Goal: Task Accomplishment & Management: Use online tool/utility

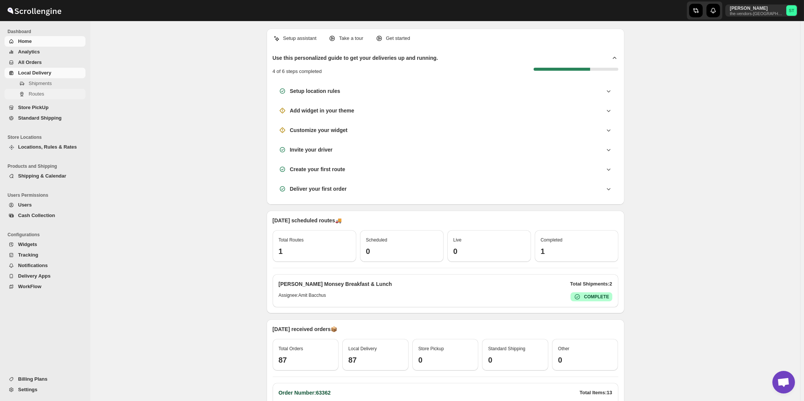
click at [36, 95] on span "Routes" at bounding box center [36, 94] width 15 height 6
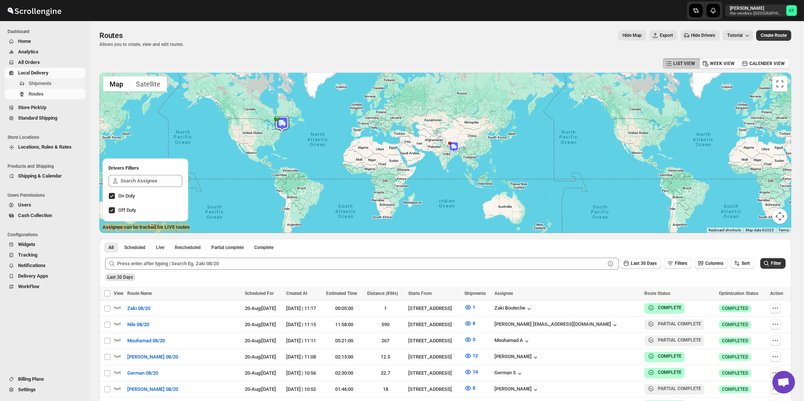
click at [43, 83] on span "Shipments" at bounding box center [40, 84] width 23 height 6
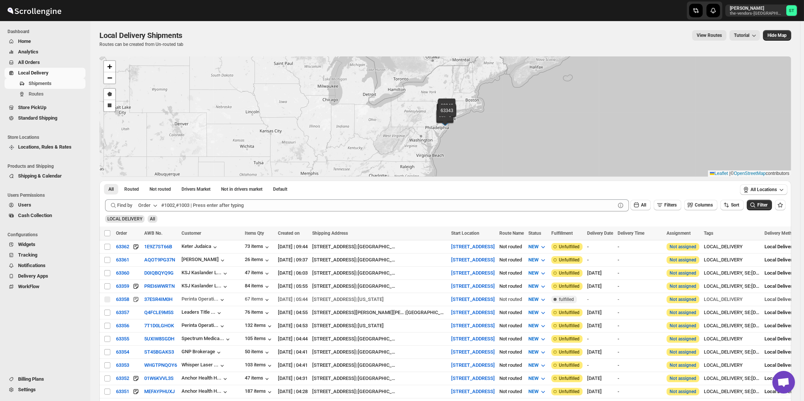
click at [152, 206] on button "Order" at bounding box center [149, 206] width 30 height 12
click at [151, 263] on div "Customer Name" at bounding box center [149, 262] width 35 height 8
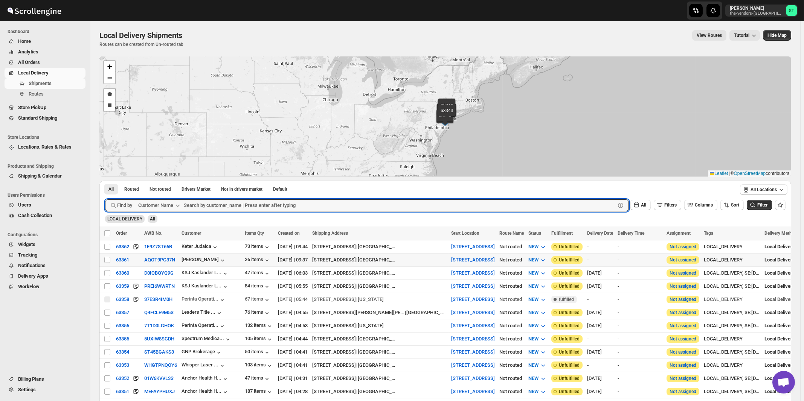
paste input "311 Wallabout LLC"
click at [105, 181] on button "Submit" at bounding box center [115, 185] width 21 height 8
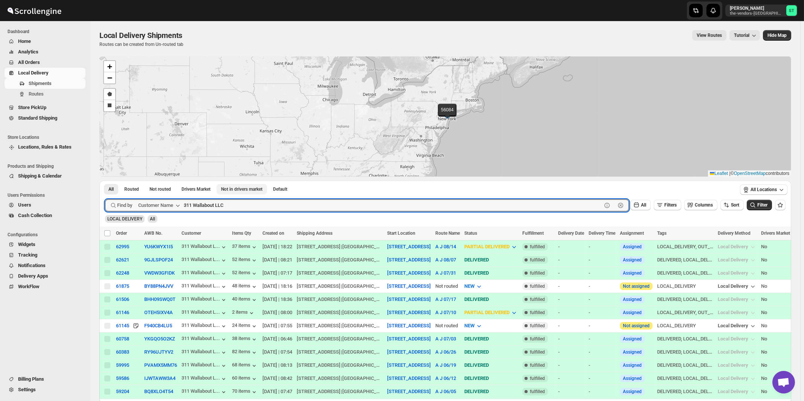
paste input "Spectrum Medical Management Ground Floor"
type input "Spectrum Medical Management Ground Floor"
click at [105, 181] on button "Submit" at bounding box center [115, 185] width 21 height 8
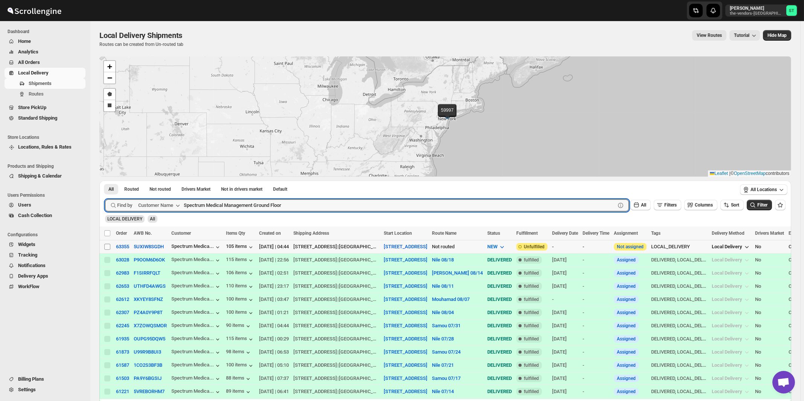
click at [105, 246] on input "Select shipment" at bounding box center [107, 247] width 6 height 6
checkbox input "true"
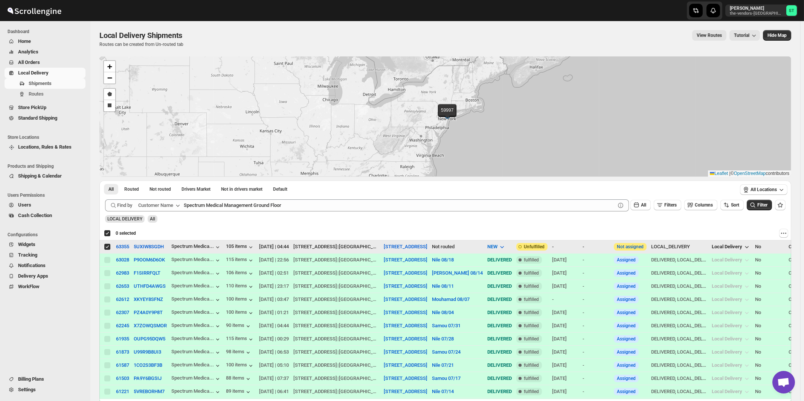
checkbox input "true"
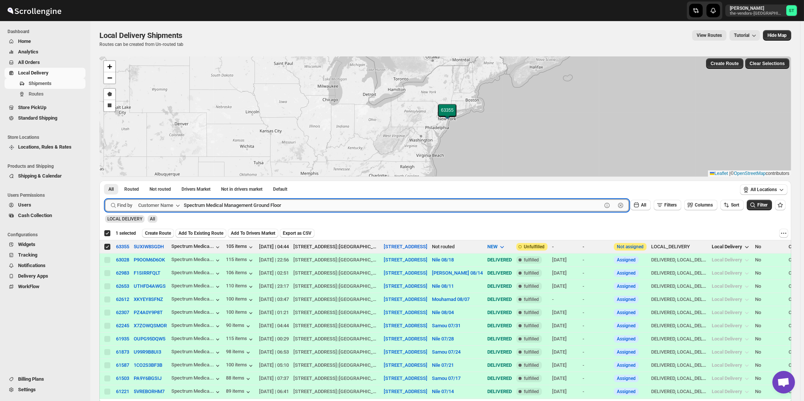
click at [262, 201] on input "Spectrum Medical Management Ground Floor" at bounding box center [393, 206] width 418 height 12
paste input "Artistic Framers Inc"
type input "Artistic Framers Inc"
click at [105, 181] on button "Submit" at bounding box center [115, 185] width 21 height 8
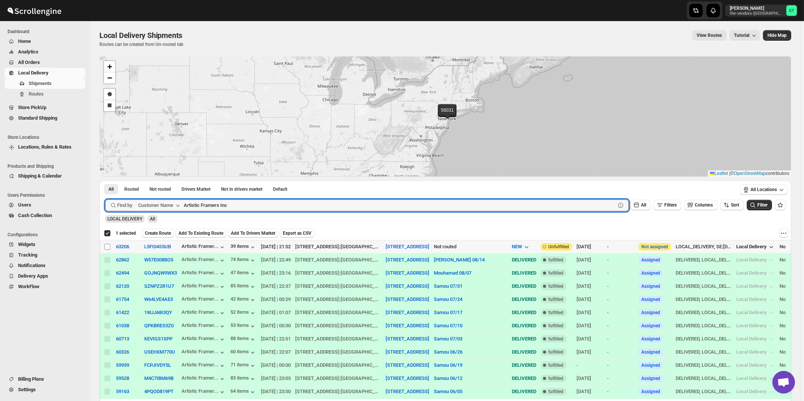
click at [106, 247] on input "Select shipment" at bounding box center [107, 247] width 6 height 6
checkbox input "true"
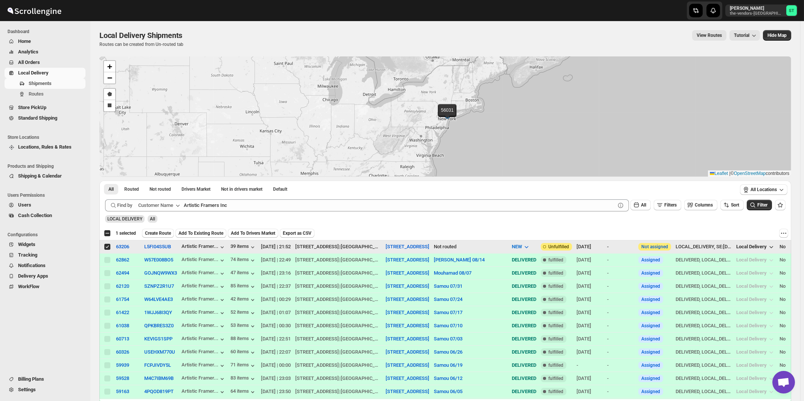
checkbox input "false"
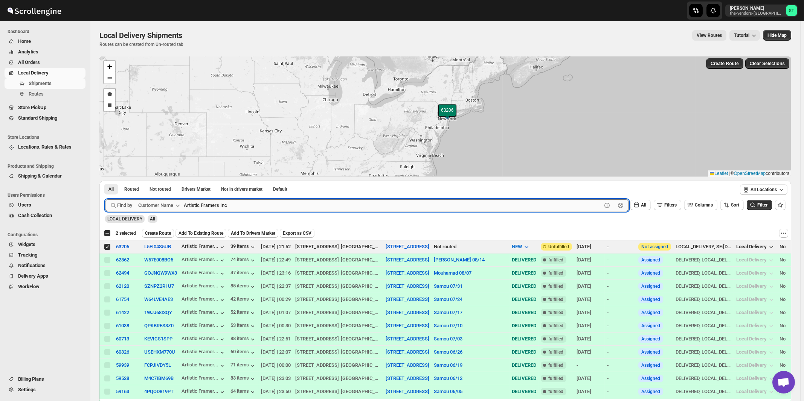
click at [244, 205] on input "Artistic Framers Inc" at bounding box center [393, 206] width 418 height 12
paste input "Energy Plus [GEOGRAPHIC_DATA]"
type input "Energy Plus [GEOGRAPHIC_DATA]"
click at [105, 181] on button "Submit" at bounding box center [115, 185] width 21 height 8
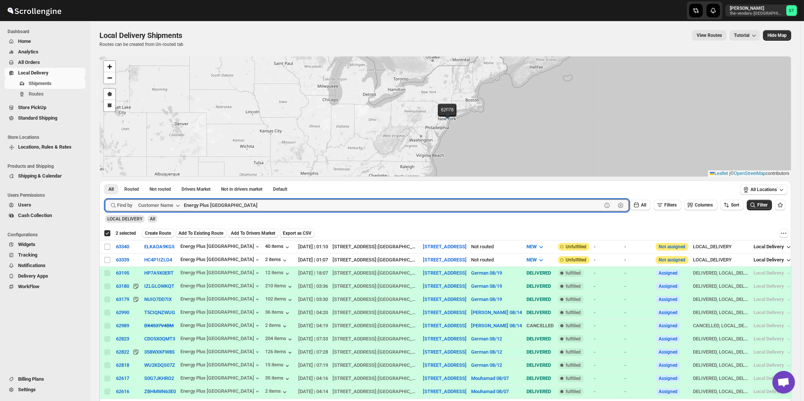
checkbox input "true"
click at [109, 259] on input "Select shipment" at bounding box center [107, 260] width 6 height 6
checkbox input "true"
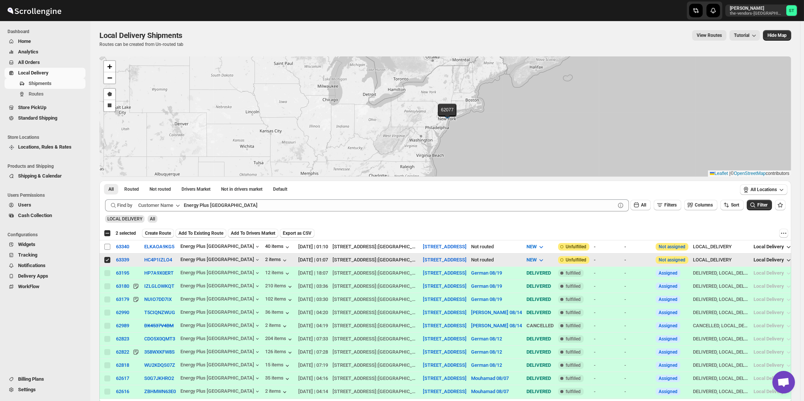
checkbox input "false"
click at [108, 246] on input "Select shipment" at bounding box center [107, 247] width 6 height 6
checkbox input "true"
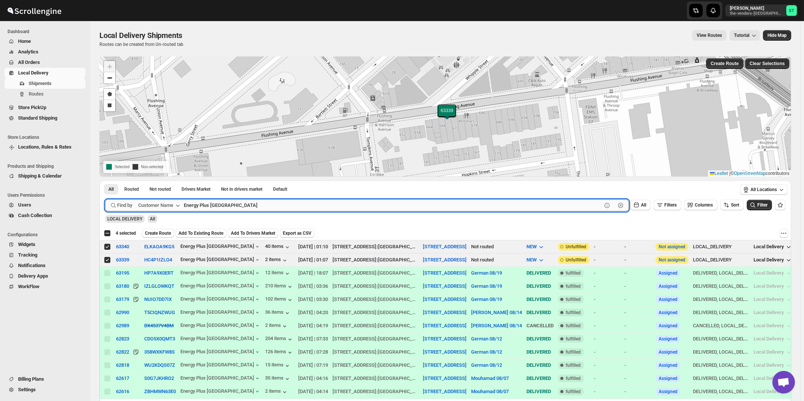
click at [236, 208] on input "Energy Plus [GEOGRAPHIC_DATA]" at bounding box center [393, 206] width 418 height 12
paste input "The Yid"
type input "The Yid"
click at [105, 181] on button "Submit" at bounding box center [115, 185] width 21 height 8
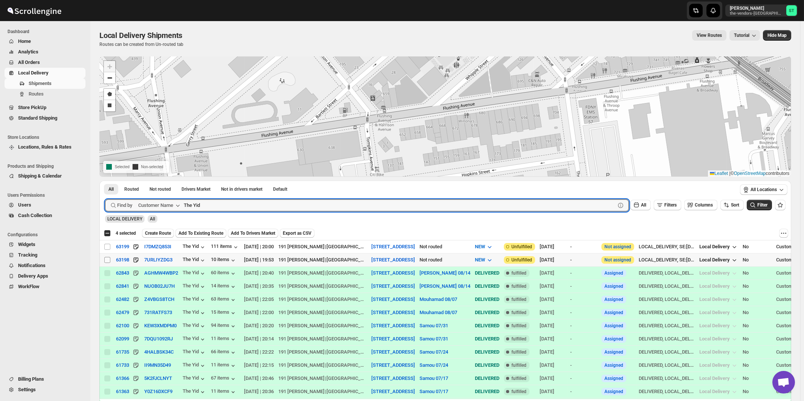
click at [108, 260] on input "Select shipment" at bounding box center [107, 260] width 6 height 6
checkbox input "true"
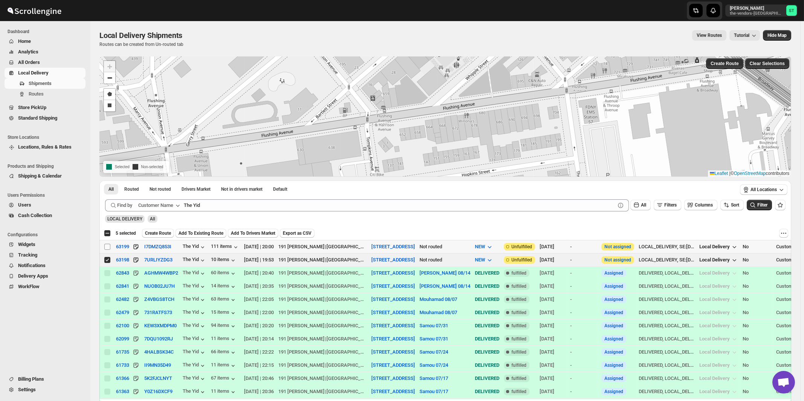
click at [107, 246] on input "Select shipment" at bounding box center [107, 247] width 6 height 6
checkbox input "true"
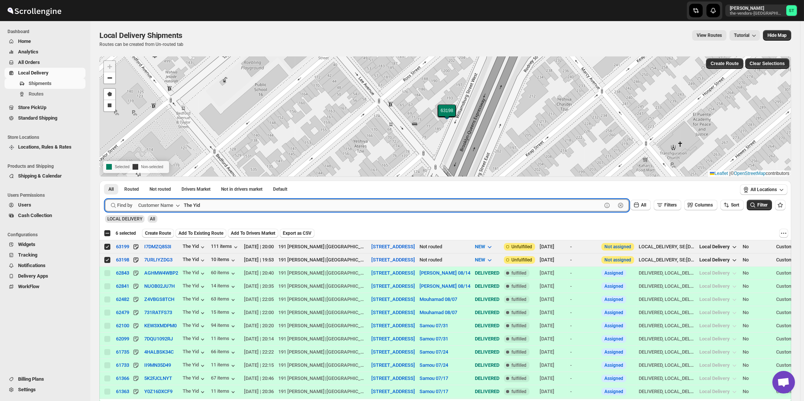
click at [252, 203] on input "The Yid" at bounding box center [393, 206] width 418 height 12
paste input "Baron Hospital Supplies"
type input "Baron Hospital Supplies"
click at [105, 181] on button "Submit" at bounding box center [115, 185] width 21 height 8
checkbox input "true"
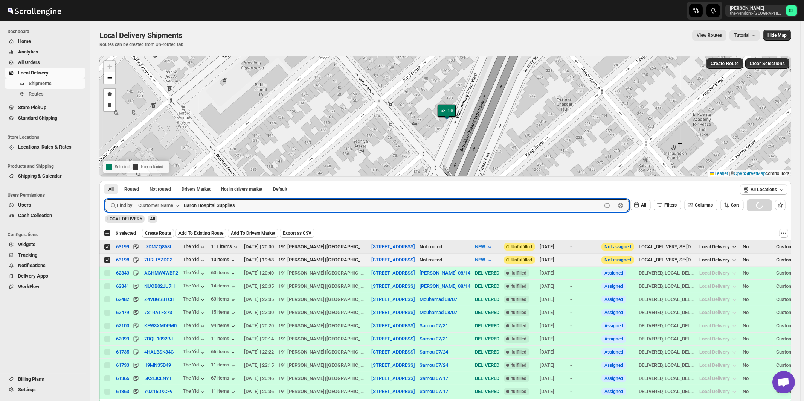
checkbox input "true"
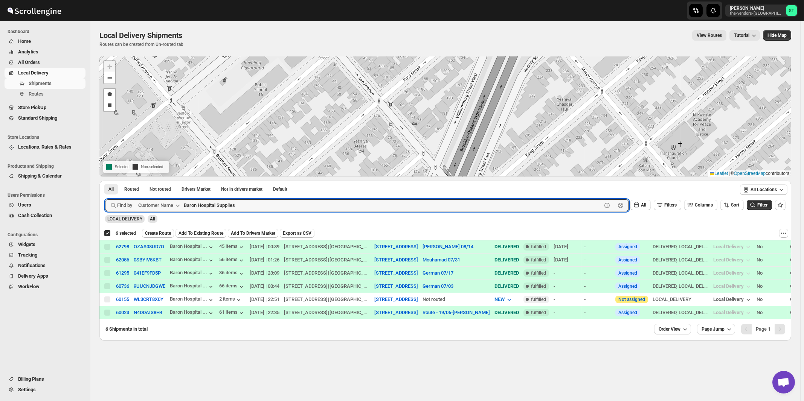
paste input "Global Risk Servic"
type input "Global Risk Services"
click at [105, 181] on button "Submit" at bounding box center [115, 185] width 21 height 8
checkbox input "false"
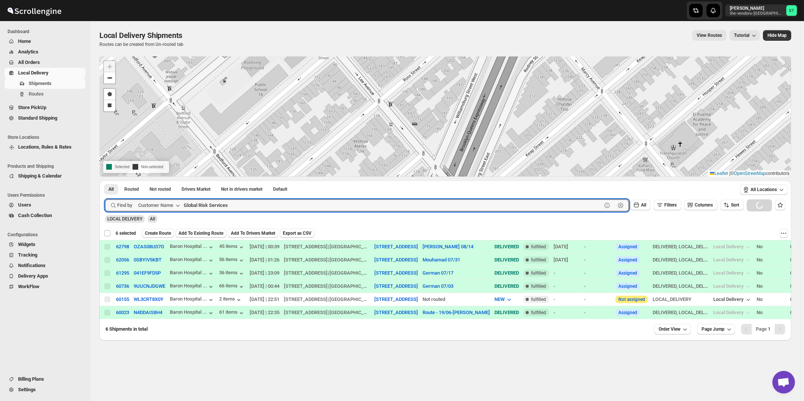
checkbox input "false"
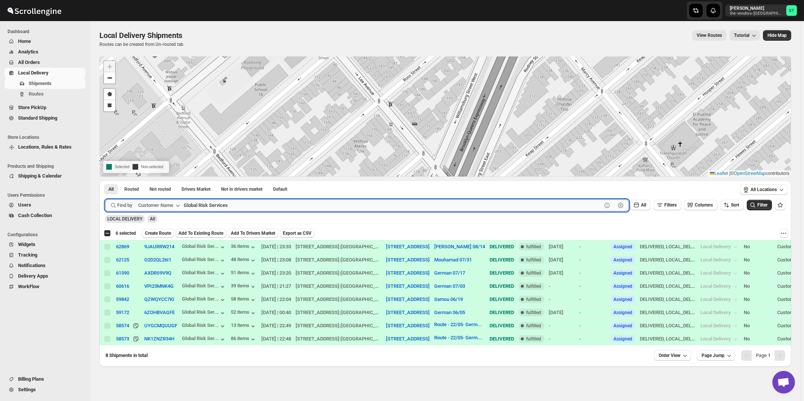
paste input "Lead It Builders LLC"
type input "Lead It Builders LLC"
click at [105, 181] on button "Submit" at bounding box center [115, 185] width 21 height 8
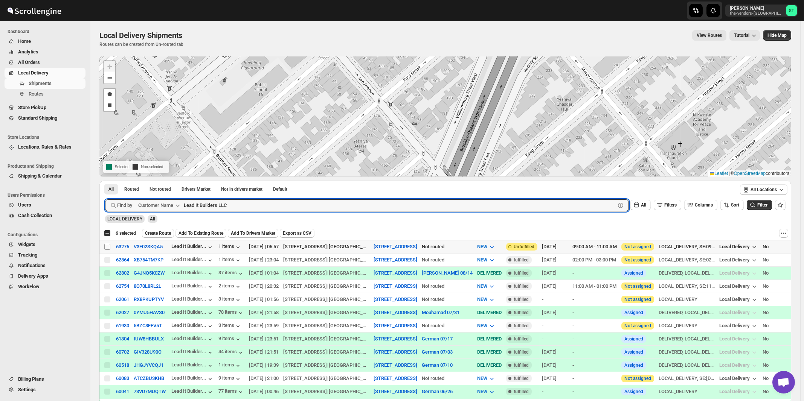
click at [107, 248] on input "Select shipment" at bounding box center [107, 247] width 6 height 6
checkbox input "true"
click at [245, 207] on input "Lead It Builders LLC" at bounding box center [393, 206] width 418 height 12
paste input "S Wieder architect P"
click at [105, 181] on button "Submit" at bounding box center [115, 185] width 21 height 8
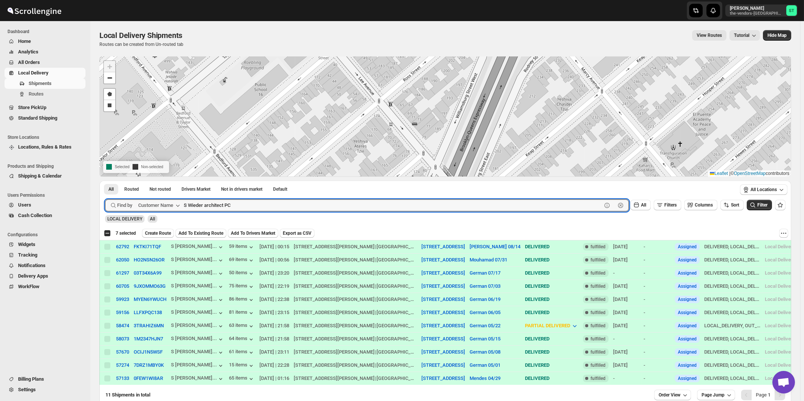
paste input "Capital Plus [GEOGRAPHIC_DATA]"
click at [105, 181] on button "Submit" at bounding box center [115, 185] width 21 height 8
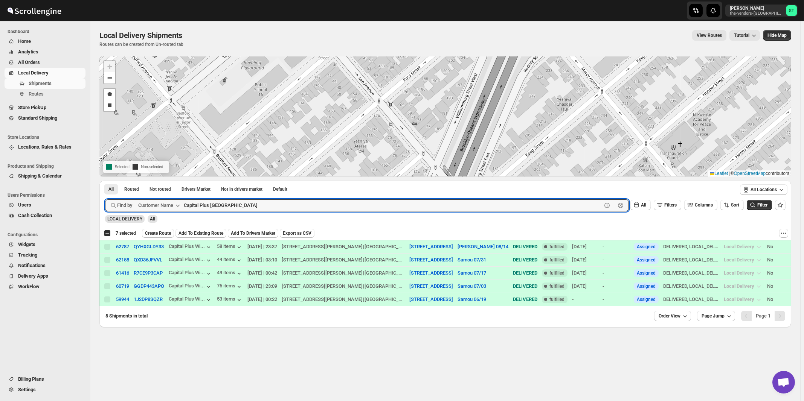
paste input "Excellent interior Inc"
click at [105, 181] on button "Submit" at bounding box center [115, 185] width 21 height 8
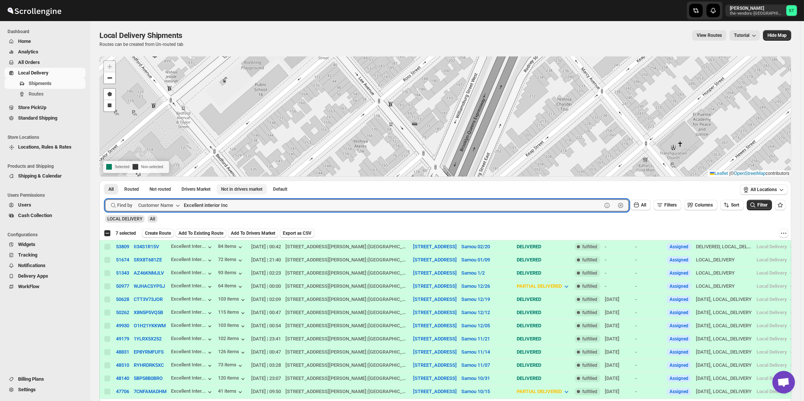
paste input "press Filing"
click at [105, 181] on button "Submit" at bounding box center [115, 185] width 21 height 8
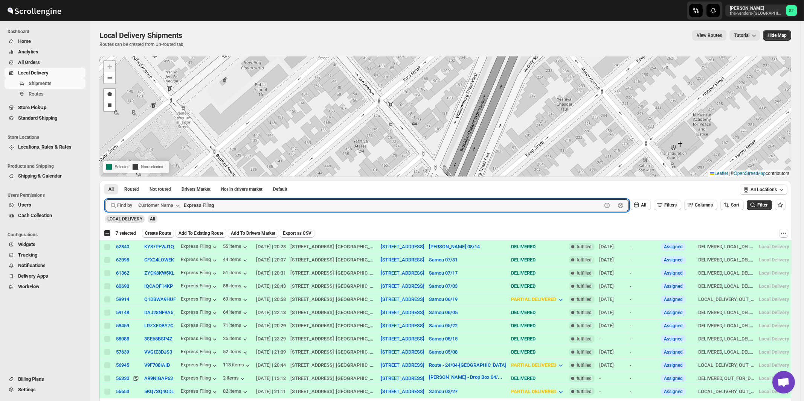
paste input "GM Insurance"
click at [105, 181] on button "Submit" at bounding box center [115, 185] width 21 height 8
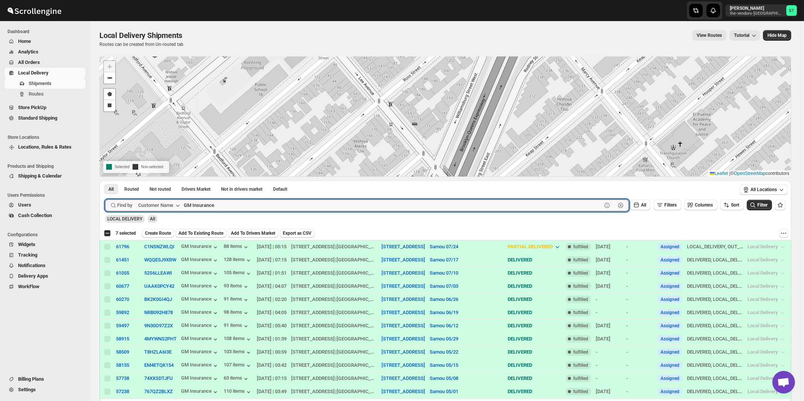
paste input "Xpdite Group LLC"
type input "Xpdite Group LLC"
click at [105, 181] on button "Submit" at bounding box center [115, 185] width 21 height 8
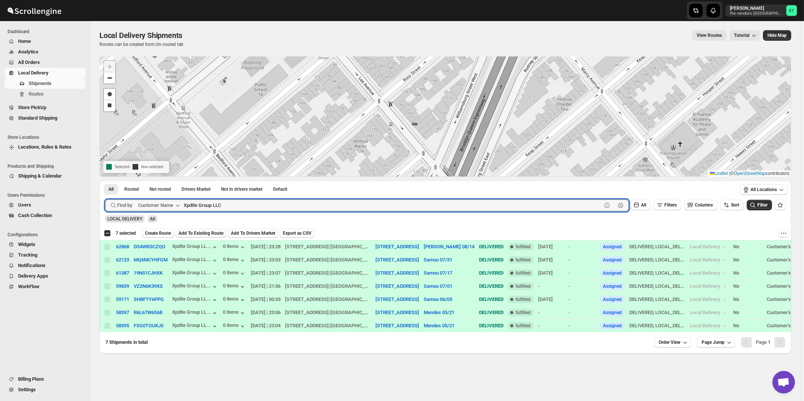
checkbox input "true"
paste input "Janico IN"
type input "Janico INC"
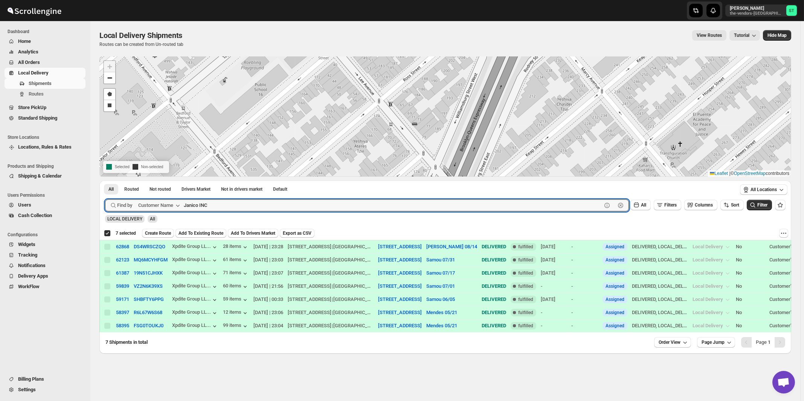
click at [105, 181] on button "Submit" at bounding box center [115, 185] width 21 height 8
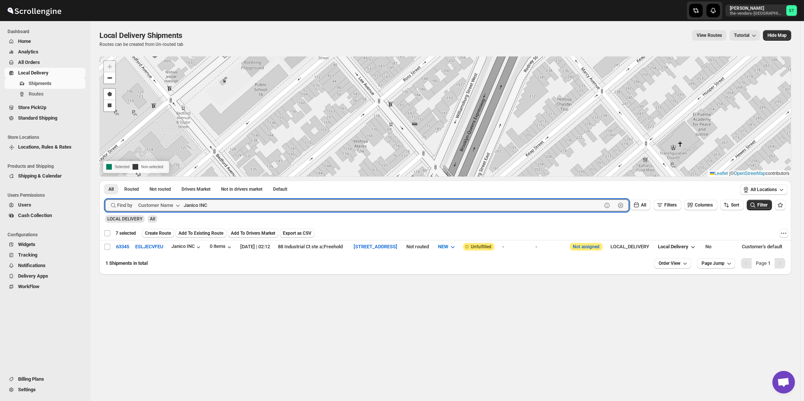
checkbox input "false"
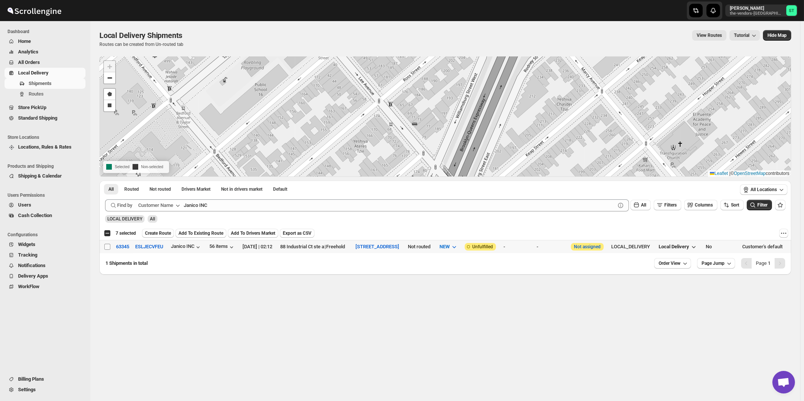
click at [107, 246] on input "Select shipment" at bounding box center [107, 247] width 6 height 6
checkbox input "true"
click at [165, 233] on span "Create Route" at bounding box center [158, 233] width 26 height 6
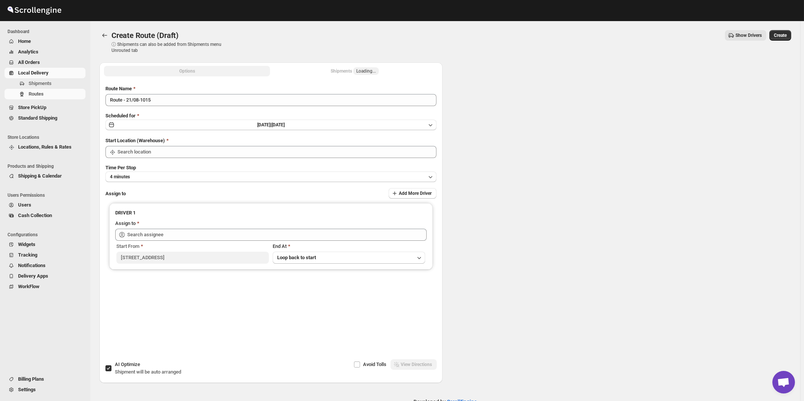
type input "[STREET_ADDRESS]"
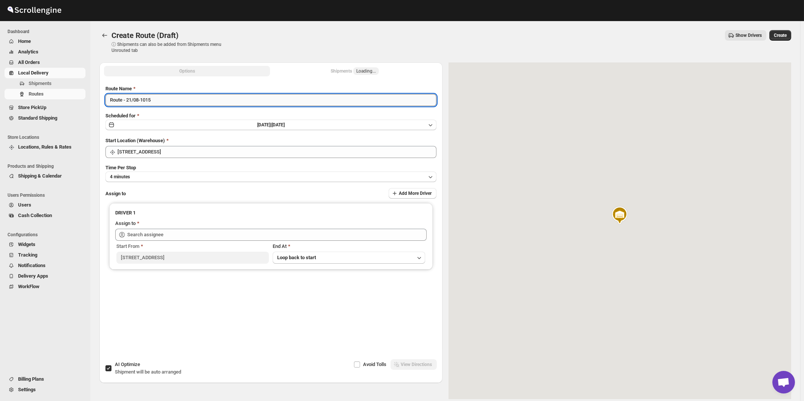
click at [241, 104] on input "Route - 21/08-1015" at bounding box center [270, 100] width 331 height 12
paste input "A J"
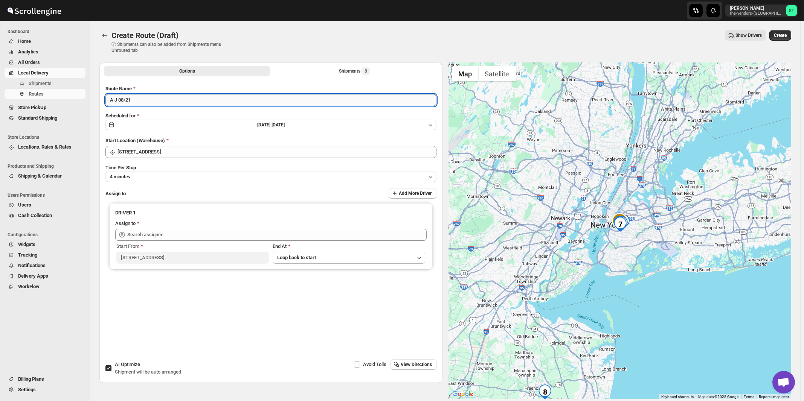
type input "A J 08/21"
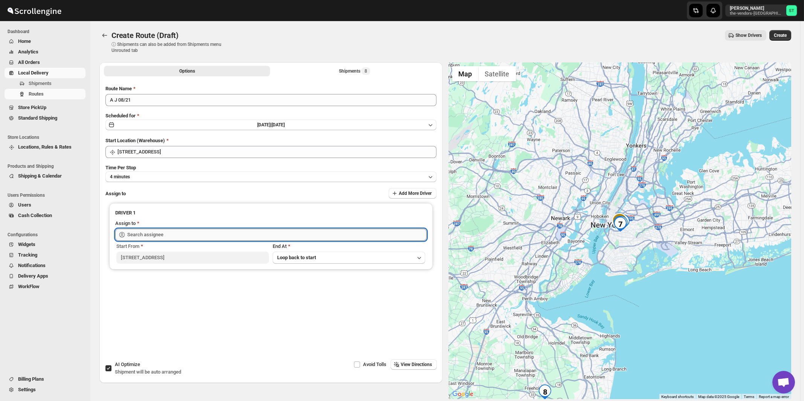
click at [196, 231] on input "text" at bounding box center [276, 235] width 299 height 12
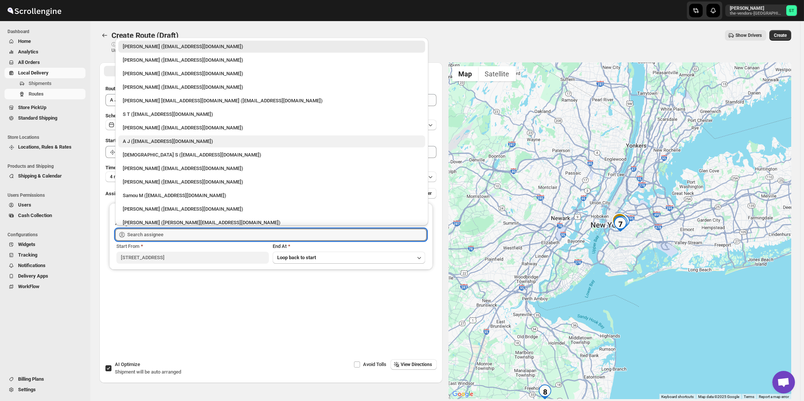
click at [137, 140] on div "A J ([EMAIL_ADDRESS][DOMAIN_NAME])" at bounding box center [272, 142] width 298 height 8
type input "A J ([EMAIL_ADDRESS][DOMAIN_NAME])"
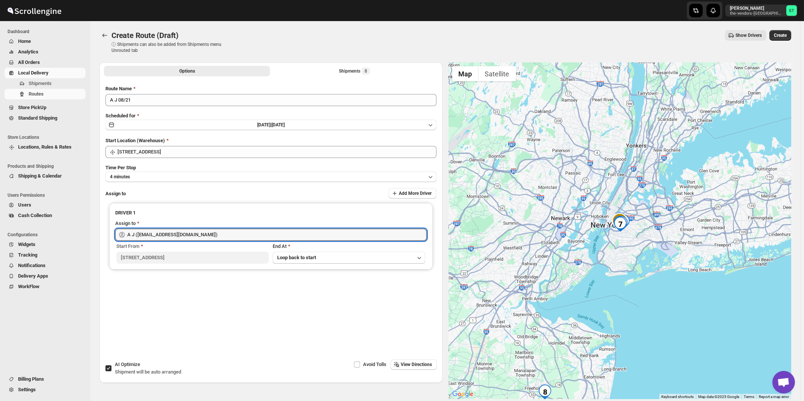
drag, startPoint x: 415, startPoint y: 369, endPoint x: 410, endPoint y: 366, distance: 5.1
click at [415, 369] on button "View Directions" at bounding box center [413, 365] width 46 height 11
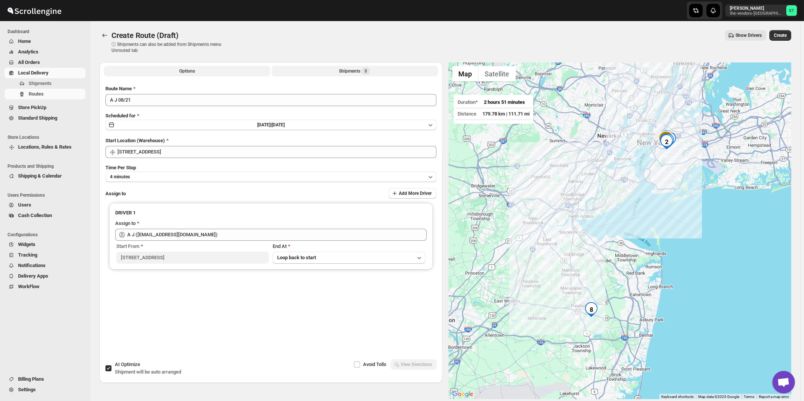
click at [342, 69] on div "Shipments 8" at bounding box center [354, 71] width 31 height 8
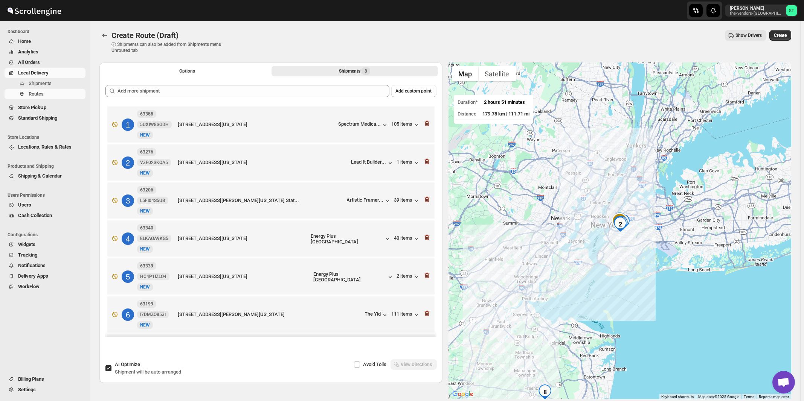
click at [137, 374] on span "Shipment will be auto arranged" at bounding box center [148, 372] width 66 height 6
click at [111, 372] on input "AI Optimize Shipment will be auto arranged" at bounding box center [108, 369] width 6 height 6
checkbox input "false"
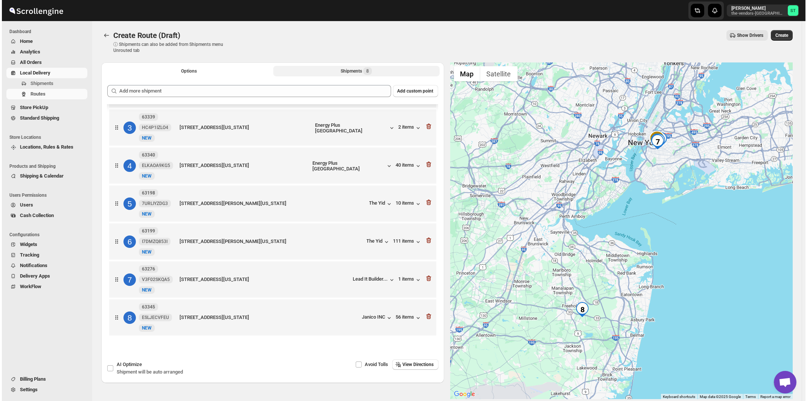
scroll to position [80, 0]
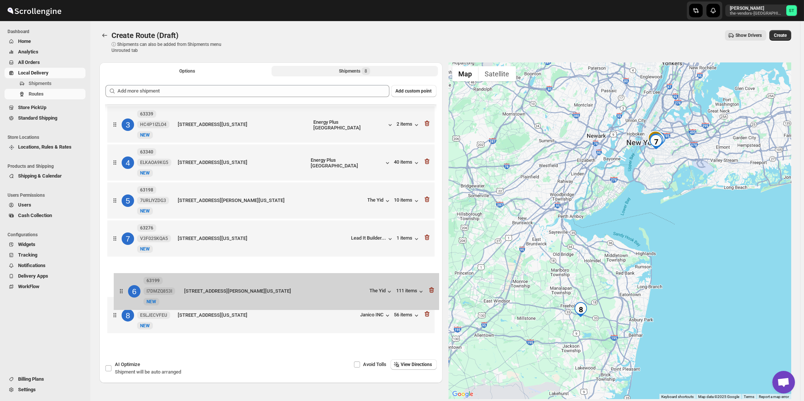
drag, startPoint x: 347, startPoint y: 235, endPoint x: 354, endPoint y: 291, distance: 56.1
click at [354, 291] on div "1 63355 5UXIW8SGDH [GEOGRAPHIC_DATA][STREET_ADDRESS][US_STATE] Spectrum Medica.…" at bounding box center [270, 183] width 331 height 309
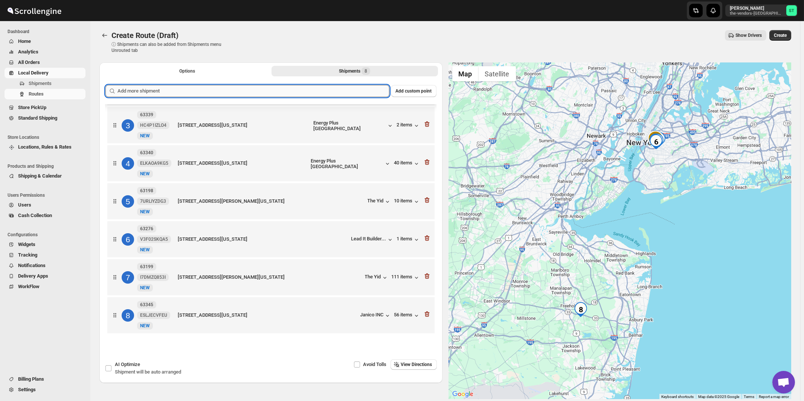
click at [221, 86] on input "text" at bounding box center [253, 91] width 272 height 12
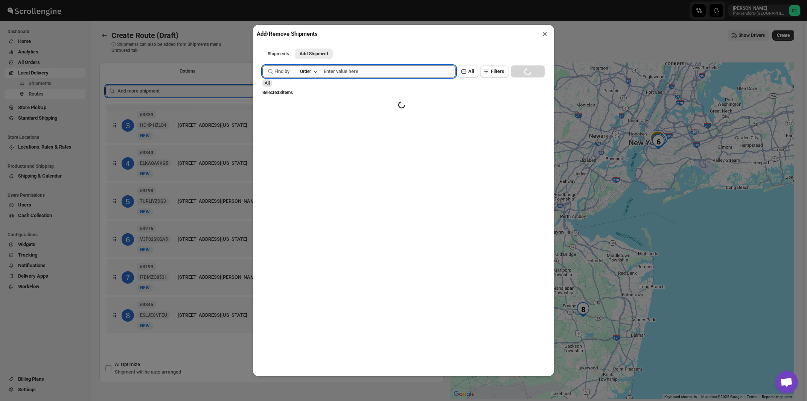
click at [349, 74] on input "text" at bounding box center [390, 72] width 132 height 12
paste input "63222"
type input "63222"
click at [262, 0] on button "Submit" at bounding box center [272, 4] width 21 height 8
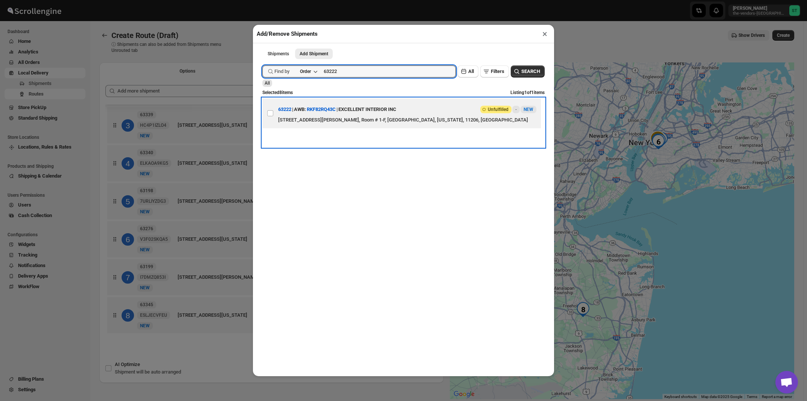
click at [386, 119] on div "[STREET_ADDRESS][PERSON_NAME], Room # 1-F, [GEOGRAPHIC_DATA], [US_STATE], 11206…" at bounding box center [407, 120] width 258 height 8
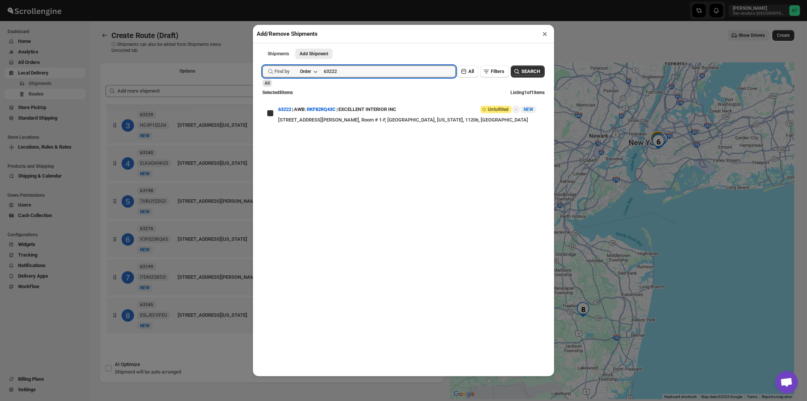
checkbox input "true"
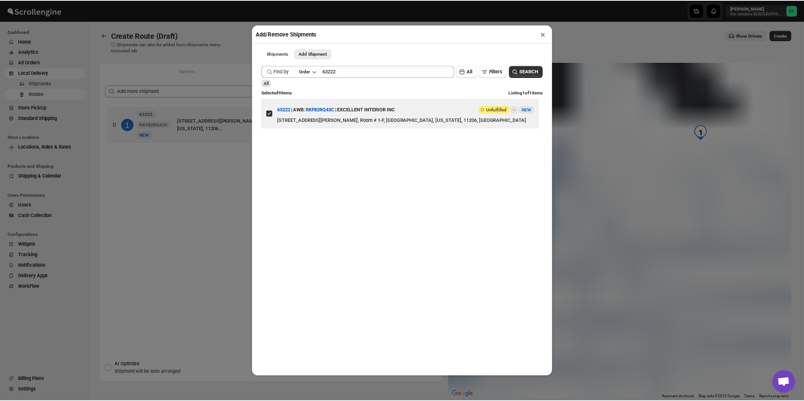
scroll to position [0, 0]
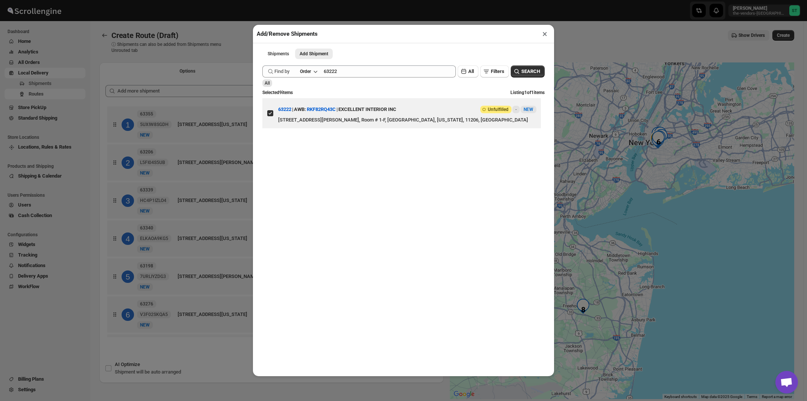
click at [543, 35] on button "×" at bounding box center [545, 34] width 11 height 11
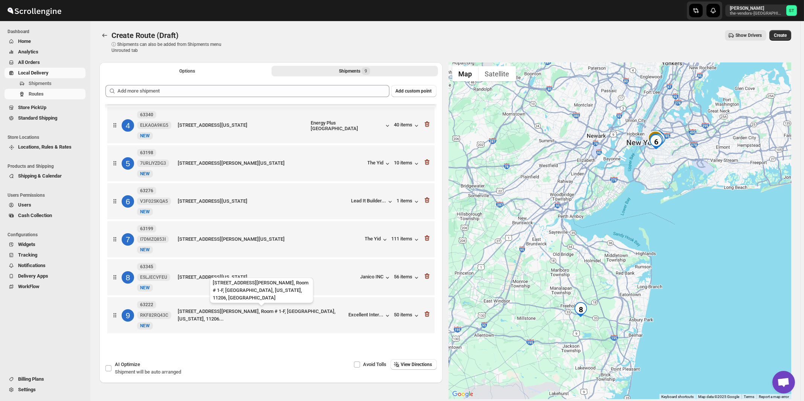
scroll to position [1, 0]
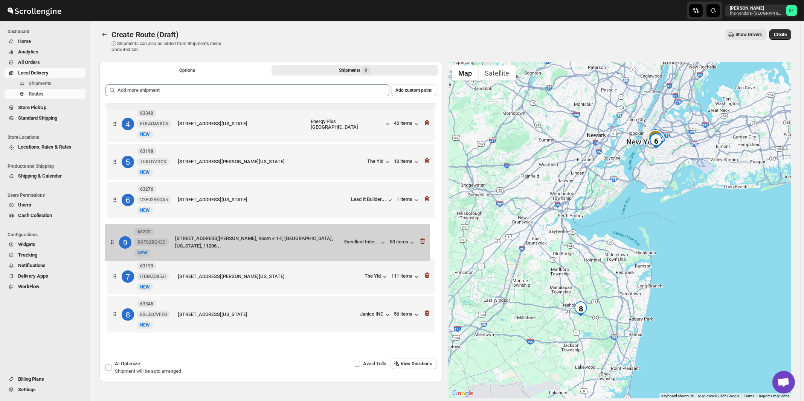
drag, startPoint x: 334, startPoint y: 314, endPoint x: 330, endPoint y: 238, distance: 76.5
click at [330, 238] on div "1 63355 5UXIW8SGDH [GEOGRAPHIC_DATA][STREET_ADDRESS][US_STATE] Spectrum Medica.…" at bounding box center [270, 163] width 331 height 347
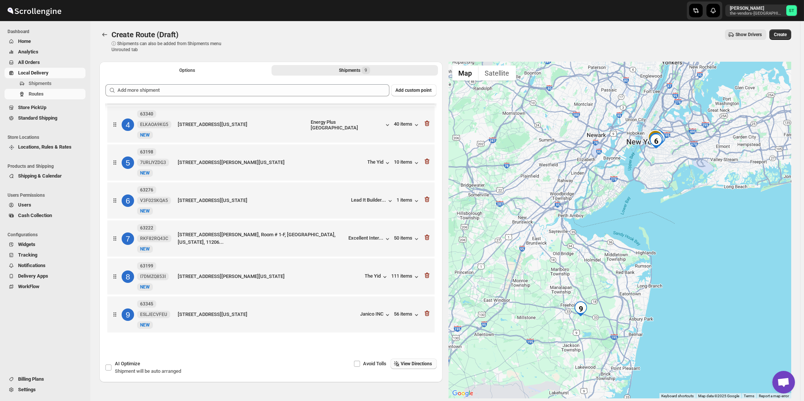
click at [423, 363] on span "View Directions" at bounding box center [416, 364] width 31 height 6
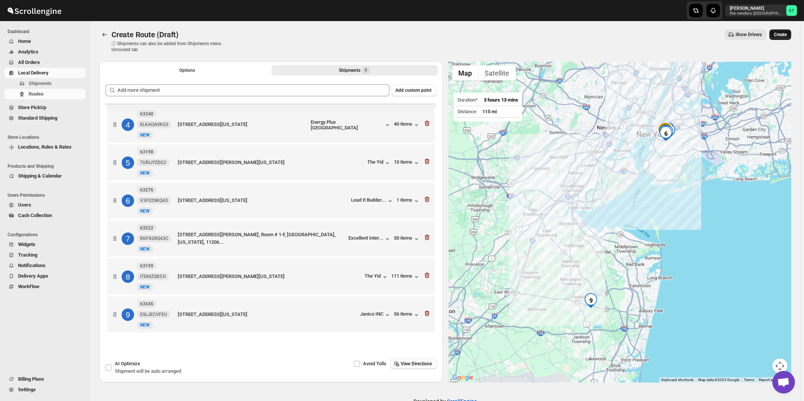
click at [785, 35] on span "Create" at bounding box center [780, 35] width 13 height 6
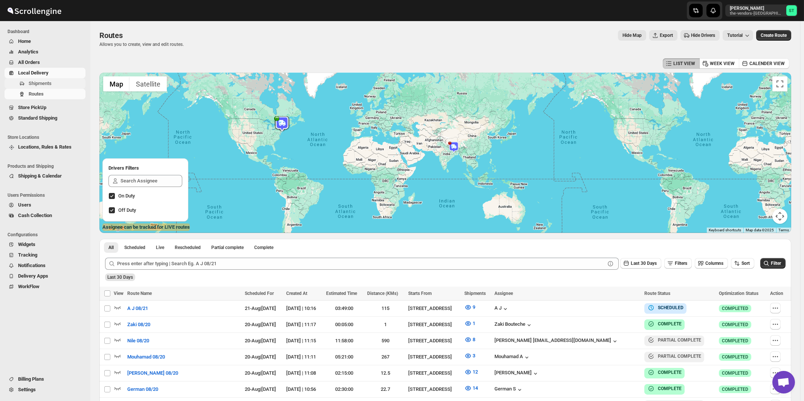
click at [37, 84] on span "Shipments" at bounding box center [40, 84] width 23 height 6
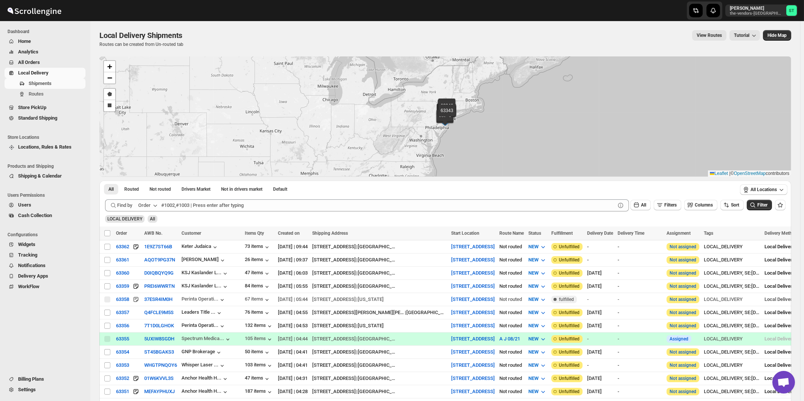
click at [158, 208] on icon "button" at bounding box center [155, 206] width 8 height 8
click at [150, 264] on div "Customer Name" at bounding box center [149, 262] width 35 height 8
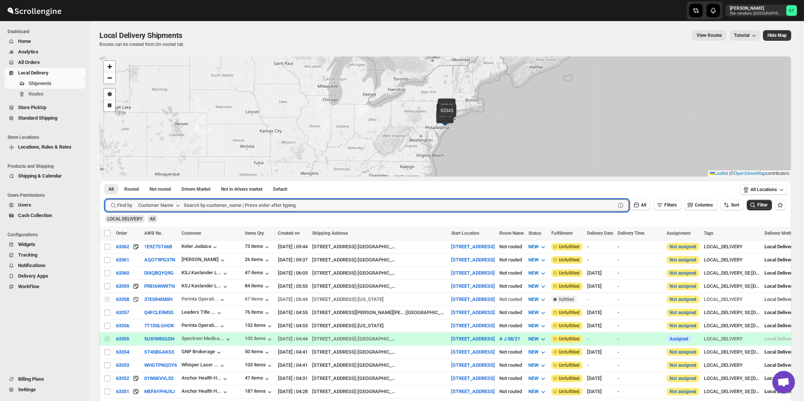
paste input "Bikur Cholim 101"
click at [105, 181] on button "Submit" at bounding box center [115, 185] width 21 height 8
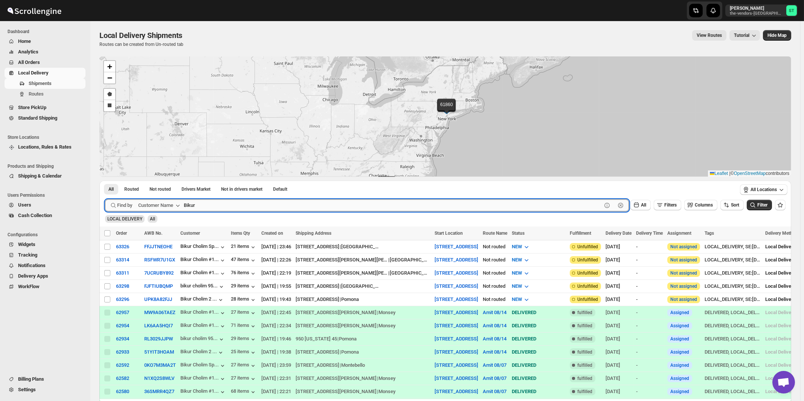
type input "Bikur"
click at [105, 181] on button "Submit" at bounding box center [115, 185] width 21 height 8
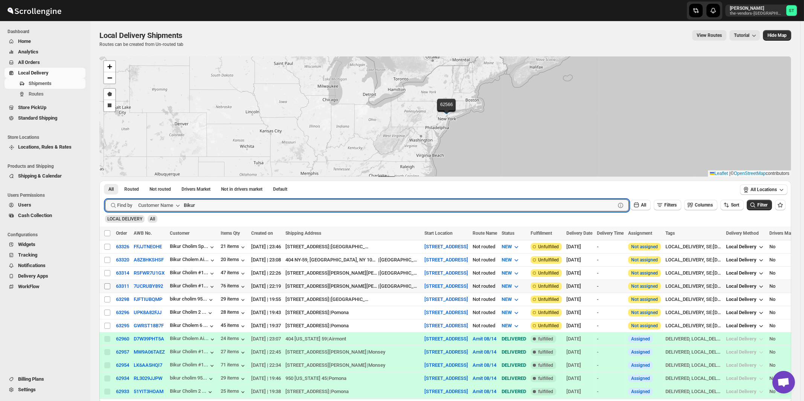
click at [107, 286] on input "Select shipment" at bounding box center [107, 287] width 6 height 6
checkbox input "true"
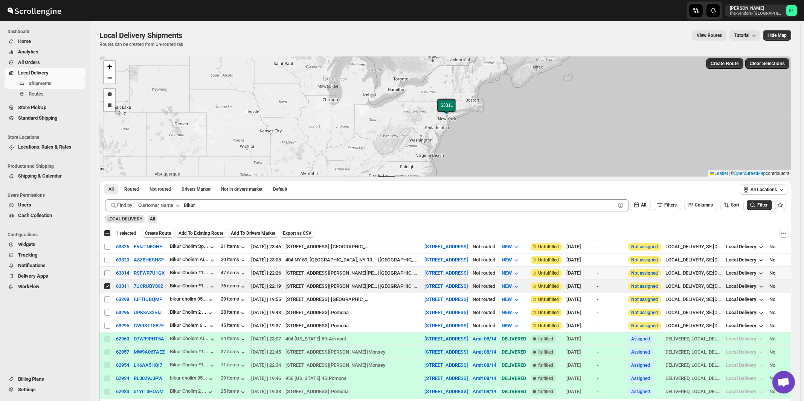
click at [107, 274] on input "Select shipment" at bounding box center [107, 273] width 6 height 6
checkbox input "true"
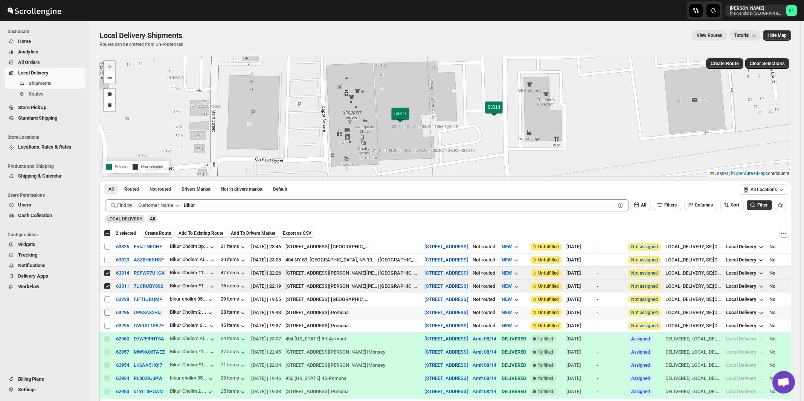
click at [105, 311] on input "Select shipment" at bounding box center [107, 313] width 6 height 6
checkbox input "true"
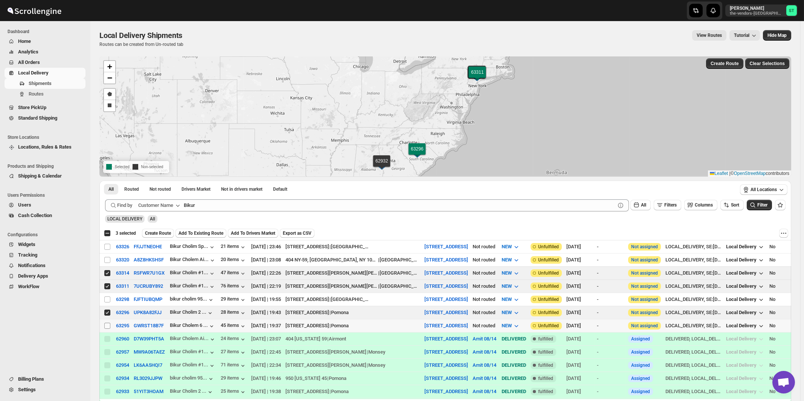
click at [107, 323] on input "Select shipment" at bounding box center [107, 326] width 6 height 6
checkbox input "true"
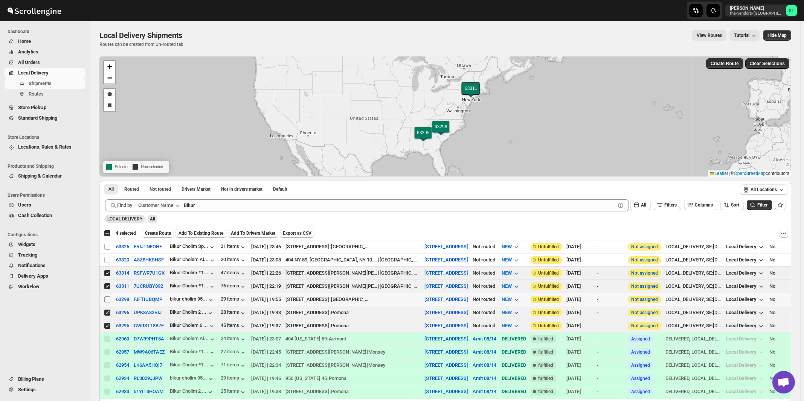
click at [107, 299] on input "Select shipment" at bounding box center [107, 300] width 6 height 6
checkbox input "true"
click at [108, 260] on input "Select shipment" at bounding box center [107, 260] width 6 height 6
checkbox input "true"
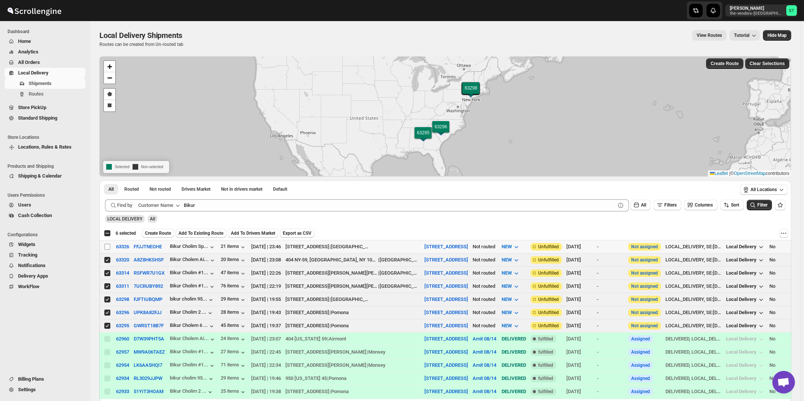
click at [108, 247] on input "Select shipment" at bounding box center [107, 247] width 6 height 6
checkbox input "true"
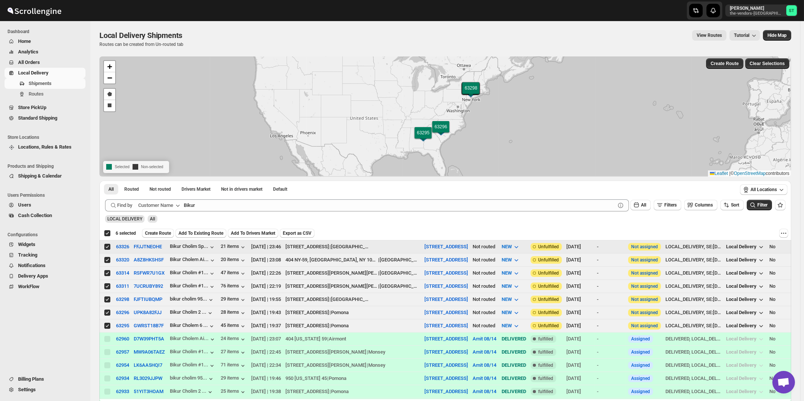
checkbox input "true"
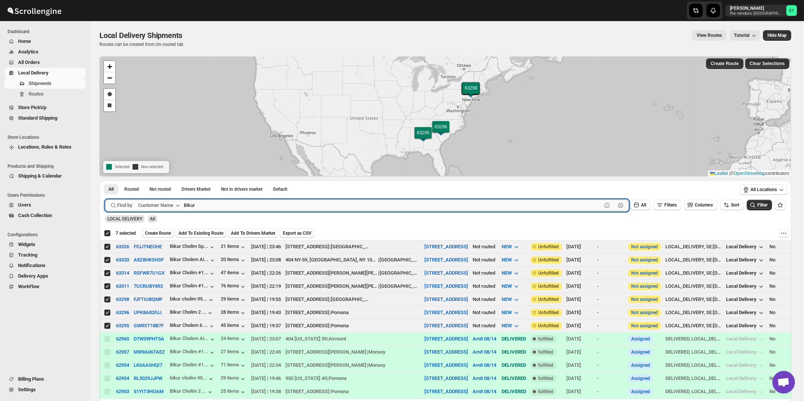
click at [210, 207] on input "Bikur" at bounding box center [393, 206] width 418 height 12
paste input "HCS 160"
type input "HCS"
click at [105, 181] on button "Submit" at bounding box center [115, 185] width 21 height 8
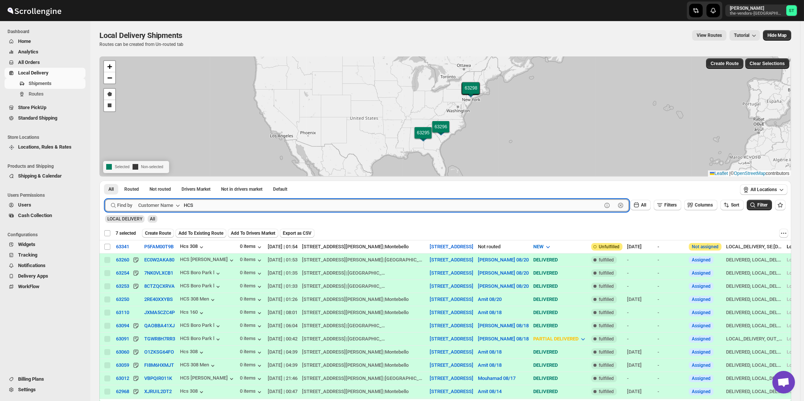
checkbox input "false"
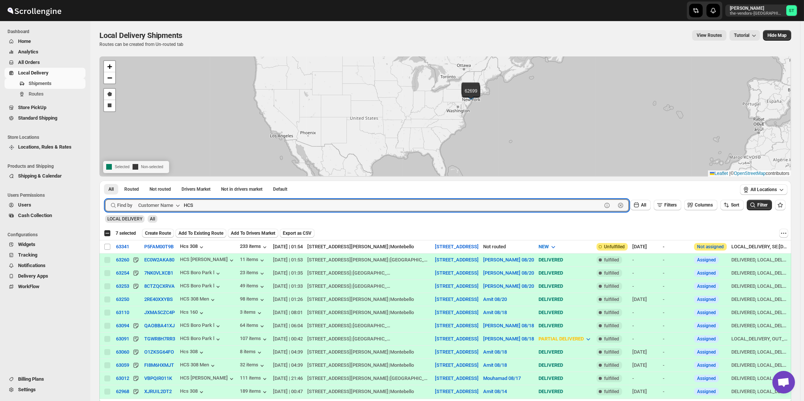
paste input "160"
click at [105, 181] on button "Submit" at bounding box center [115, 185] width 21 height 8
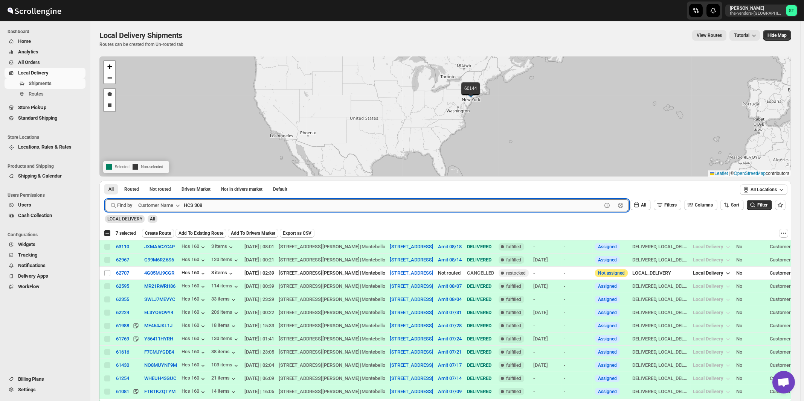
type input "HCS 308"
click at [105, 181] on button "Submit" at bounding box center [115, 185] width 21 height 8
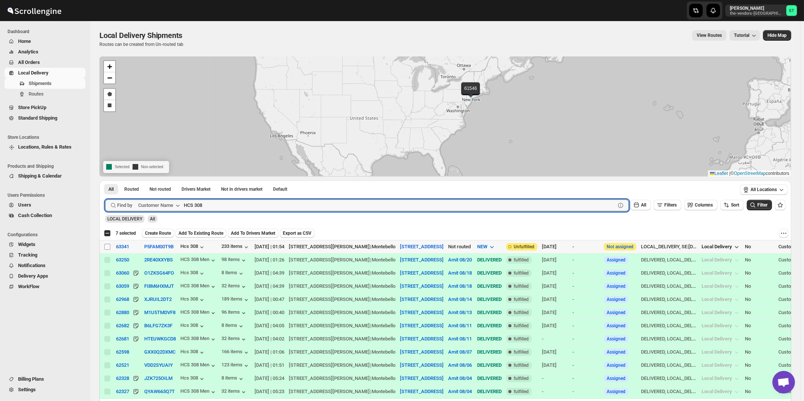
click at [107, 247] on input "Select shipment" at bounding box center [107, 247] width 6 height 6
checkbox input "true"
click at [229, 205] on input "HCS 308" at bounding box center [393, 206] width 418 height 12
paste input "Okg Tech"
click at [105, 181] on button "Submit" at bounding box center [115, 185] width 21 height 8
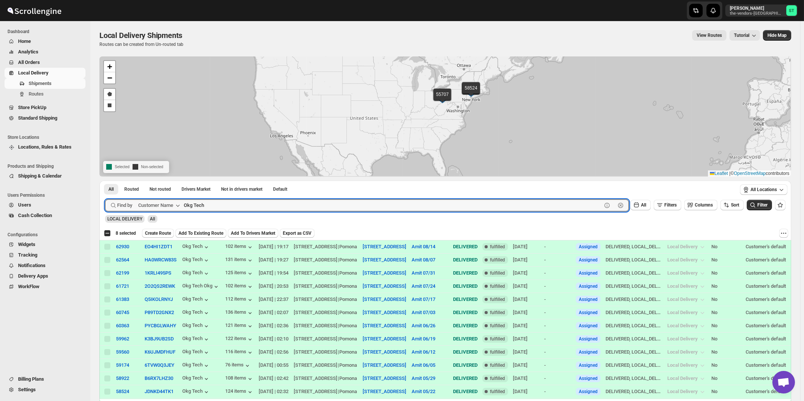
paste input "[PERSON_NAME]"
type input "[PERSON_NAME]"
click at [105, 181] on button "Submit" at bounding box center [115, 185] width 21 height 8
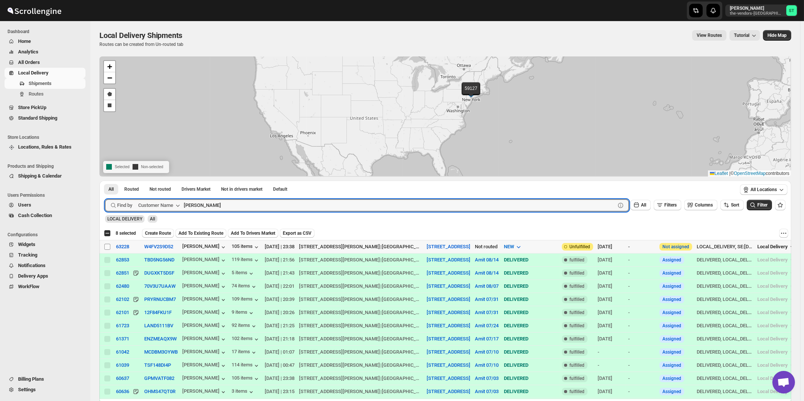
click at [106, 246] on input "Select shipment" at bounding box center [107, 247] width 6 height 6
checkbox input "true"
click at [225, 203] on input "[PERSON_NAME]" at bounding box center [393, 206] width 418 height 12
paste input "Leaders Title agency"
click at [105, 181] on button "Submit" at bounding box center [115, 185] width 21 height 8
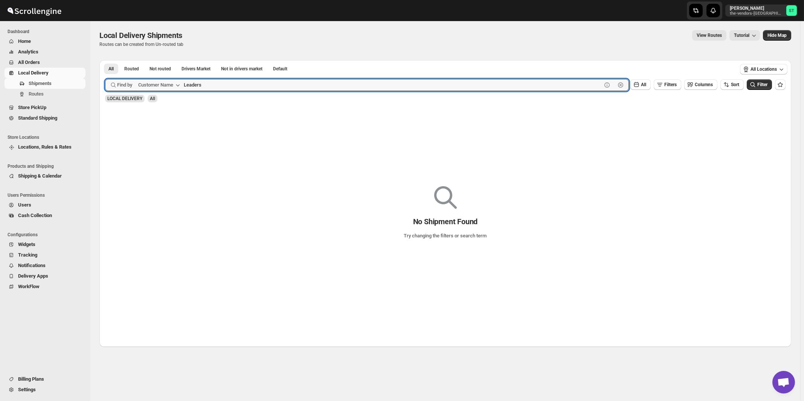
type input "Leaders"
click at [105, 60] on button "Submit" at bounding box center [115, 64] width 21 height 8
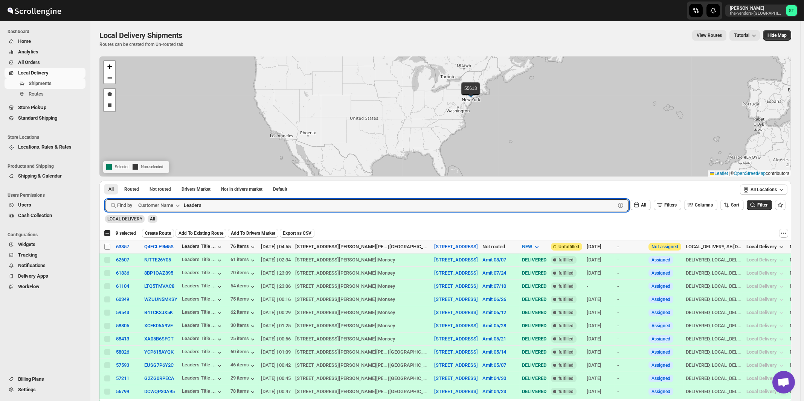
click at [108, 247] on input "Select shipment" at bounding box center [107, 247] width 6 height 6
checkbox input "true"
click at [305, 205] on input "Leaders" at bounding box center [393, 206] width 418 height 12
paste input "Flow Mark plumbing supplies"
type input "Flow Mark plumbing supplies"
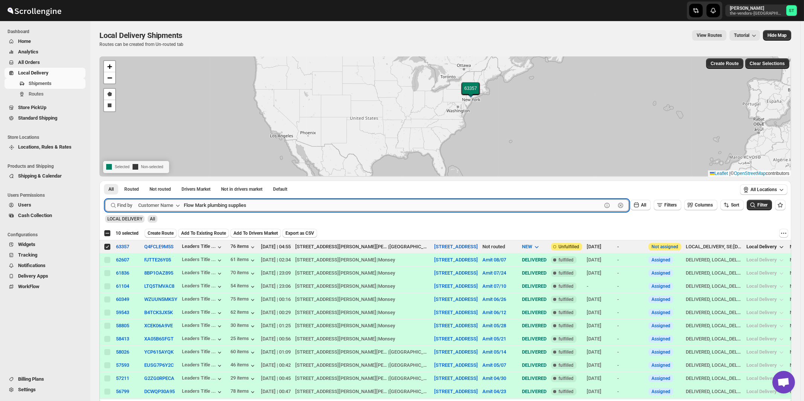
click at [105, 181] on button "Submit" at bounding box center [115, 185] width 21 height 8
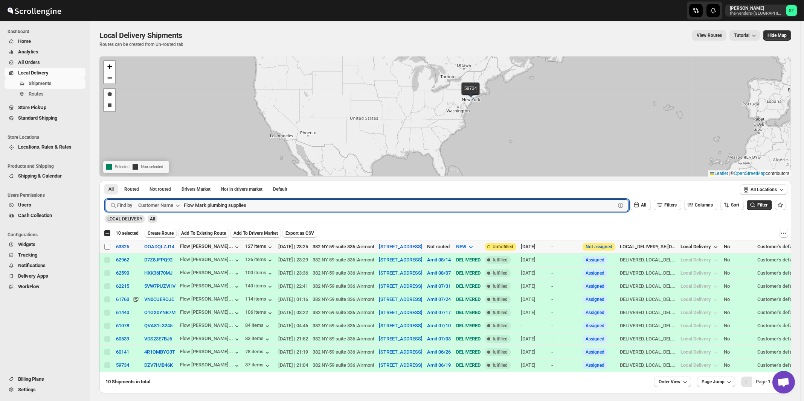
click at [108, 246] on input "Select shipment" at bounding box center [107, 247] width 6 height 6
checkbox input "true"
click at [260, 204] on input "Flow Mark plumbing supplies" at bounding box center [393, 206] width 418 height 12
paste input "Airco"
type input "Airco"
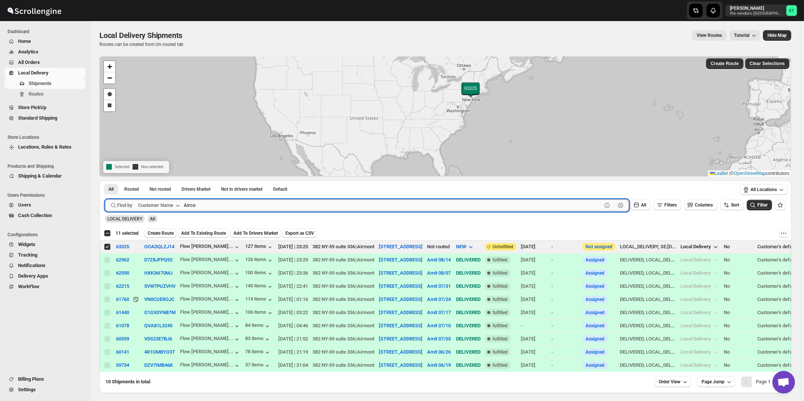
click at [105, 181] on button "Submit" at bounding box center [115, 185] width 21 height 8
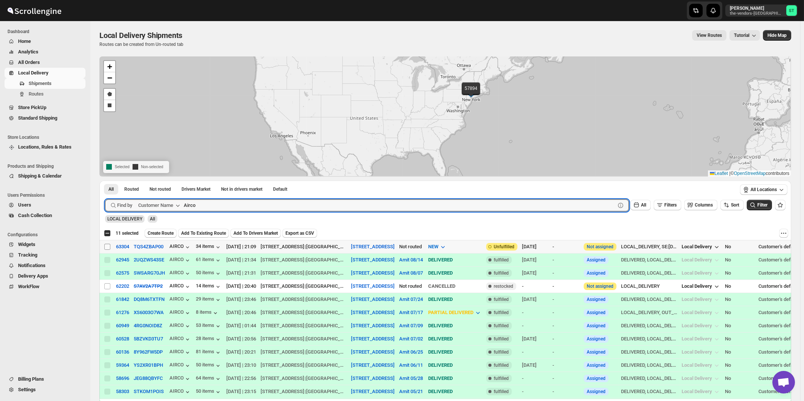
click at [107, 245] on input "Select shipment" at bounding box center [107, 247] width 6 height 6
checkbox input "true"
click at [224, 205] on input "Airco" at bounding box center [393, 206] width 418 height 12
paste input "Onyx Equity"
type input "Onyx Equity"
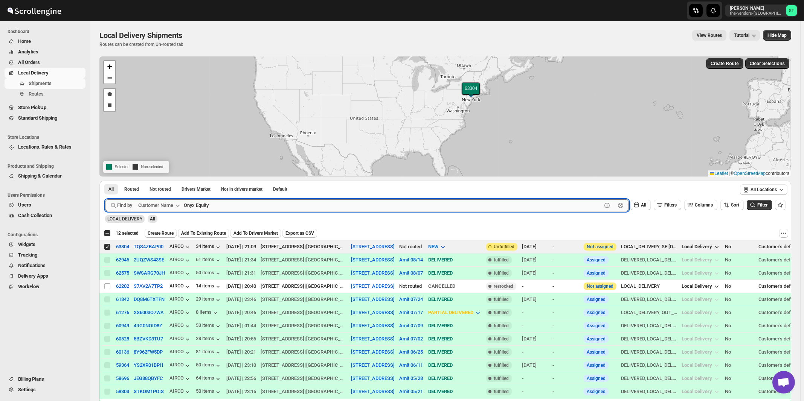
click at [105, 181] on button "Submit" at bounding box center [115, 185] width 21 height 8
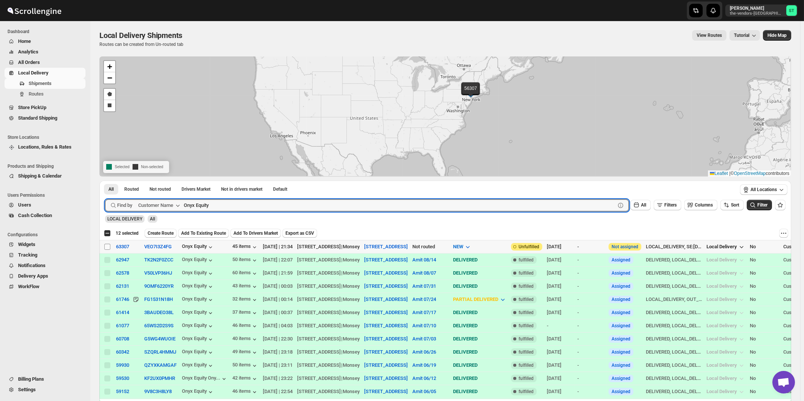
click at [107, 247] on input "Select shipment" at bounding box center [107, 247] width 6 height 6
checkbox input "true"
click at [272, 200] on input "Onyx Equity" at bounding box center [393, 206] width 418 height 12
paste input "IMS Transportation"
type input "IMS Transportation"
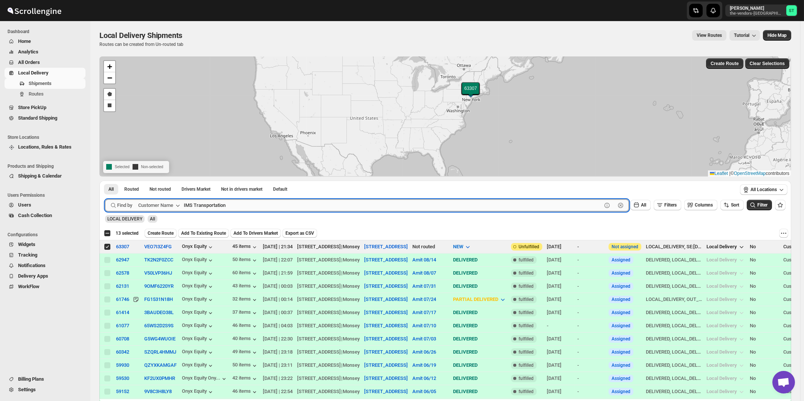
click at [105, 181] on button "Submit" at bounding box center [115, 185] width 21 height 8
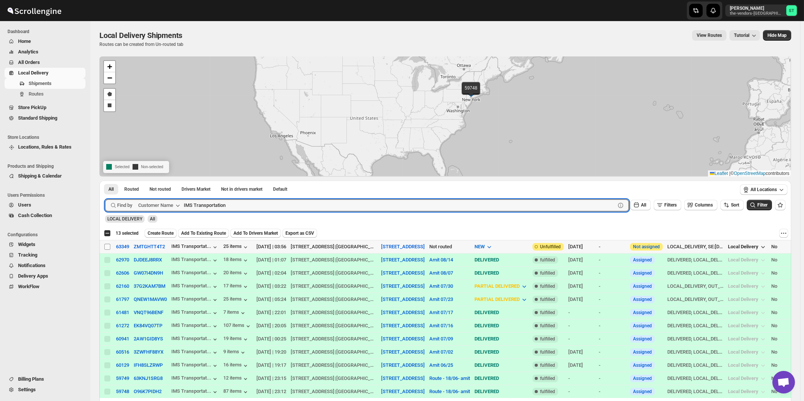
click at [107, 246] on input "Select shipment" at bounding box center [107, 247] width 6 height 6
checkbox input "true"
click at [231, 201] on input "IMS Transportation" at bounding box center [393, 206] width 418 height 12
paste input "Thalwei Abstract"
type input "Thalwei Abstract"
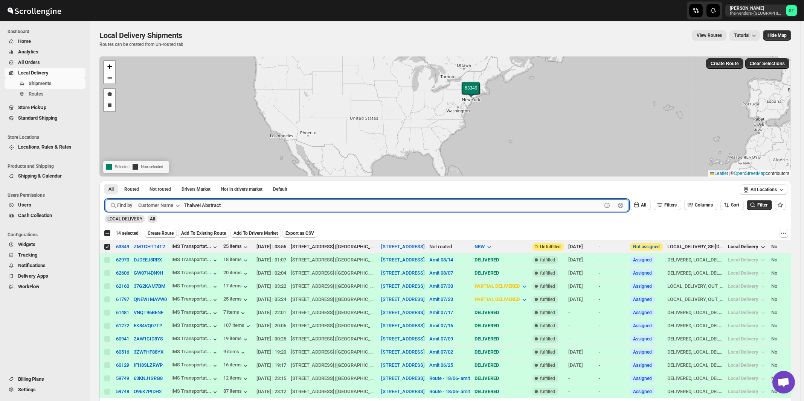
click at [105, 181] on button "Submit" at bounding box center [115, 185] width 21 height 8
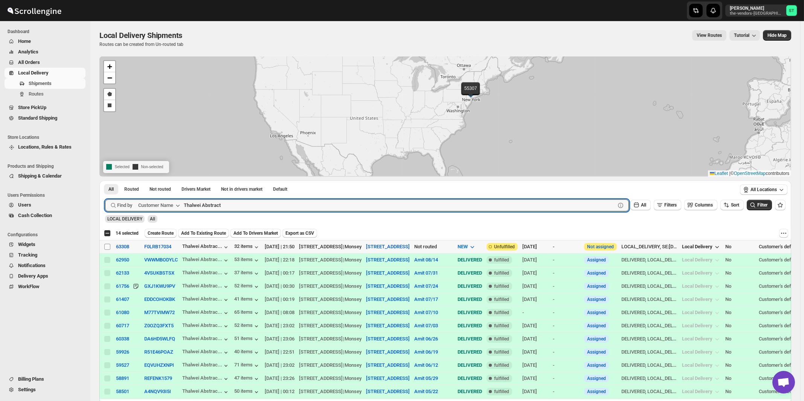
click at [108, 247] on input "Select shipment" at bounding box center [107, 247] width 6 height 6
checkbox input "true"
click at [260, 204] on input "Thalwei Abstract" at bounding box center [393, 206] width 418 height 12
paste input "Construction Expediting"
type input "Construction Expediting"
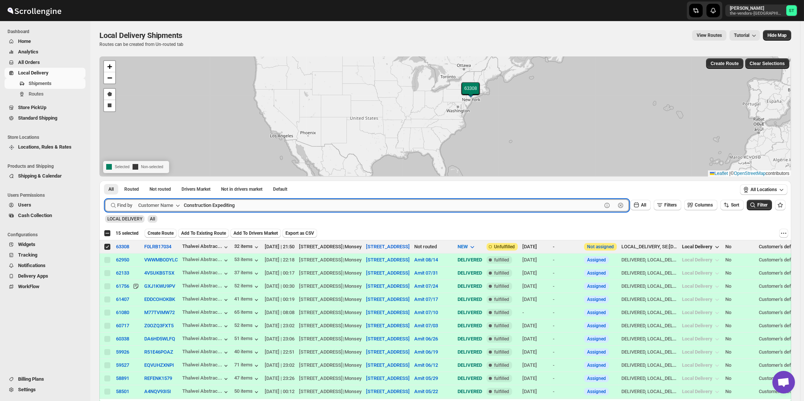
click at [105, 181] on button "Submit" at bounding box center [115, 185] width 21 height 8
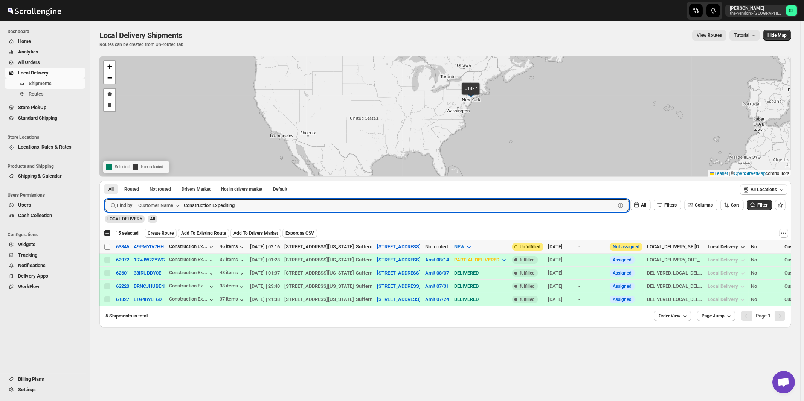
click at [108, 246] on input "Select shipment" at bounding box center [107, 247] width 6 height 6
checkbox input "true"
click at [255, 205] on input "Construction Expediting" at bounding box center [393, 206] width 418 height 12
paste input "rown Risk Services [GEOGRAPHIC_DATA]"
click at [105, 181] on button "Submit" at bounding box center [115, 185] width 21 height 8
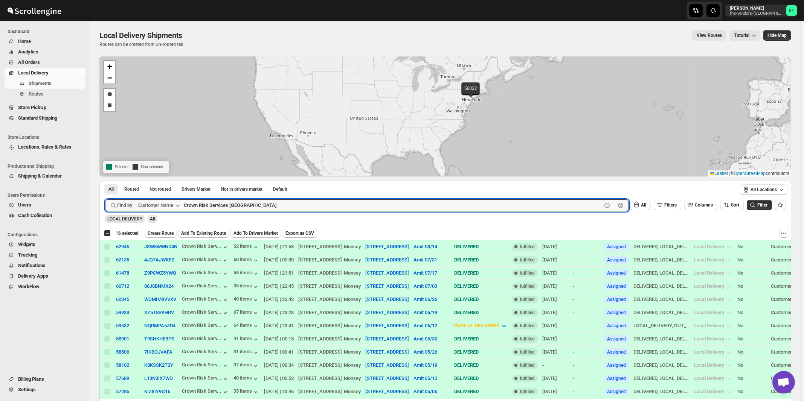
paste input "First Choice Property Management"
type input "First Choice Property Management"
click at [105, 181] on button "Submit" at bounding box center [115, 185] width 21 height 8
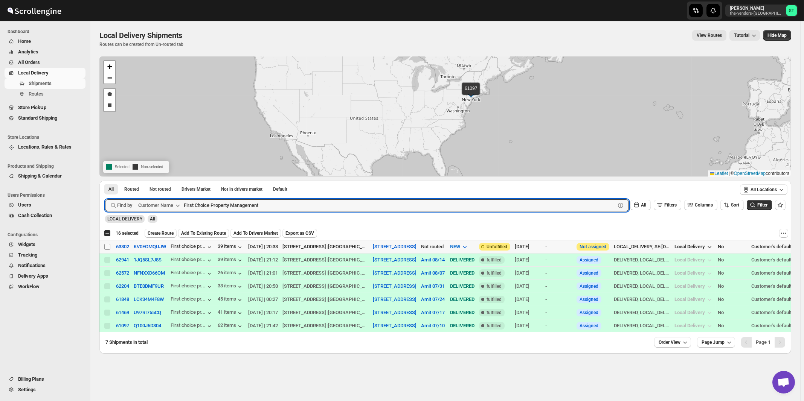
click at [104, 246] on span at bounding box center [107, 247] width 7 height 7
click at [104, 246] on input "Select shipment" at bounding box center [107, 247] width 6 height 6
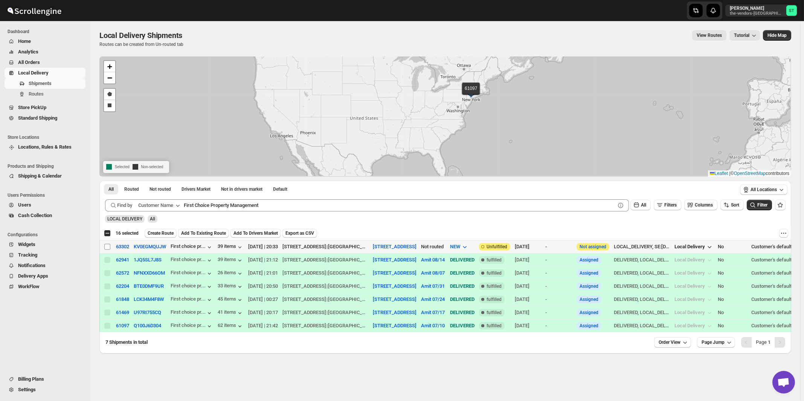
click at [107, 247] on input "Select shipment" at bounding box center [107, 247] width 6 height 6
checkbox input "true"
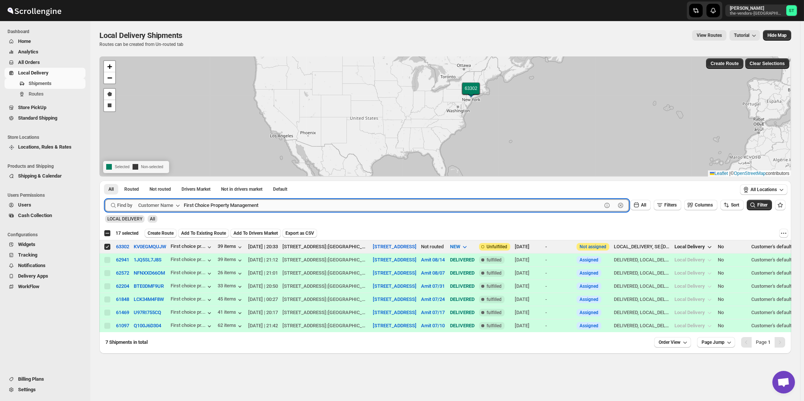
click at [283, 205] on input "First Choice Property Management" at bounding box center [393, 206] width 418 height 12
paste input "Whisper Laser MO LLC (Monsey)"
click at [105, 181] on button "Submit" at bounding box center [115, 185] width 21 height 8
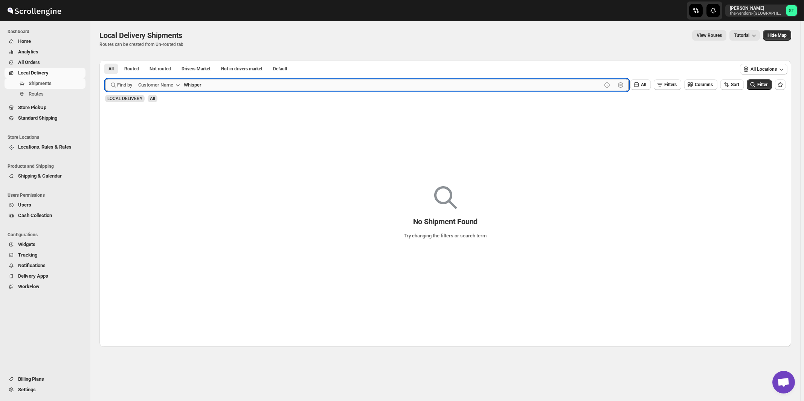
type input "Whisper"
click at [105, 60] on button "Submit" at bounding box center [115, 64] width 21 height 8
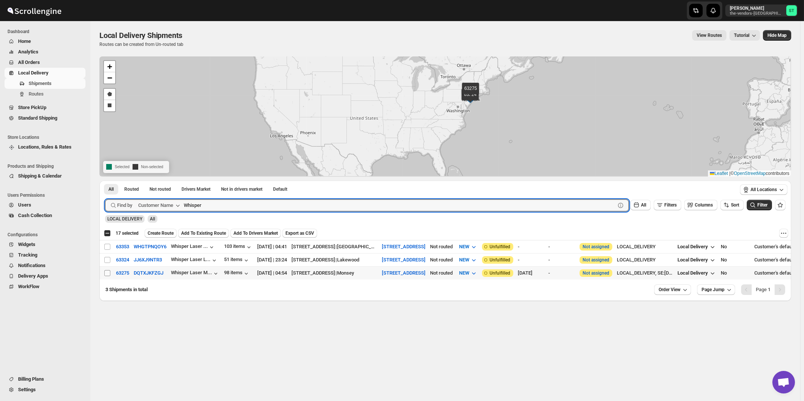
click at [106, 273] on input "Select shipment" at bounding box center [107, 273] width 6 height 6
checkbox input "true"
click at [216, 205] on input "Whisper" at bounding box center [393, 206] width 418 height 12
paste input "[PERSON_NAME]"
click at [105, 181] on button "Submit" at bounding box center [115, 185] width 21 height 8
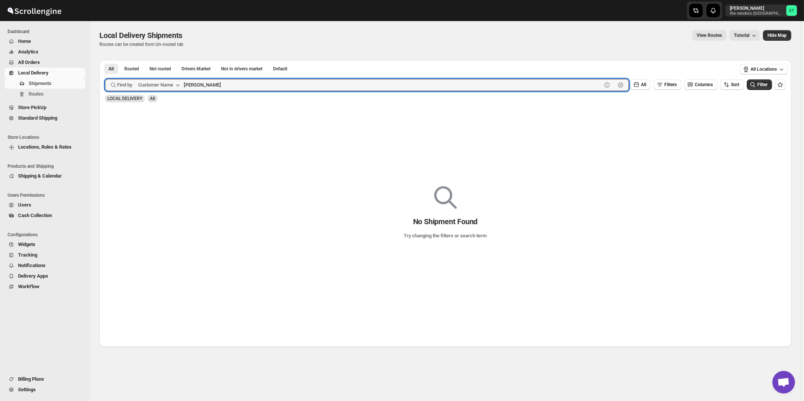
type input "[PERSON_NAME]"
click at [105, 60] on button "Submit" at bounding box center [115, 64] width 21 height 8
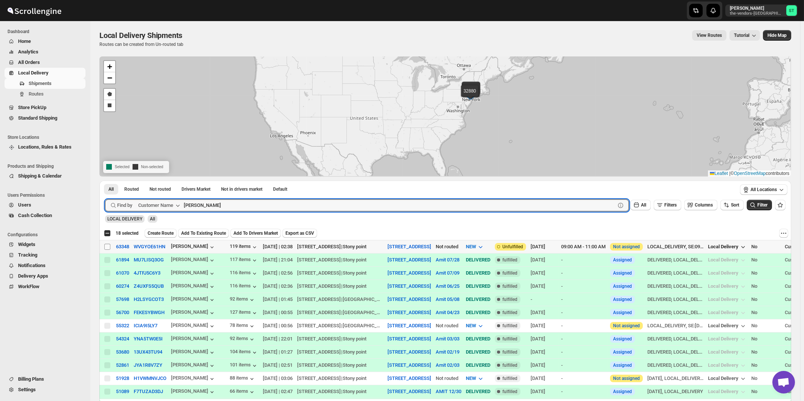
click at [107, 246] on input "Select shipment" at bounding box center [107, 247] width 6 height 6
checkbox input "true"
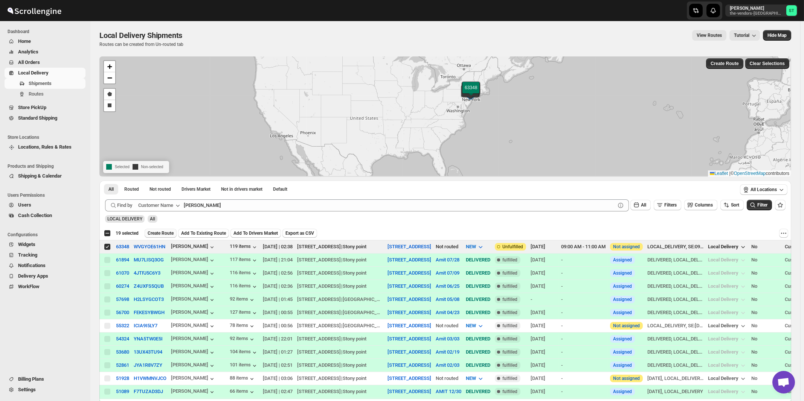
click at [165, 234] on span "Create Route" at bounding box center [161, 233] width 26 height 6
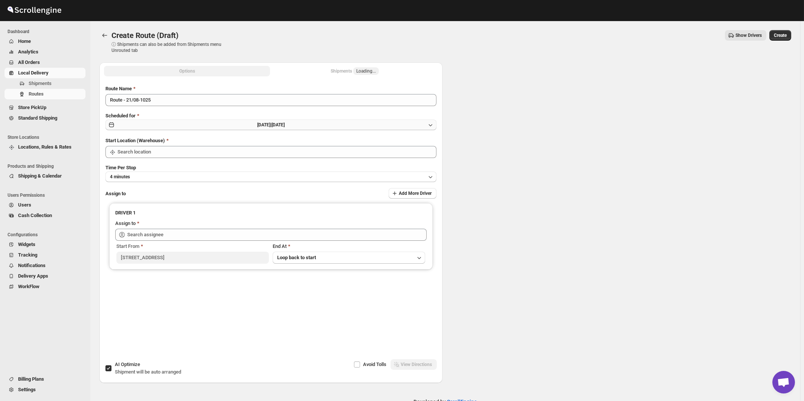
type input "[STREET_ADDRESS]"
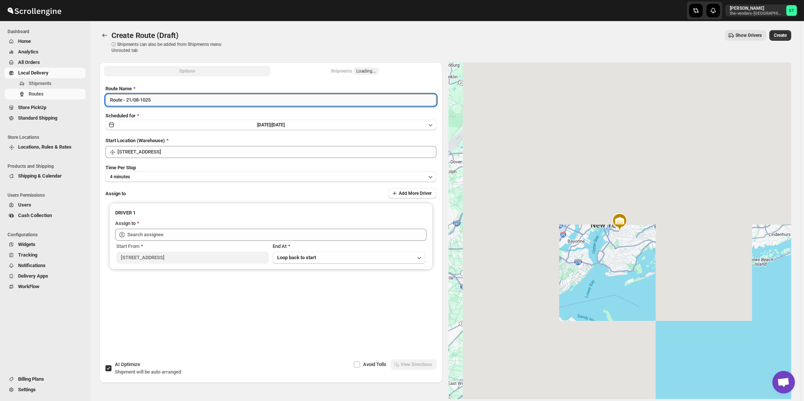
click at [187, 100] on input "Route - 21/08-1025" at bounding box center [270, 100] width 331 height 12
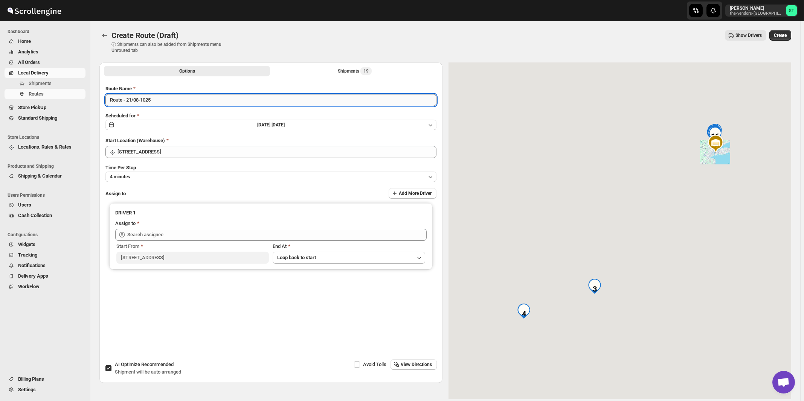
paste input "Amit"
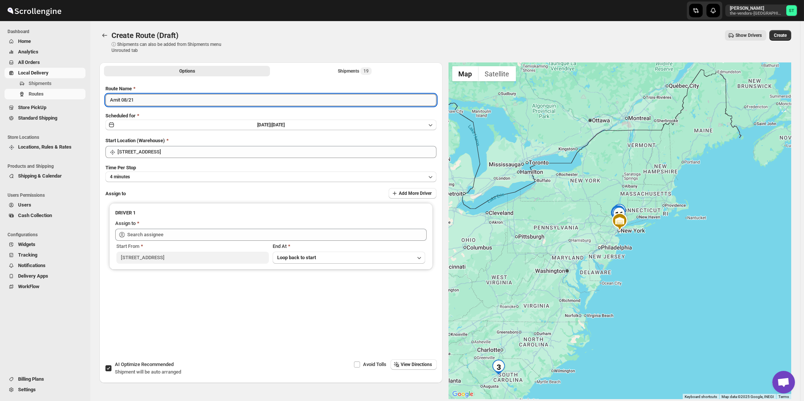
type input "Amit 08/21"
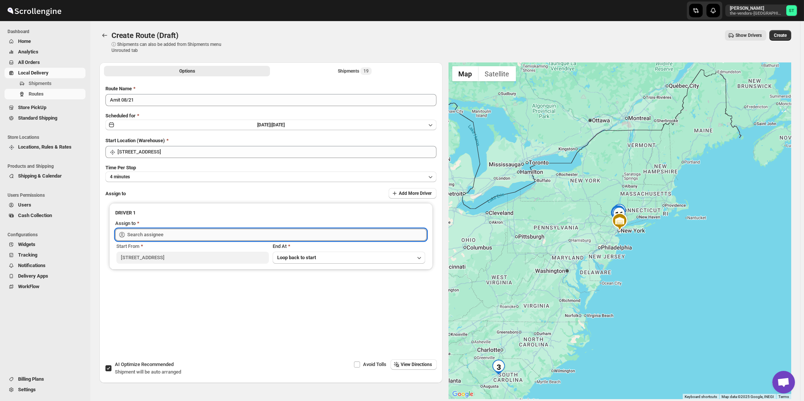
click at [159, 233] on input "text" at bounding box center [276, 235] width 299 height 12
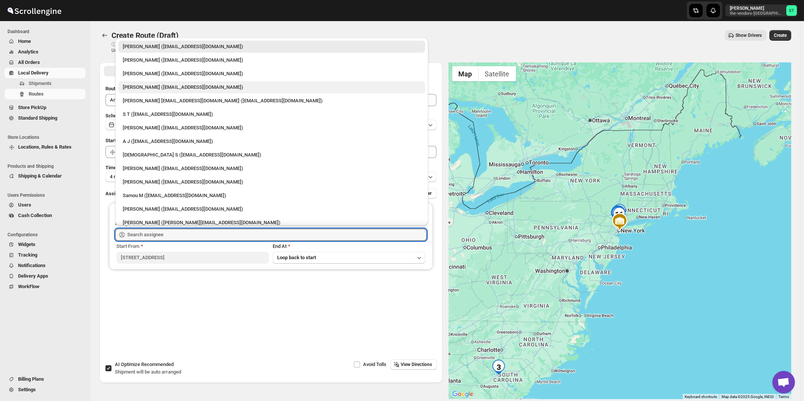
click at [143, 89] on div "[PERSON_NAME] ([EMAIL_ADDRESS][DOMAIN_NAME])" at bounding box center [272, 88] width 298 height 8
type input "[PERSON_NAME] ([EMAIL_ADDRESS][DOMAIN_NAME])"
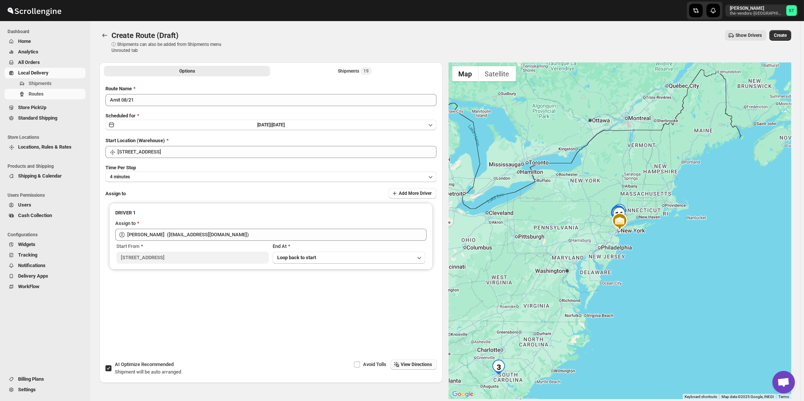
click at [408, 366] on span "View Directions" at bounding box center [416, 365] width 31 height 6
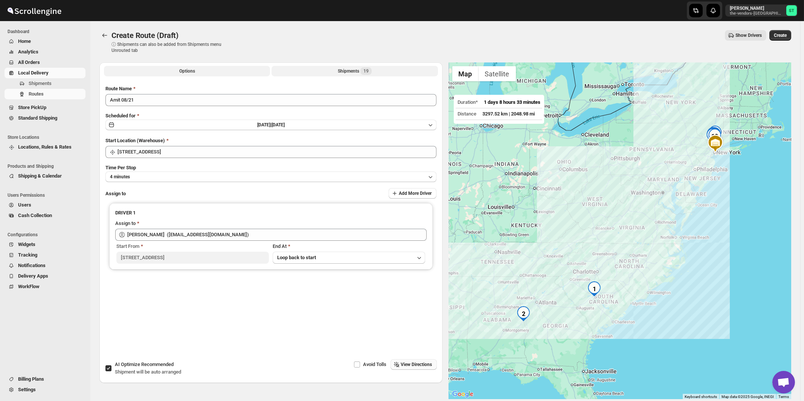
click at [341, 69] on div "Shipments 19" at bounding box center [355, 71] width 34 height 8
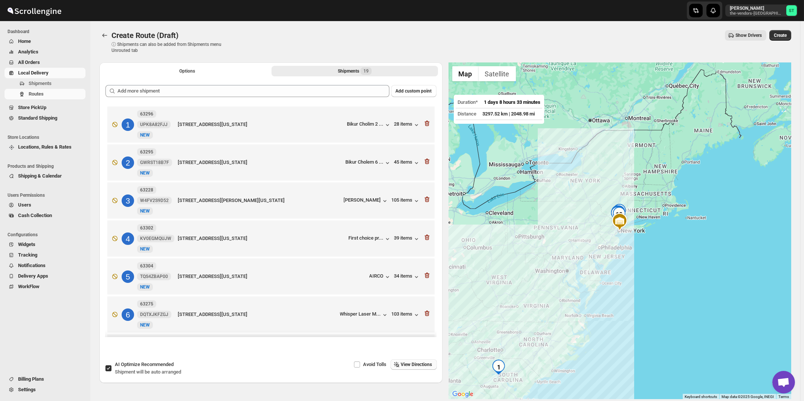
click at [145, 364] on span "Recommended" at bounding box center [157, 365] width 32 height 6
click at [111, 366] on input "AI Optimize Recommended Shipment will be auto arranged" at bounding box center [108, 369] width 6 height 6
checkbox input "false"
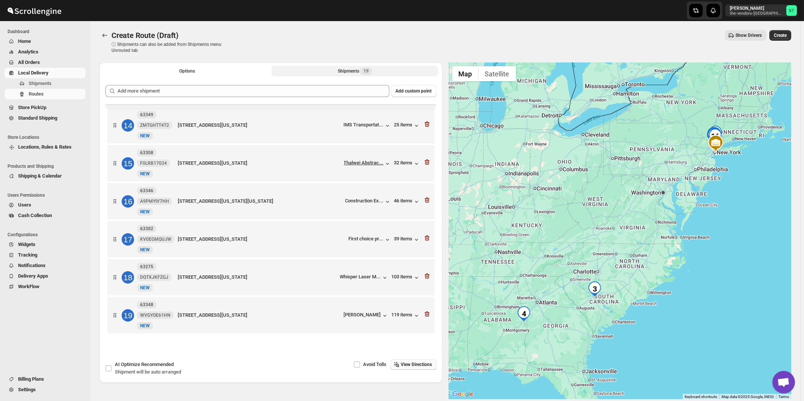
scroll to position [505, 0]
click at [421, 367] on span "View Directions" at bounding box center [416, 365] width 31 height 6
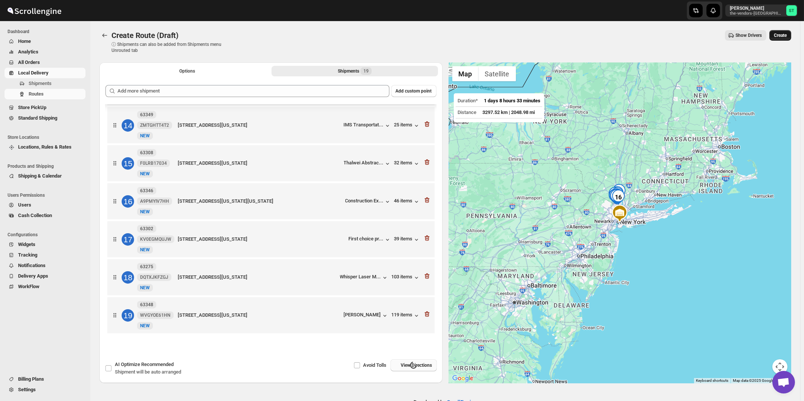
click at [782, 34] on span "Create" at bounding box center [780, 35] width 13 height 6
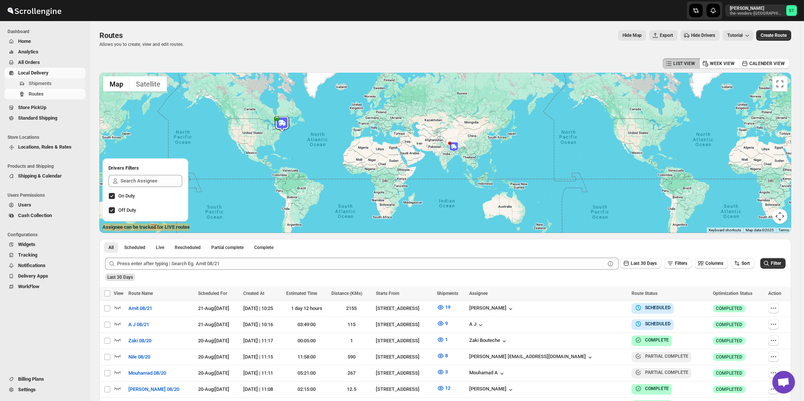
click at [46, 81] on span "Shipments" at bounding box center [40, 84] width 23 height 6
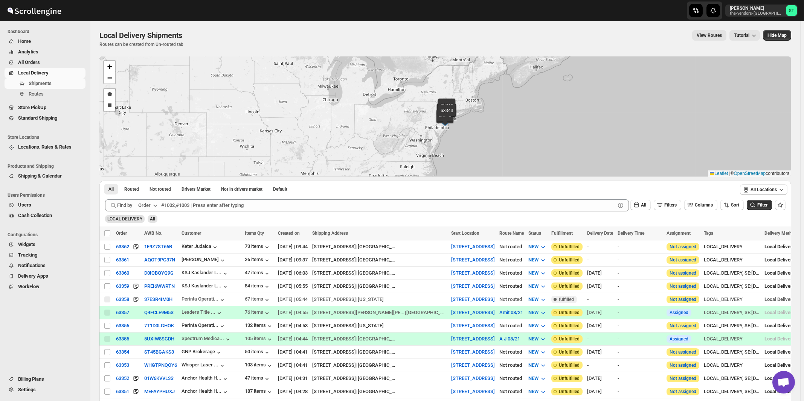
click at [157, 206] on icon "button" at bounding box center [155, 206] width 8 height 8
click at [151, 266] on button "Customer Name" at bounding box center [149, 262] width 39 height 12
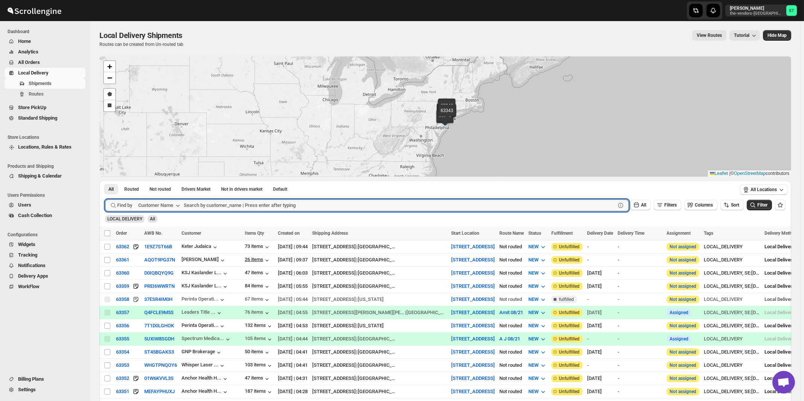
paste input "BP Medical Management"
type input "BP Medical Management"
click at [105, 181] on button "Submit" at bounding box center [115, 185] width 21 height 8
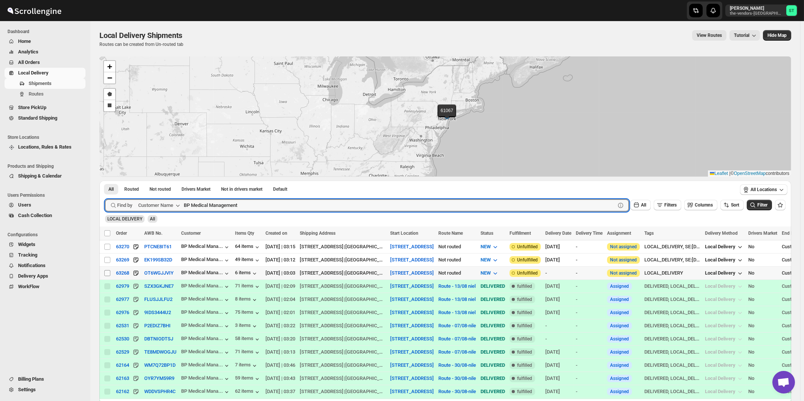
click at [106, 273] on input "Select shipment" at bounding box center [107, 273] width 6 height 6
checkbox input "true"
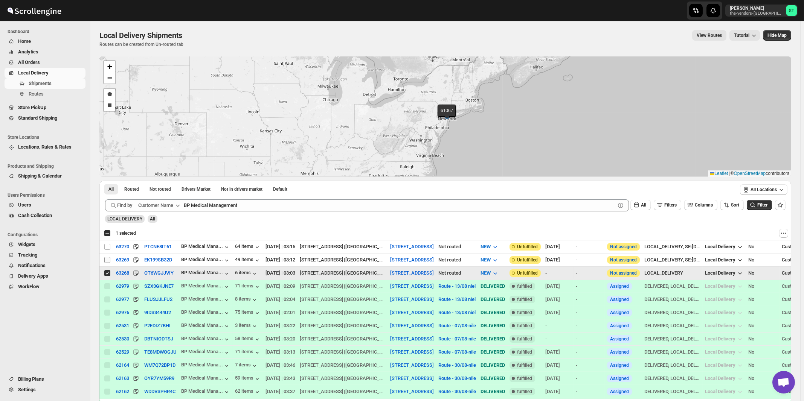
click at [108, 259] on input "Select shipment" at bounding box center [107, 260] width 6 height 6
checkbox input "true"
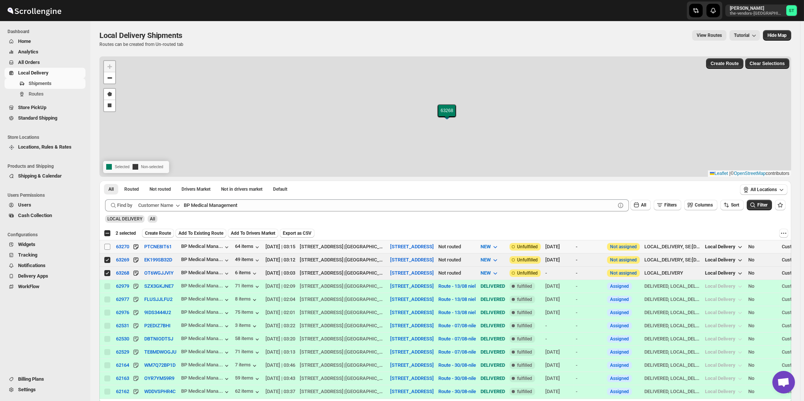
click at [107, 248] on input "Select shipment" at bounding box center [107, 247] width 6 height 6
checkbox input "true"
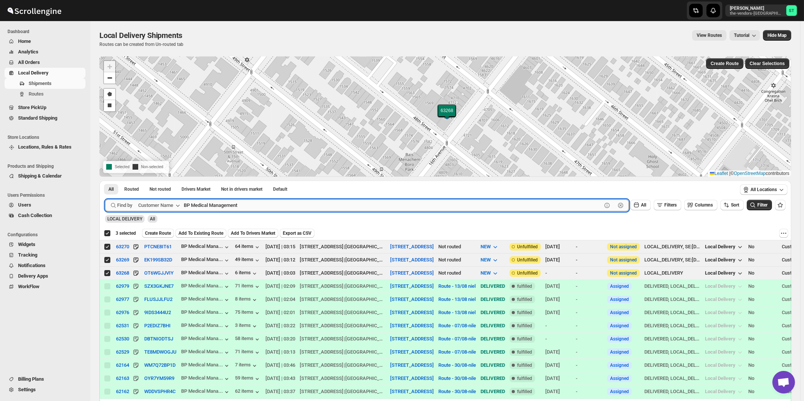
click at [215, 200] on input "BP Medical Management" at bounding box center [393, 206] width 418 height 12
paste input "Keter Judaica"
type input "Keter Judaica"
click at [105, 181] on button "Submit" at bounding box center [115, 185] width 21 height 8
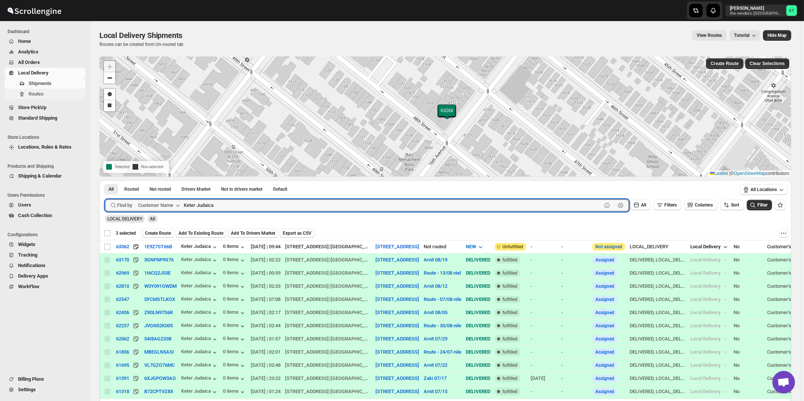
checkbox input "false"
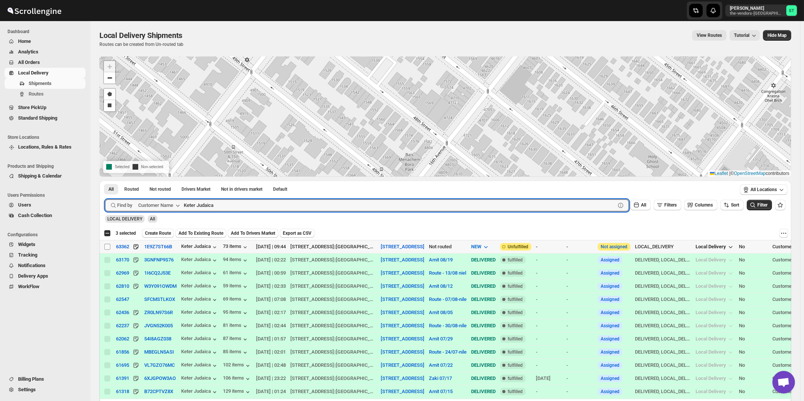
click at [108, 247] on input "Select shipment" at bounding box center [107, 247] width 6 height 6
checkbox input "true"
click at [267, 202] on input "Keter Judaica" at bounding box center [393, 206] width 418 height 12
paste input "Handiqup GSE"
type input "Handiqup GSE"
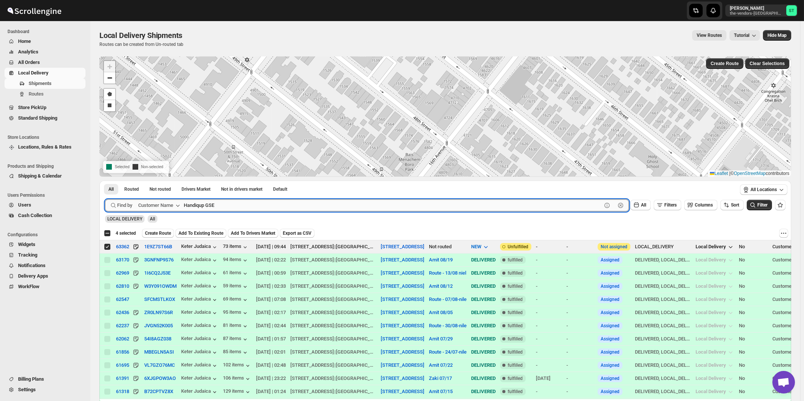
click at [105, 181] on button "Submit" at bounding box center [115, 185] width 21 height 8
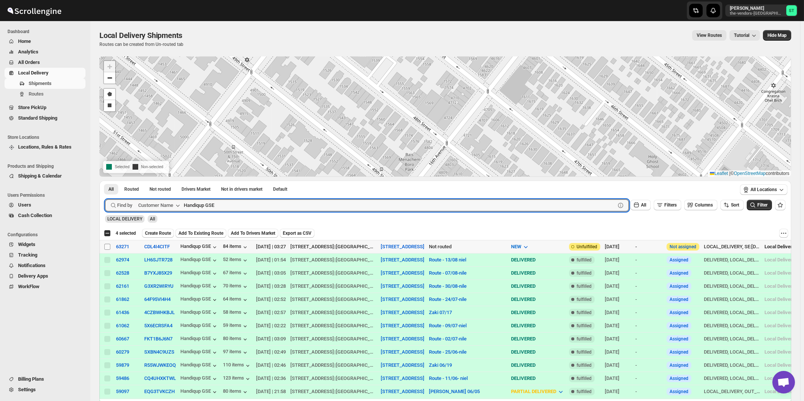
click at [107, 247] on input "Select shipment" at bounding box center [107, 247] width 6 height 6
checkbox input "true"
click at [260, 206] on input "Handiqup GSE" at bounding box center [393, 206] width 418 height 12
paste input "Network Solutions"
click at [105, 181] on button "Submit" at bounding box center [115, 185] width 21 height 8
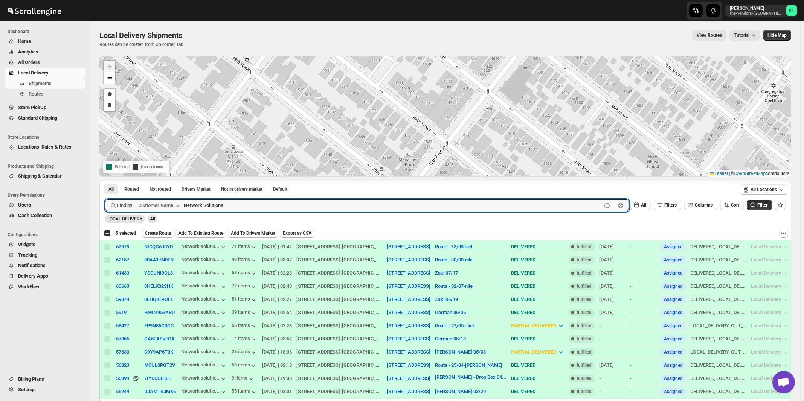
paste input "World Wide Plumbing"
type input "World Wide Plumbing"
click at [105, 181] on button "Submit" at bounding box center [115, 185] width 21 height 8
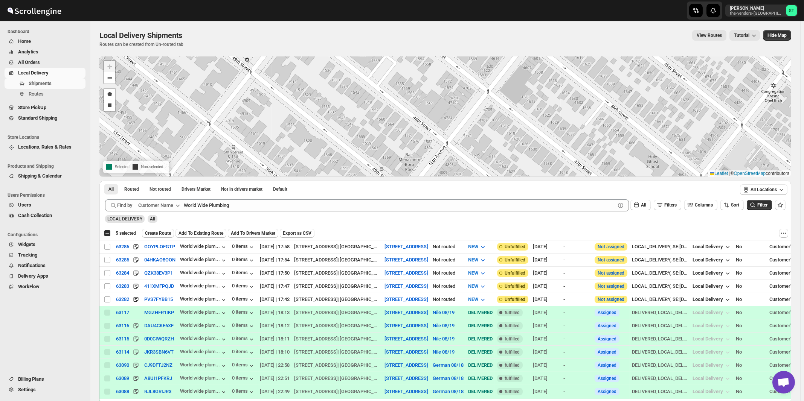
checkbox input "true"
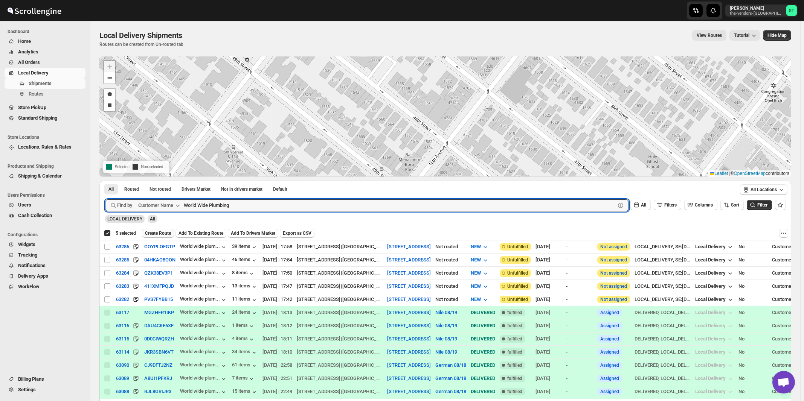
click at [163, 235] on span "Create Route" at bounding box center [158, 233] width 26 height 6
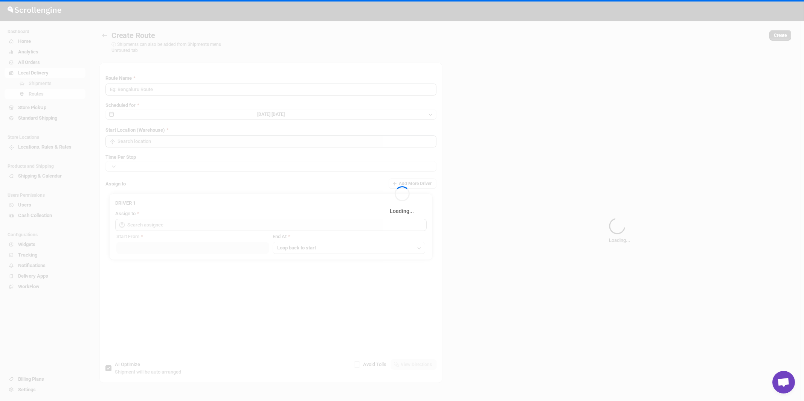
type input "Route - 21/08-1038"
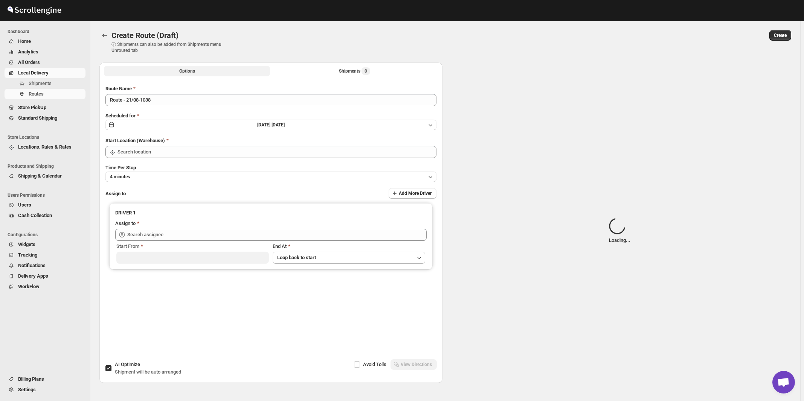
type input "[STREET_ADDRESS]"
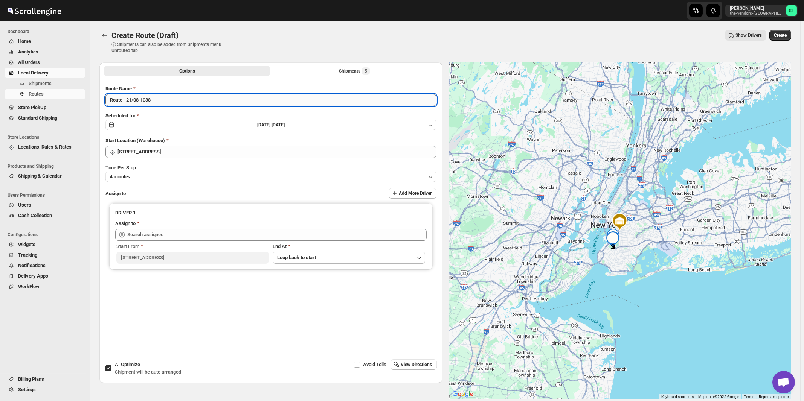
click at [170, 102] on input "Route - 21/08-1038" at bounding box center [270, 100] width 331 height 12
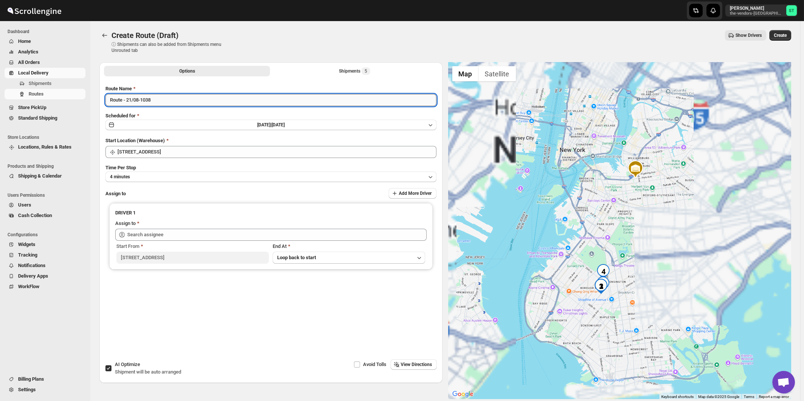
paste input "[PERSON_NAME]"
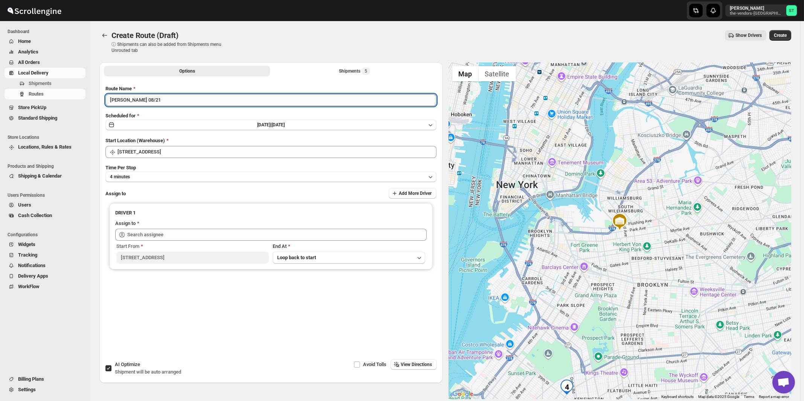
type input "[PERSON_NAME] 08/21"
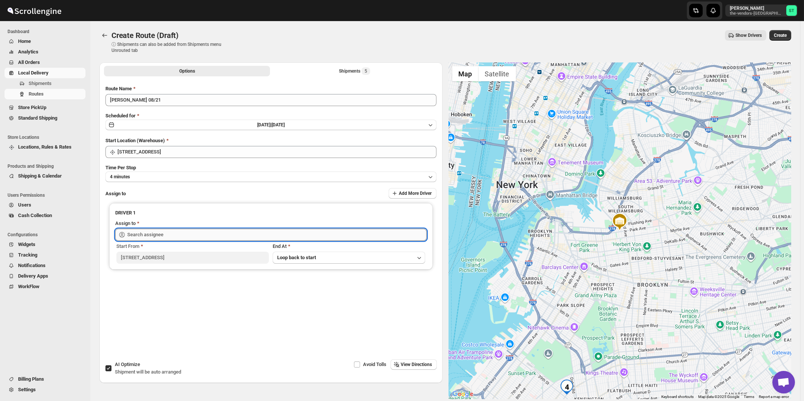
click at [172, 238] on input "text" at bounding box center [276, 235] width 299 height 12
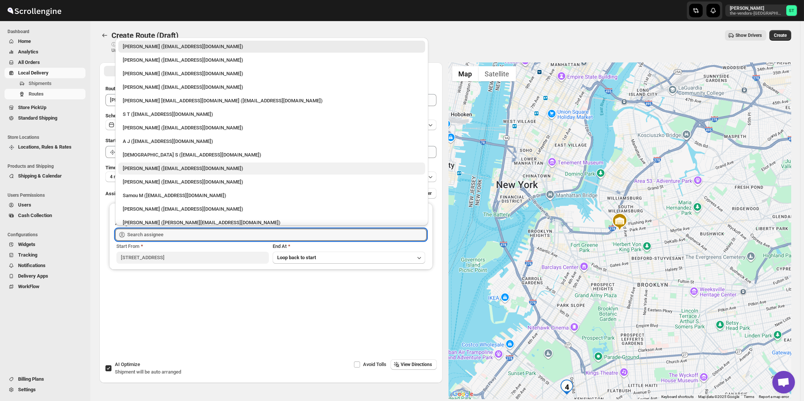
click at [162, 170] on div "[PERSON_NAME] ([EMAIL_ADDRESS][DOMAIN_NAME])" at bounding box center [272, 169] width 298 height 8
type input "[PERSON_NAME] ([EMAIL_ADDRESS][DOMAIN_NAME])"
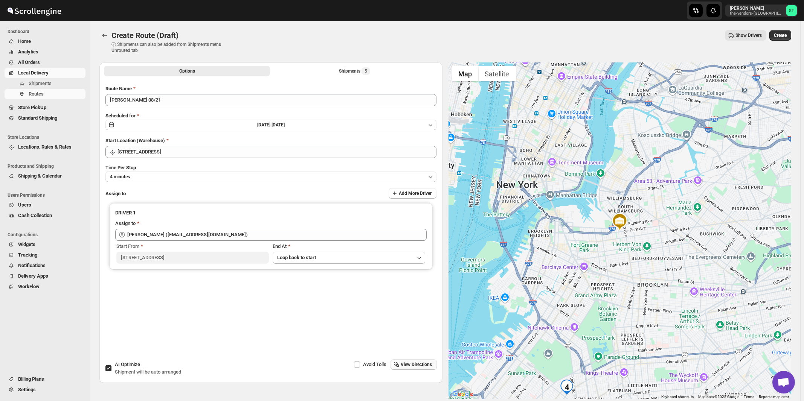
click at [422, 368] on span "View Directions" at bounding box center [416, 365] width 31 height 6
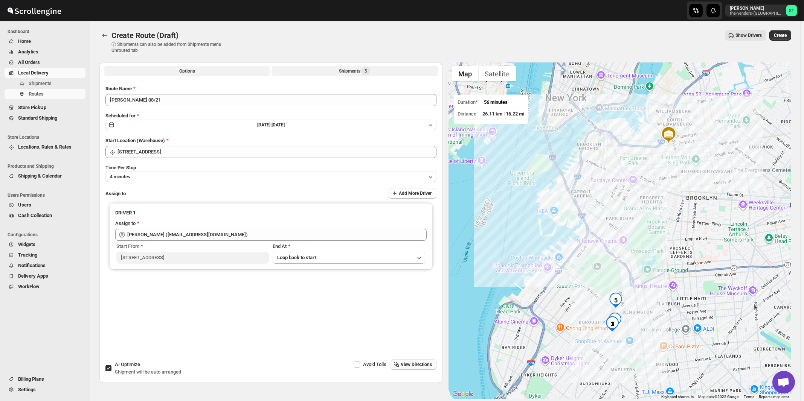
click at [345, 69] on div "Shipments 5" at bounding box center [354, 71] width 31 height 8
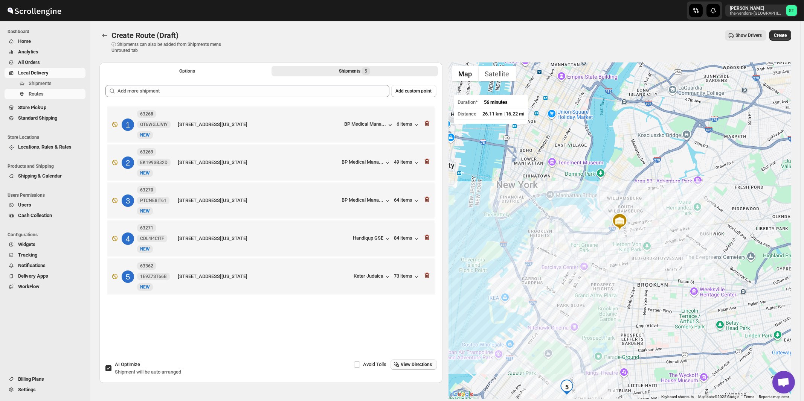
click at [127, 367] on span "AI Optimize" at bounding box center [127, 365] width 25 height 6
click at [111, 367] on input "AI Optimize Shipment will be auto arranged" at bounding box center [108, 369] width 6 height 6
checkbox input "false"
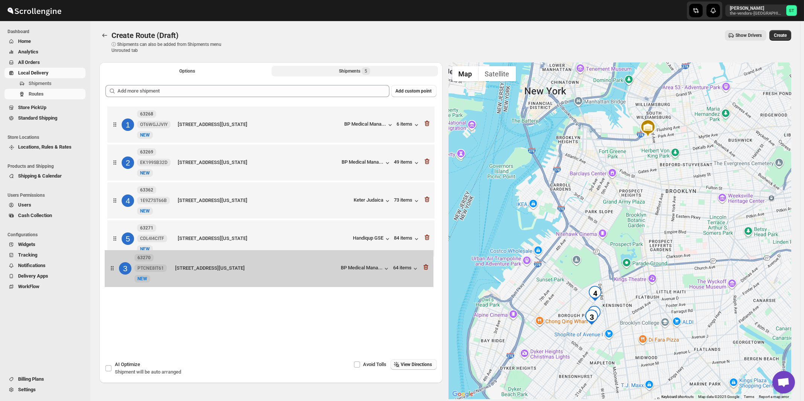
drag, startPoint x: 326, startPoint y: 204, endPoint x: 315, endPoint y: 269, distance: 65.3
click at [322, 275] on div "1 63268 OT6WGJJVIY New NEW [STREET_ADDRESS][GEOGRAPHIC_DATA][US_STATE]... 6 ite…" at bounding box center [270, 202] width 331 height 195
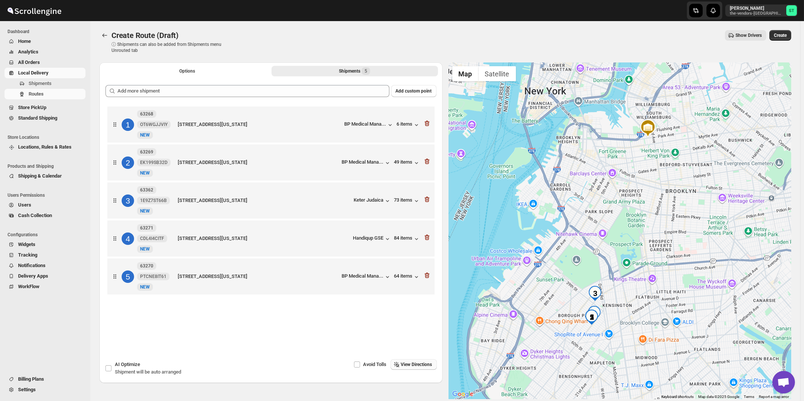
click at [415, 367] on span "View Directions" at bounding box center [416, 365] width 31 height 6
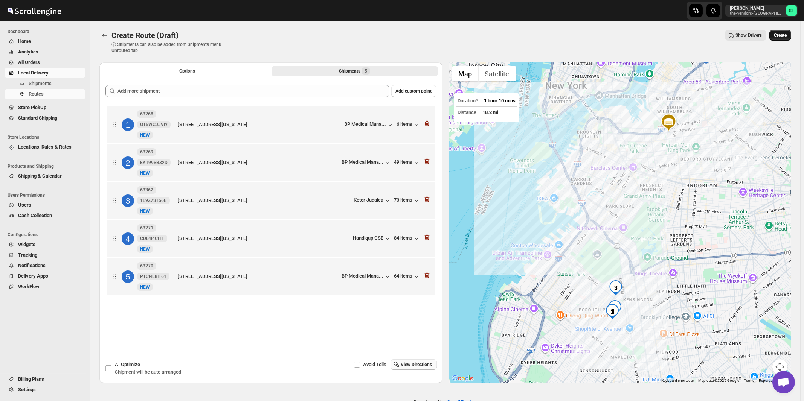
click at [782, 36] on span "Create" at bounding box center [780, 35] width 13 height 6
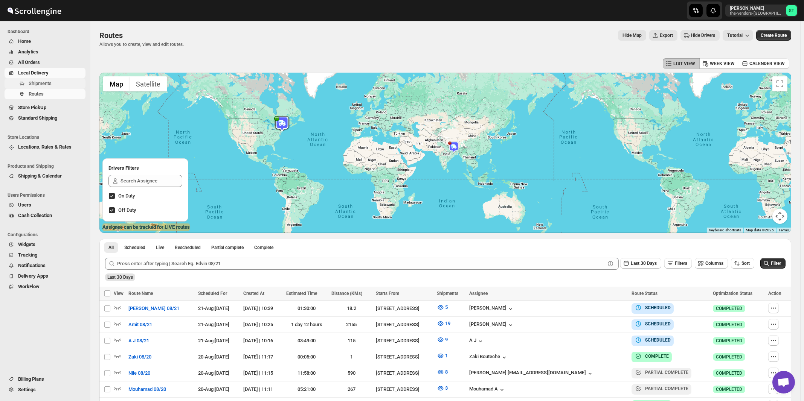
click at [36, 84] on span "Shipments" at bounding box center [40, 84] width 23 height 6
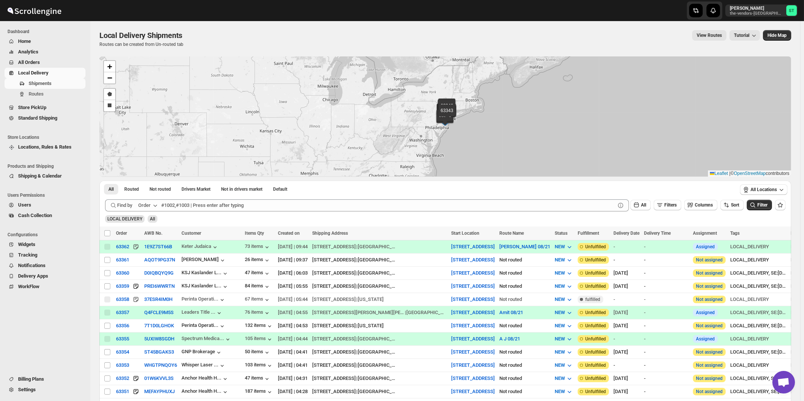
click at [149, 204] on div "Order" at bounding box center [144, 206] width 12 height 8
click at [145, 263] on div "Customer Name" at bounding box center [149, 262] width 35 height 8
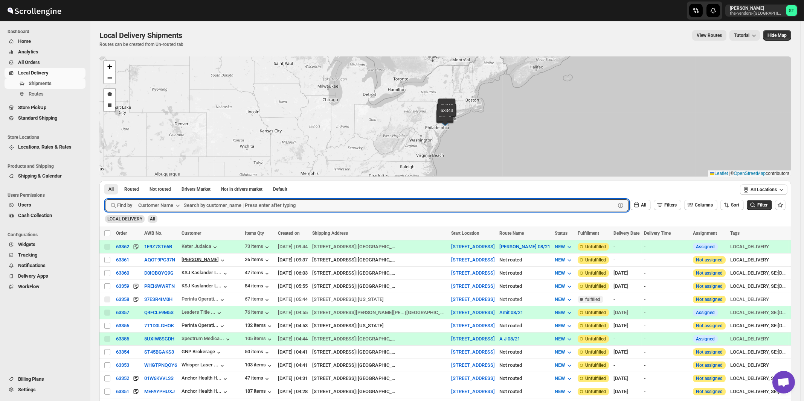
paste input "[GEOGRAPHIC_DATA]"
type input "Spectrum Medical"
click at [105, 181] on button "Submit" at bounding box center [115, 185] width 21 height 8
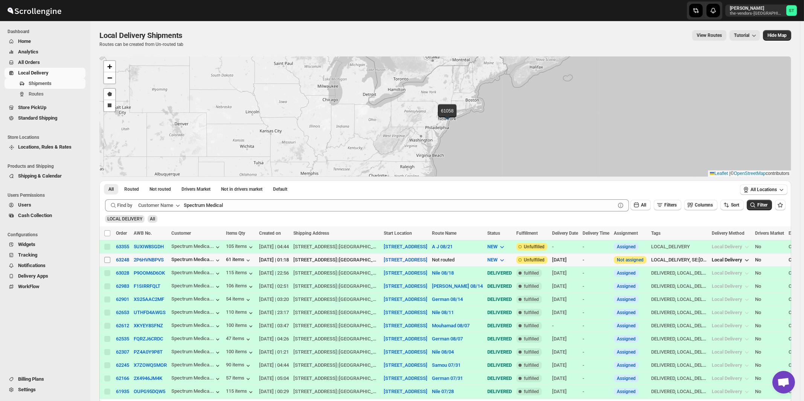
click at [107, 260] on input "Select shipment" at bounding box center [107, 260] width 6 height 6
checkbox input "true"
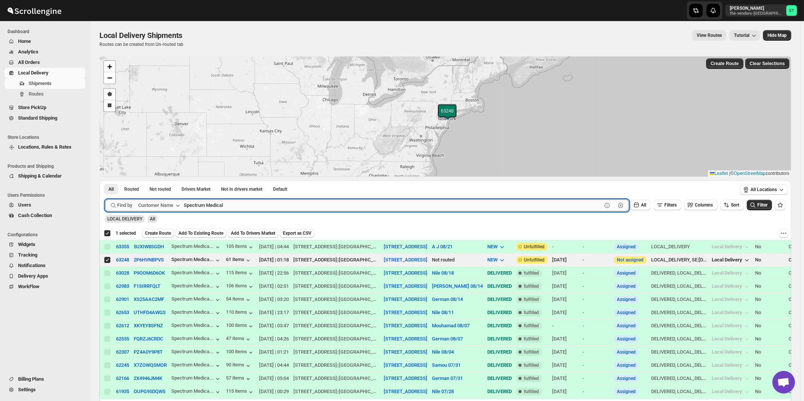
click at [285, 206] on input "Spectrum Medical" at bounding box center [393, 206] width 418 height 12
paste input "Tri State Fire Sprinklers"
type input "Tri State Fire Sprinklers"
click at [105, 181] on button "Submit" at bounding box center [115, 185] width 21 height 8
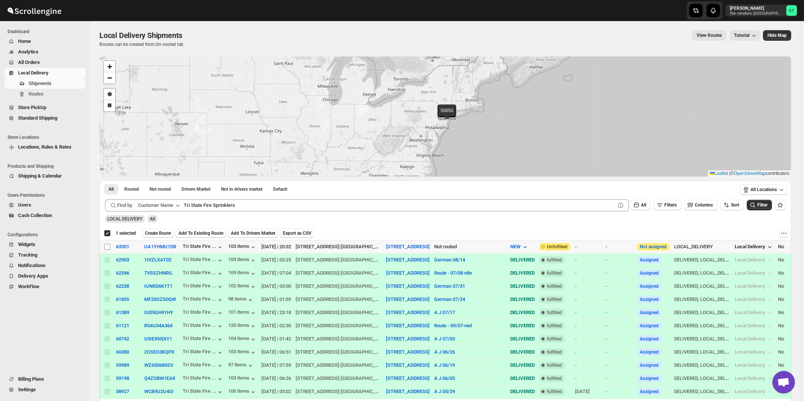
click at [108, 248] on input "Select shipment" at bounding box center [107, 247] width 6 height 6
checkbox input "true"
checkbox input "false"
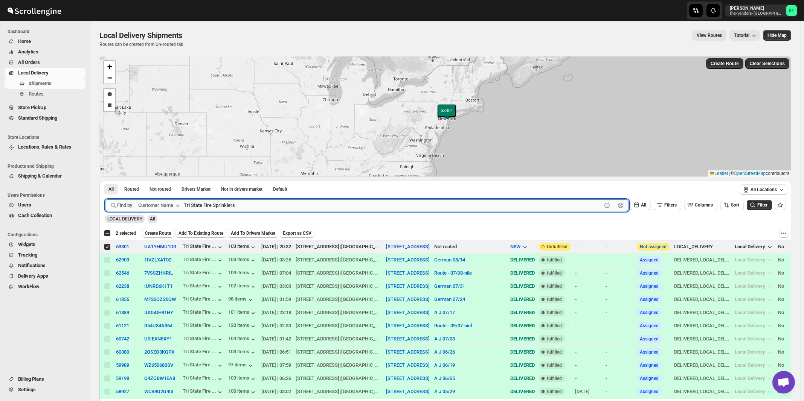
click at [265, 201] on input "Tri State Fire Sprinklers" at bounding box center [393, 206] width 418 height 12
paste input "Advanced Care"
type input "Advanced Care"
click at [105, 181] on button "Submit" at bounding box center [115, 185] width 21 height 8
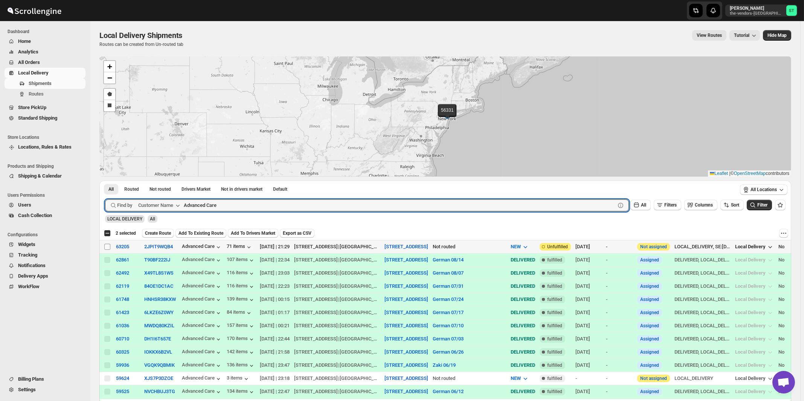
click at [108, 247] on input "Select shipment" at bounding box center [107, 247] width 6 height 6
checkbox input "true"
click at [245, 205] on input "Advanced Care" at bounding box center [393, 206] width 418 height 12
paste input "[PERSON_NAME]"
type input "[PERSON_NAME]"
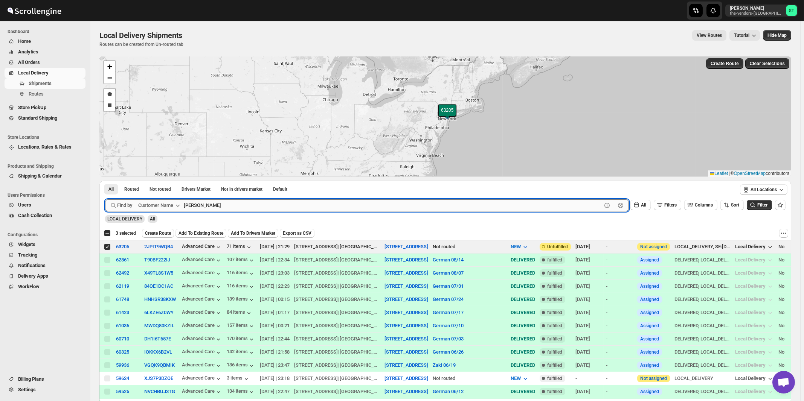
click at [105, 181] on button "Submit" at bounding box center [115, 185] width 21 height 8
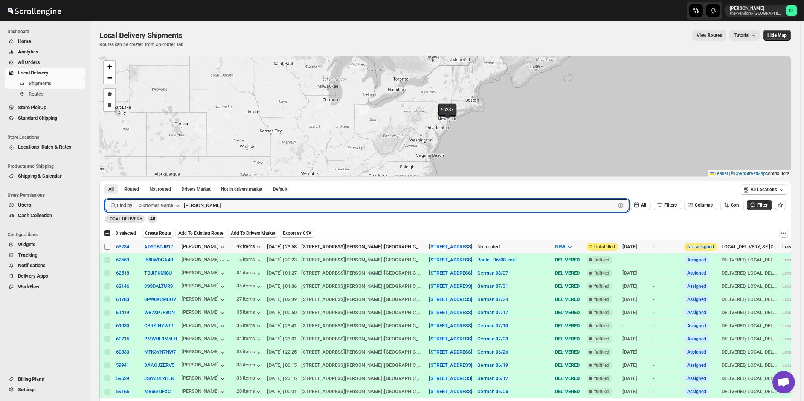
click at [108, 249] on input "Select shipment" at bounding box center [107, 247] width 6 height 6
checkbox input "true"
click at [238, 207] on input "[PERSON_NAME]" at bounding box center [393, 206] width 418 height 12
paste input "Twin Group"
type input "Twin Group"
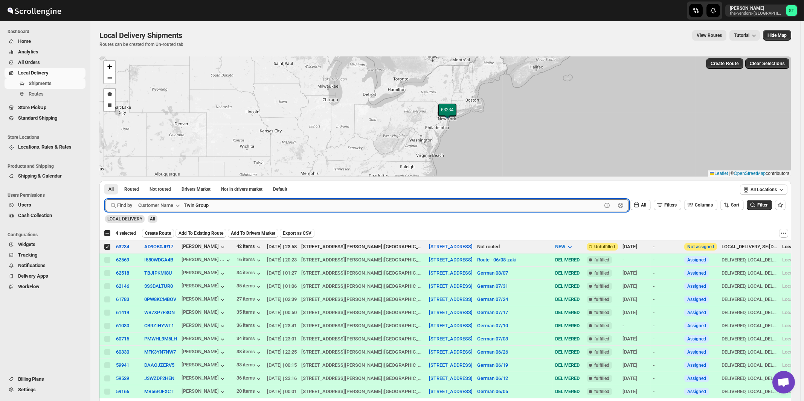
click at [105, 181] on button "Submit" at bounding box center [115, 185] width 21 height 8
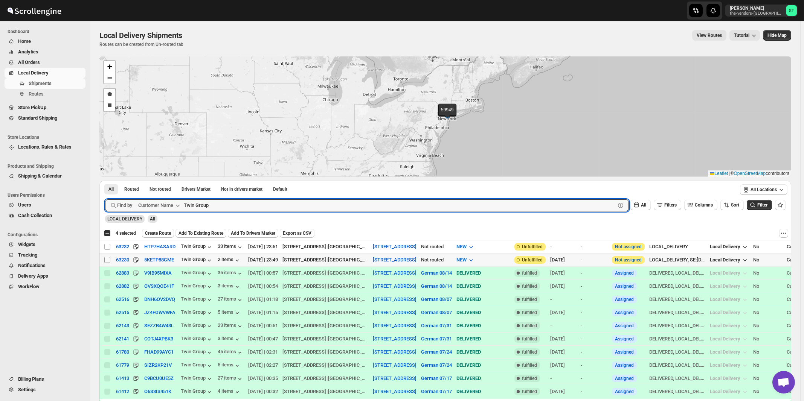
click at [107, 260] on input "Select shipment" at bounding box center [107, 260] width 6 height 6
checkbox input "true"
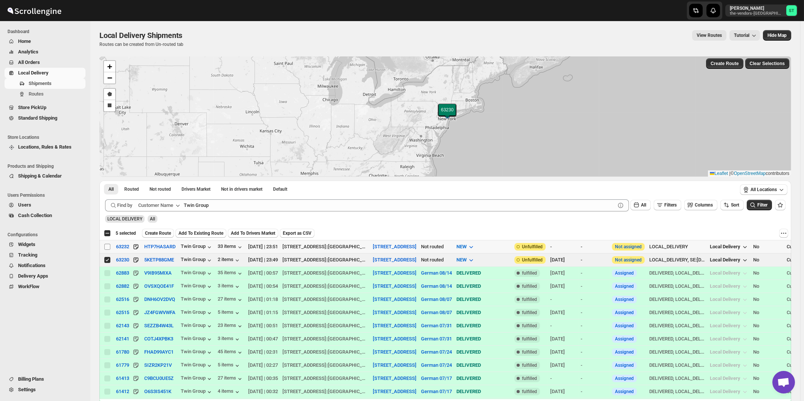
click at [108, 247] on input "Select shipment" at bounding box center [107, 247] width 6 height 6
checkbox input "true"
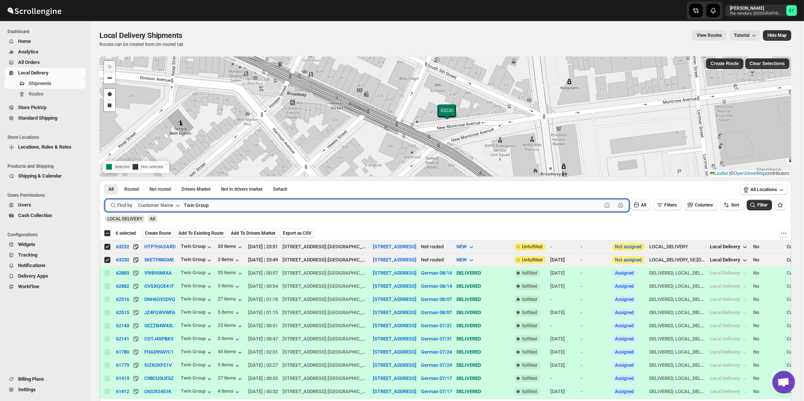
click at [242, 201] on input "Twin Group" at bounding box center [393, 206] width 418 height 12
paste input "Y&Y Realty"
type input "Y&Y Realty Group"
click at [105, 181] on button "Submit" at bounding box center [115, 185] width 21 height 8
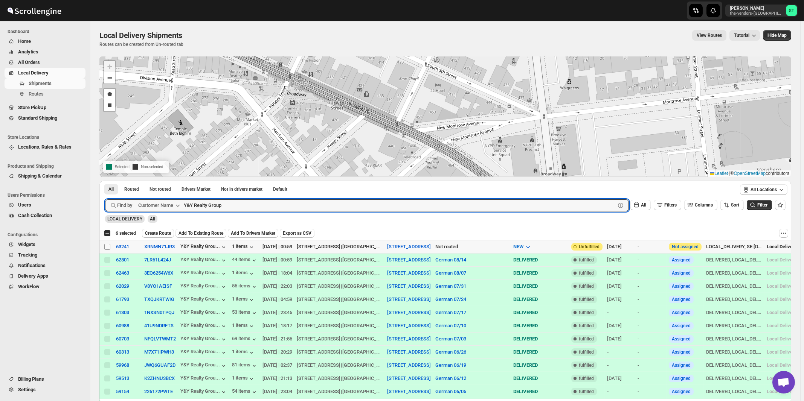
click at [107, 246] on input "Select shipment" at bounding box center [107, 247] width 6 height 6
checkbox input "true"
click at [285, 209] on input "Y&Y Realty Group" at bounding box center [393, 206] width 418 height 12
paste input "Hamaspik Of Kings County [GEOGRAPHIC_DATA]"
type input "Hamaspik Of Kings County [GEOGRAPHIC_DATA]"
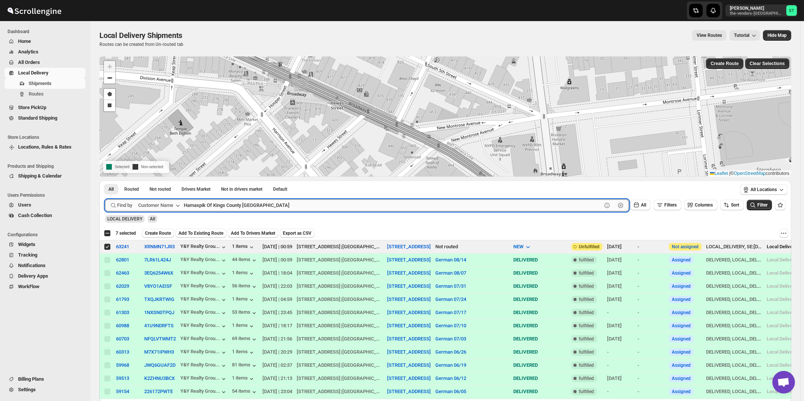
click at [105, 181] on button "Submit" at bounding box center [115, 185] width 21 height 8
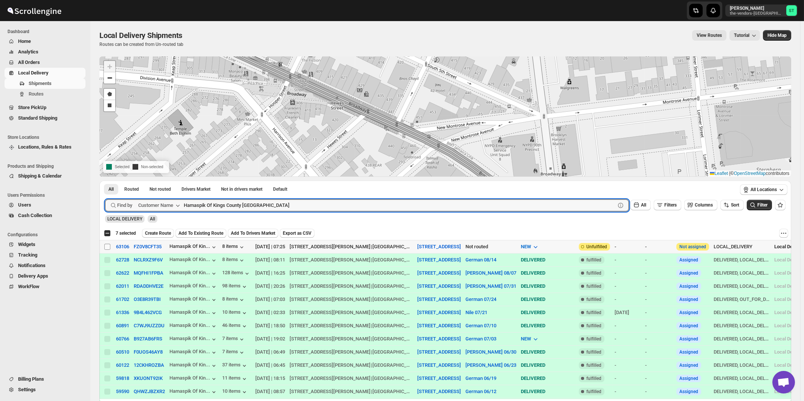
click at [108, 246] on input "Select shipment" at bounding box center [107, 247] width 6 height 6
checkbox input "true"
click at [281, 206] on input "Hamaspik Of Kings County [GEOGRAPHIC_DATA]" at bounding box center [393, 206] width 418 height 12
paste input "EZ Filling NY"
click at [105, 181] on button "Submit" at bounding box center [115, 185] width 21 height 8
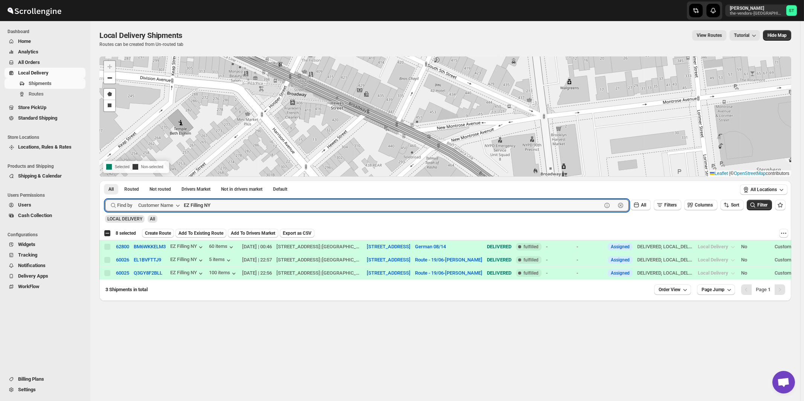
paste input "GNP Brokerage"
type input "GNP"
click at [105, 181] on button "Submit" at bounding box center [115, 185] width 21 height 8
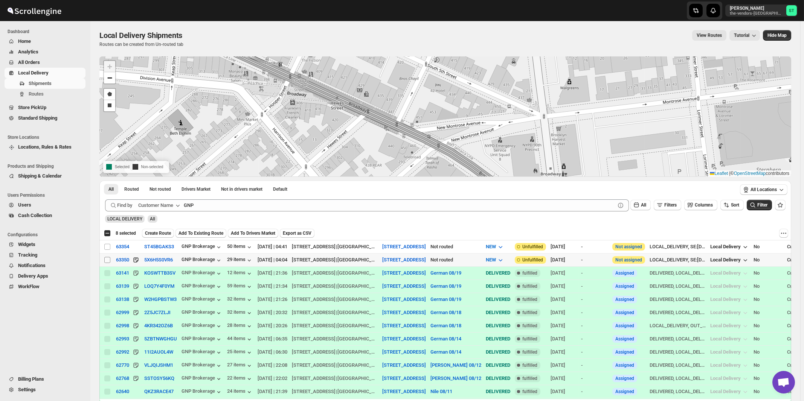
click at [108, 261] on input "Select shipment" at bounding box center [107, 260] width 6 height 6
checkbox input "true"
click at [107, 247] on input "Select shipment" at bounding box center [107, 247] width 6 height 6
checkbox input "true"
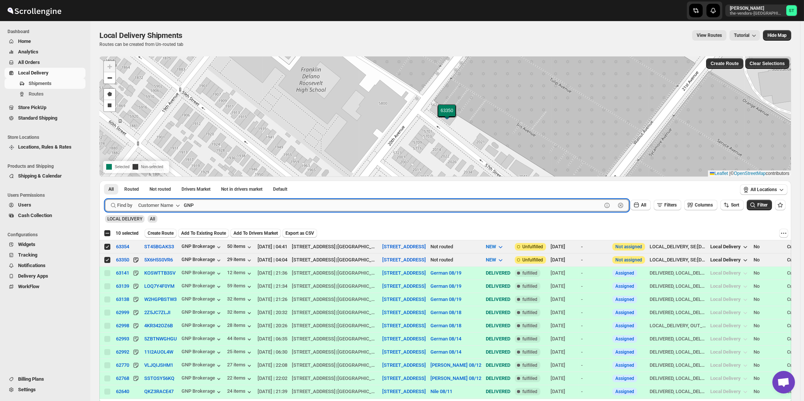
click at [238, 207] on input "GNP" at bounding box center [393, 206] width 418 height 12
paste input "World Wide Plumbing"
type input "World Wide Plumbing"
click at [105, 181] on button "Submit" at bounding box center [115, 185] width 21 height 8
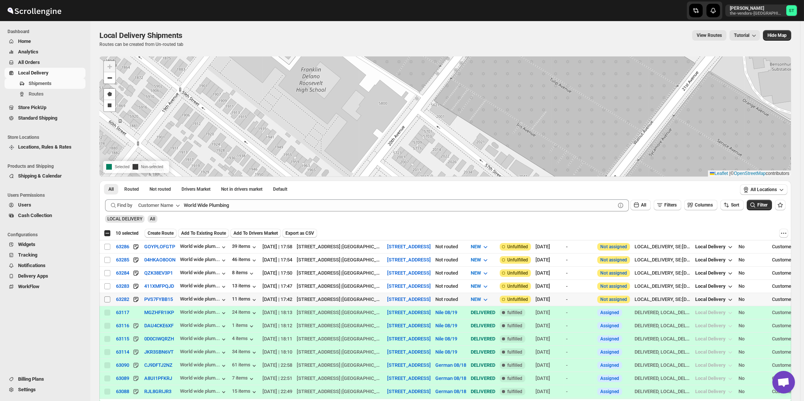
click at [106, 297] on input "Select shipment" at bounding box center [107, 300] width 6 height 6
checkbox input "true"
click at [105, 284] on input "Select shipment" at bounding box center [107, 287] width 6 height 6
checkbox input "true"
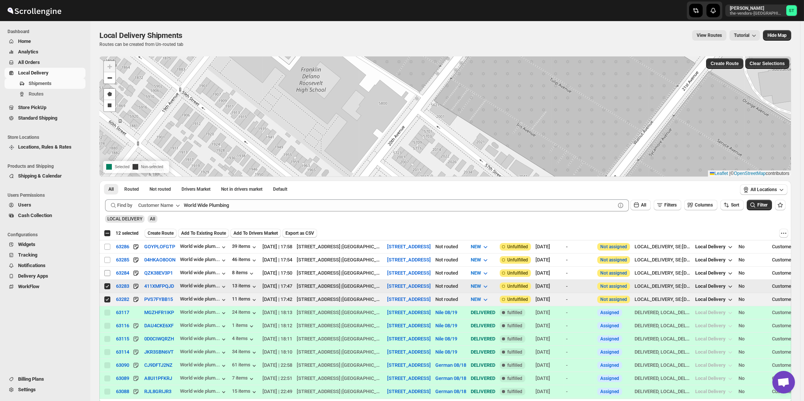
click at [107, 273] on input "Select shipment" at bounding box center [107, 273] width 6 height 6
checkbox input "true"
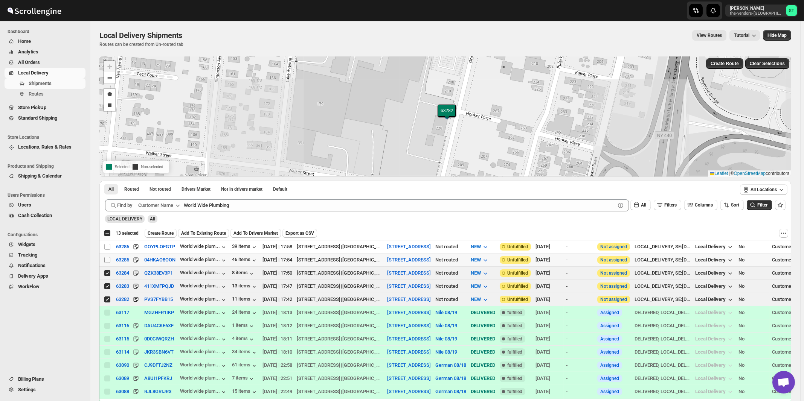
click at [108, 259] on input "Select shipment" at bounding box center [107, 260] width 6 height 6
checkbox input "true"
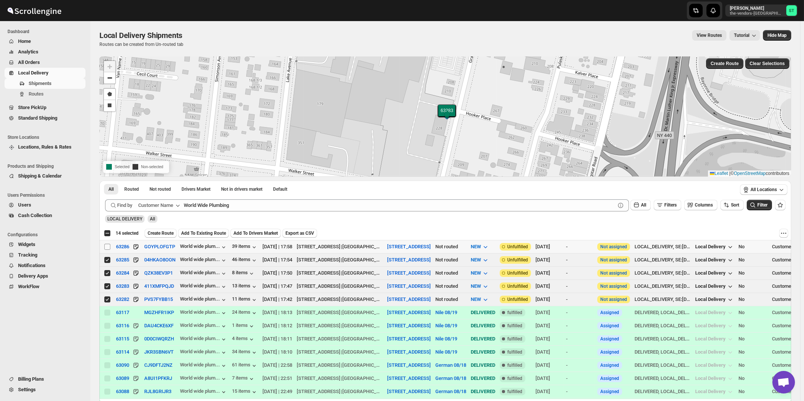
click at [106, 245] on input "Select shipment" at bounding box center [107, 247] width 6 height 6
checkbox input "true"
click at [170, 233] on span "Create Route" at bounding box center [161, 233] width 26 height 6
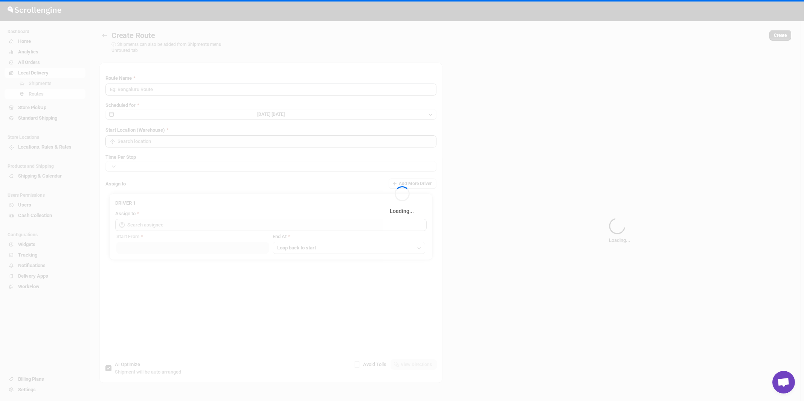
type input "Route - 21/08-1043"
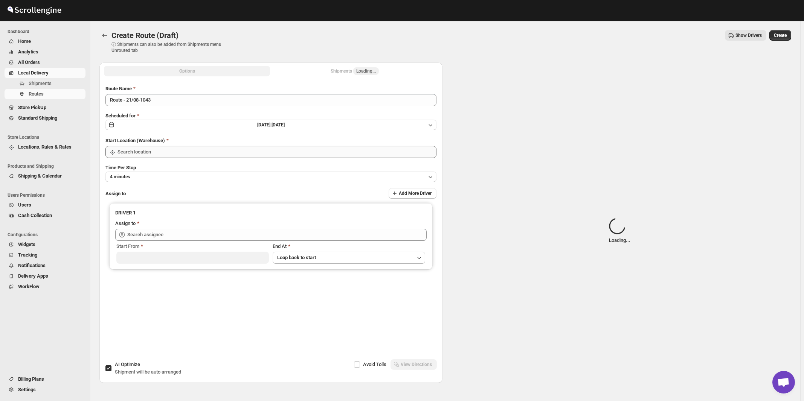
type input "[STREET_ADDRESS]"
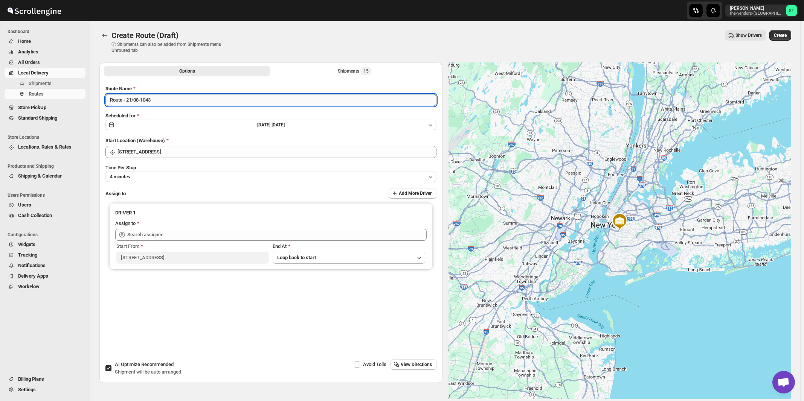
click at [199, 98] on input "Route - 21/08-1043" at bounding box center [270, 100] width 331 height 12
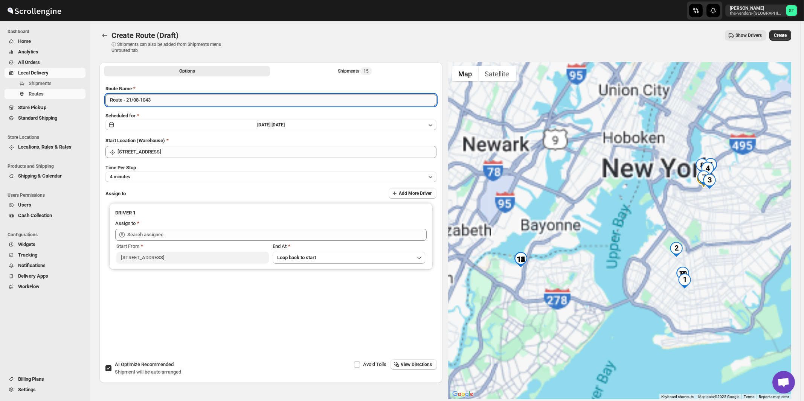
paste input "German"
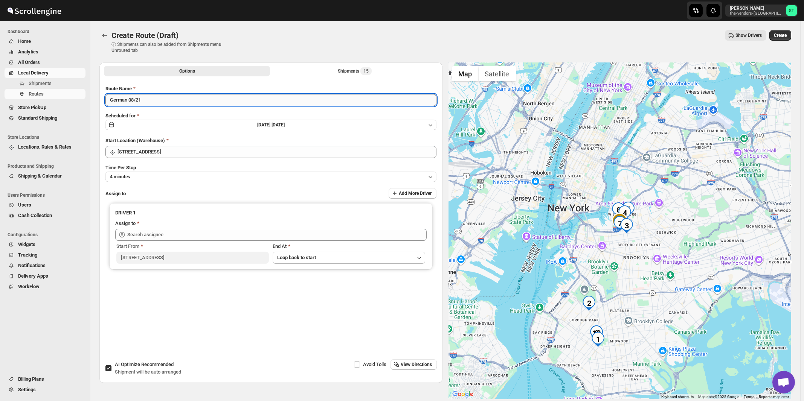
type input "German 08/21"
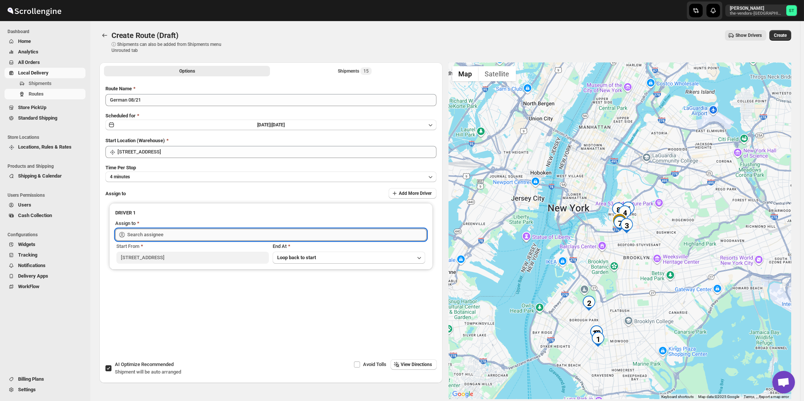
click at [195, 236] on input "text" at bounding box center [276, 235] width 299 height 12
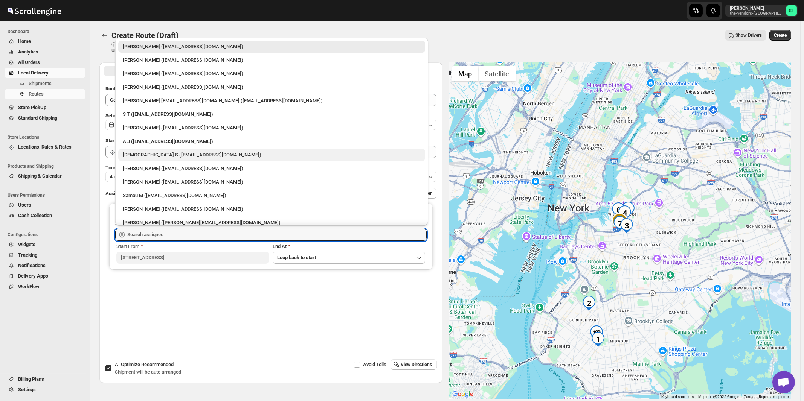
click at [143, 155] on div "[DEMOGRAPHIC_DATA] S ([EMAIL_ADDRESS][DOMAIN_NAME])" at bounding box center [272, 155] width 298 height 8
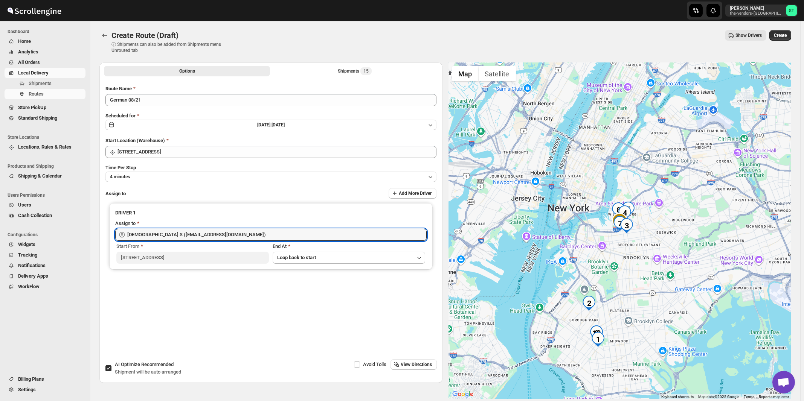
type input "[DEMOGRAPHIC_DATA] S ([EMAIL_ADDRESS][DOMAIN_NAME])"
click at [409, 361] on button "View Directions" at bounding box center [413, 365] width 46 height 11
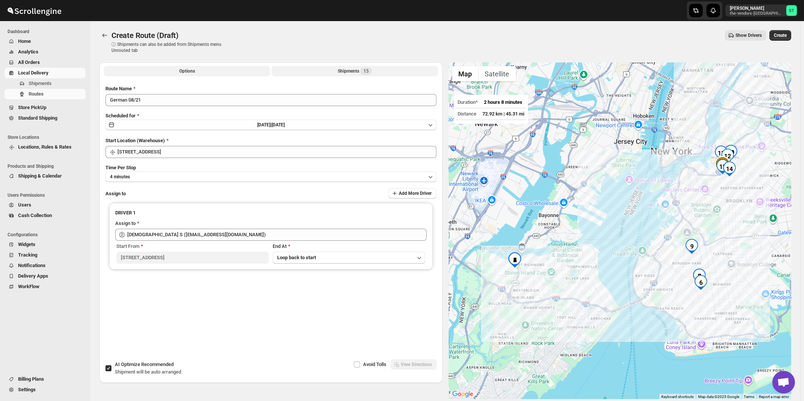
click at [357, 71] on div "Shipments 15" at bounding box center [355, 71] width 34 height 8
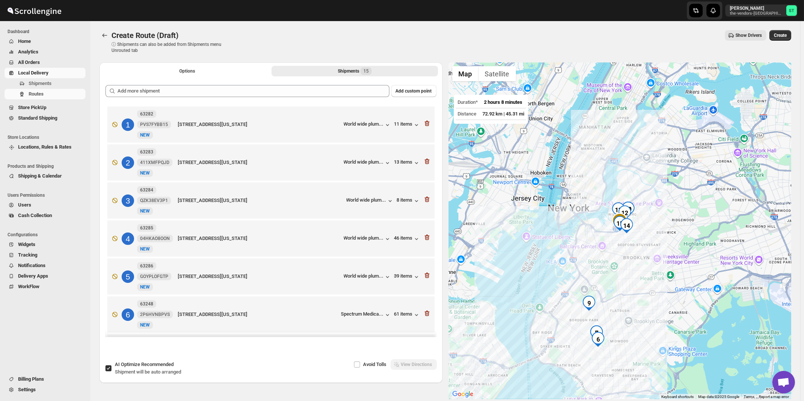
click at [149, 364] on span "Recommended" at bounding box center [157, 365] width 32 height 6
click at [111, 366] on input "AI Optimize Recommended Shipment will be auto arranged" at bounding box center [108, 369] width 6 height 6
checkbox input "false"
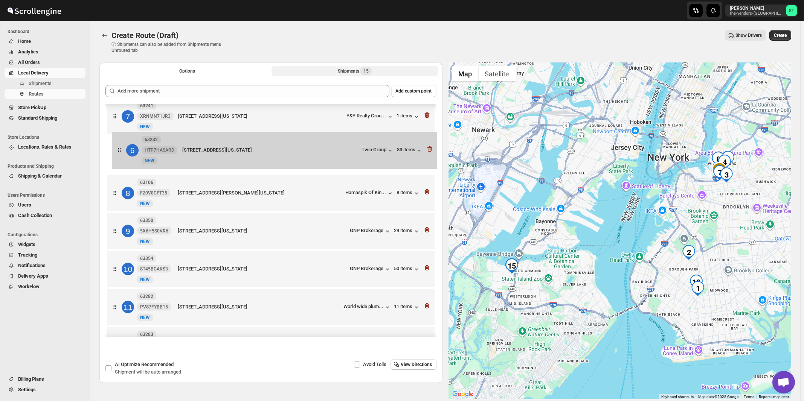
scroll to position [198, 0]
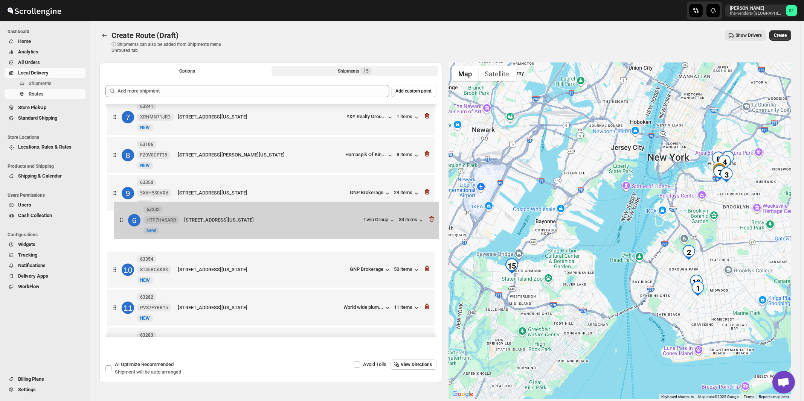
drag, startPoint x: 345, startPoint y: 119, endPoint x: 352, endPoint y: 228, distance: 109.4
click at [352, 228] on div "1 63248 2P6HVNBPVS [GEOGRAPHIC_DATA][STREET_ADDRESS][US_STATE] Spectrum Medica.…" at bounding box center [270, 194] width 331 height 575
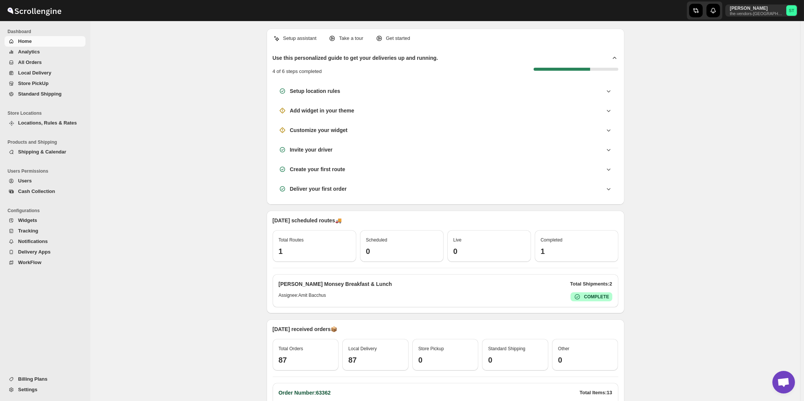
click at [31, 64] on span "All Orders" at bounding box center [30, 62] width 24 height 6
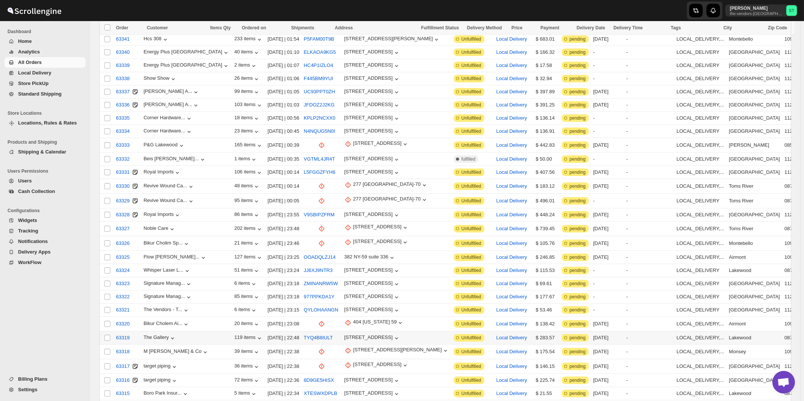
scroll to position [757, 0]
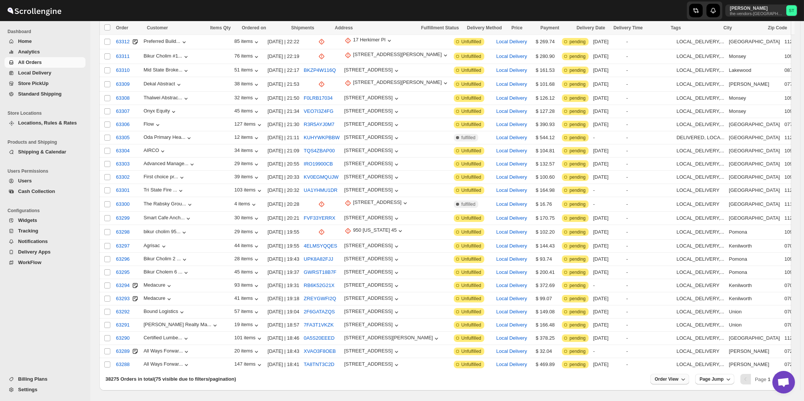
click at [685, 374] on button "Order View" at bounding box center [669, 379] width 39 height 11
click at [671, 322] on input "75" at bounding box center [670, 325] width 26 height 12
click at [671, 335] on div "Set" at bounding box center [676, 336] width 38 height 8
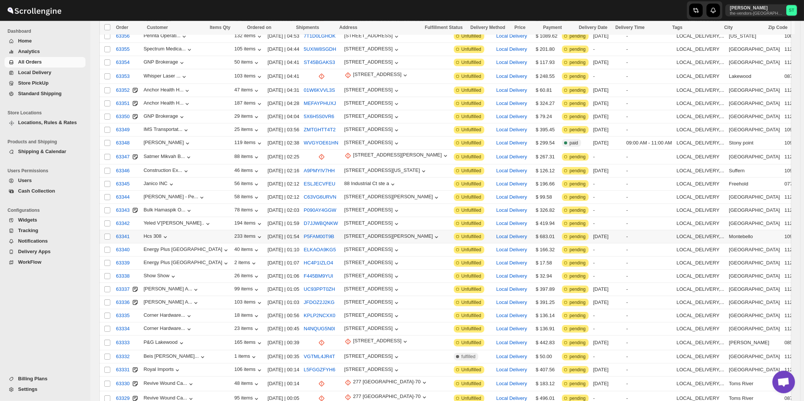
scroll to position [0, 0]
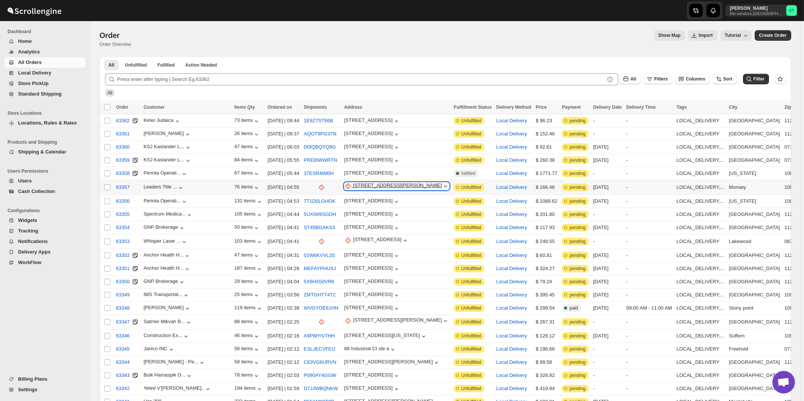
click at [363, 185] on div "[STREET_ADDRESS][PERSON_NAME]" at bounding box center [397, 187] width 89 height 8
click at [373, 226] on span "Update manually" at bounding box center [372, 226] width 37 height 6
select select "US"
select select "[US_STATE]"
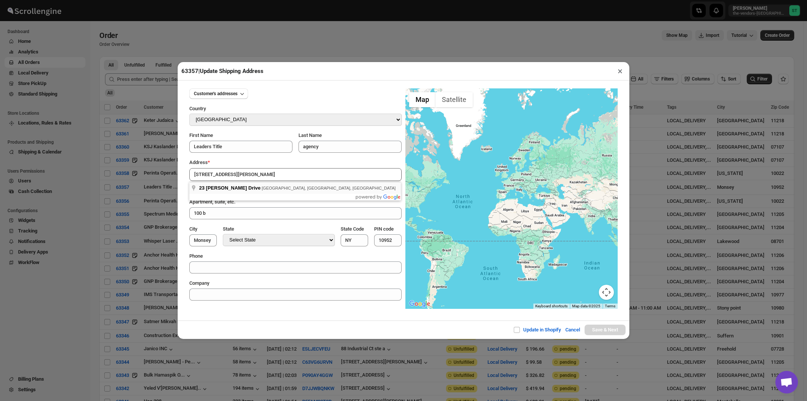
type input "23 Robert Pitt Drive, Monsey, NY, USA"
type input "[GEOGRAPHIC_DATA]"
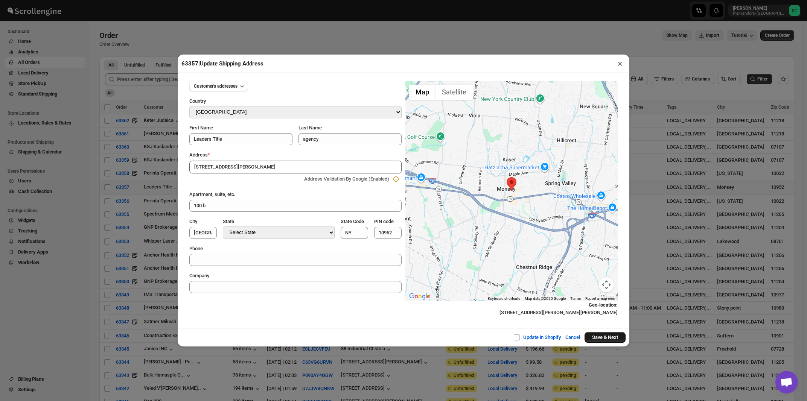
click at [592, 338] on button "Save & Next" at bounding box center [605, 337] width 41 height 11
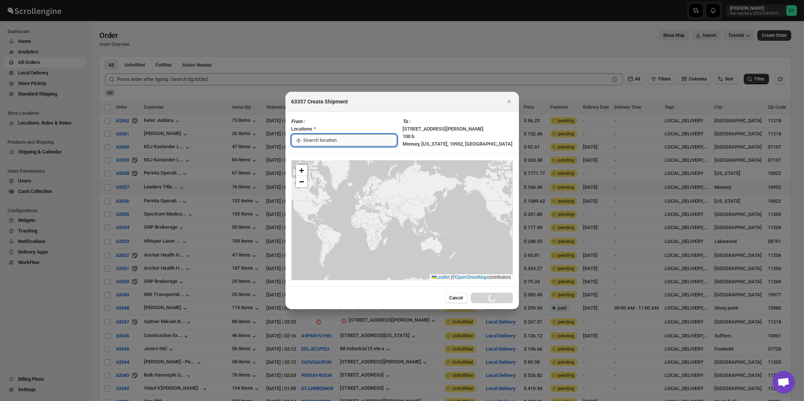
click at [309, 138] on input ":r67:" at bounding box center [349, 140] width 93 height 12
click at [311, 157] on div "[STREET_ADDRESS]" at bounding box center [345, 158] width 93 height 8
type input "[STREET_ADDRESS]"
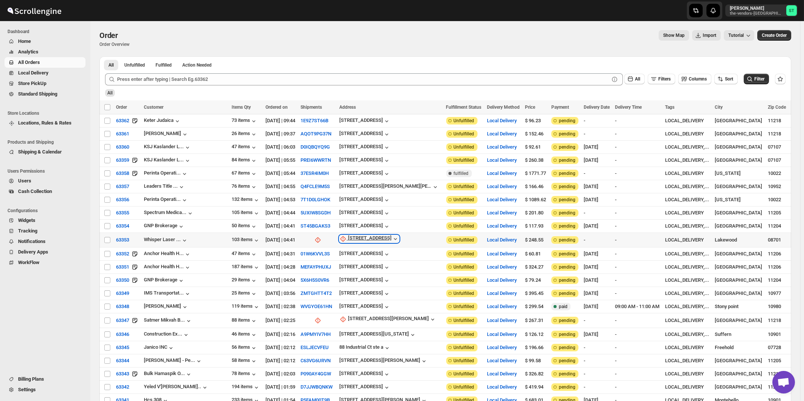
click at [352, 237] on div "1303 River Ave #203" at bounding box center [370, 239] width 44 height 8
click at [353, 277] on span "Update manually" at bounding box center [363, 277] width 36 height 6
select select "US"
select select "New Jersey"
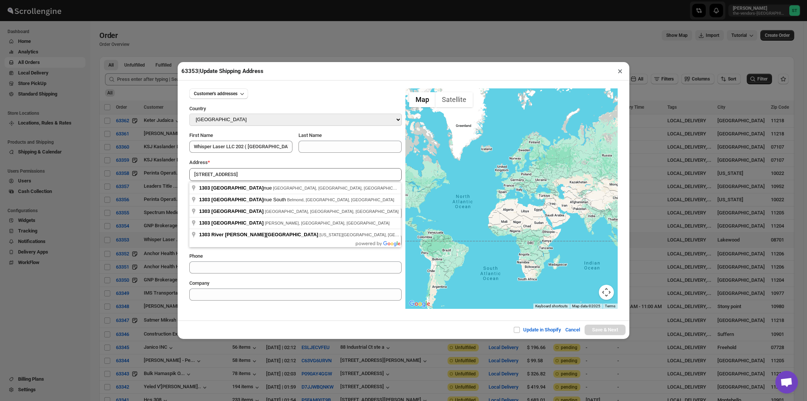
click at [270, 162] on div "Address *" at bounding box center [295, 163] width 212 height 8
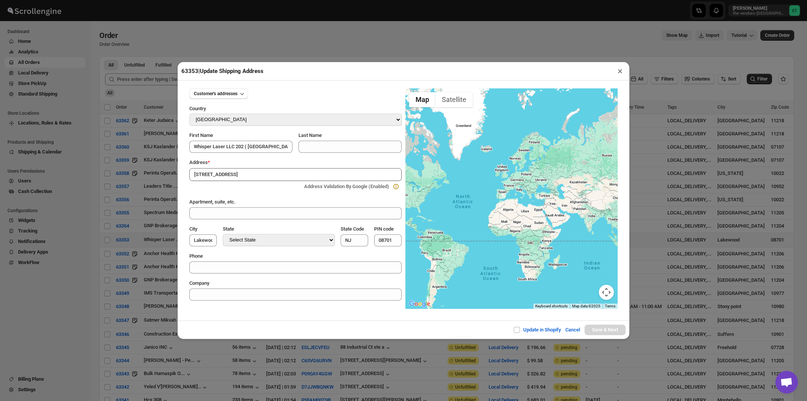
click at [259, 175] on input "1303 River Ave" at bounding box center [295, 174] width 212 height 13
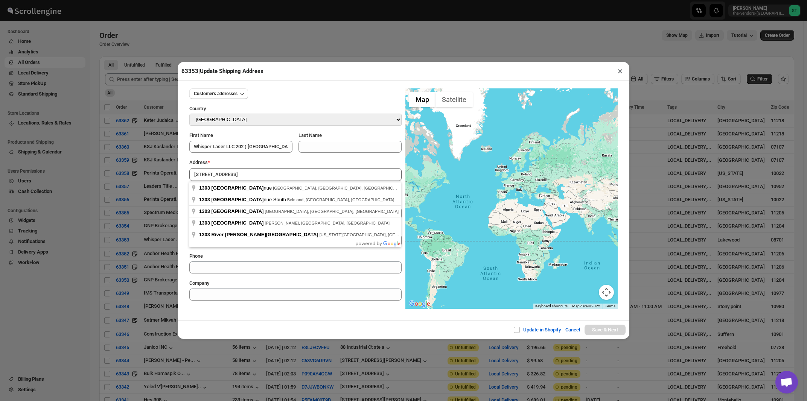
type input "1303 River Avenue, Lakewood, NJ, USA"
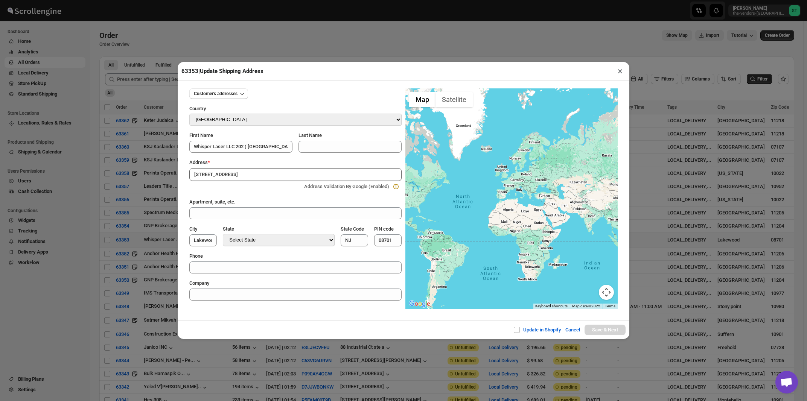
type input "[GEOGRAPHIC_DATA]"
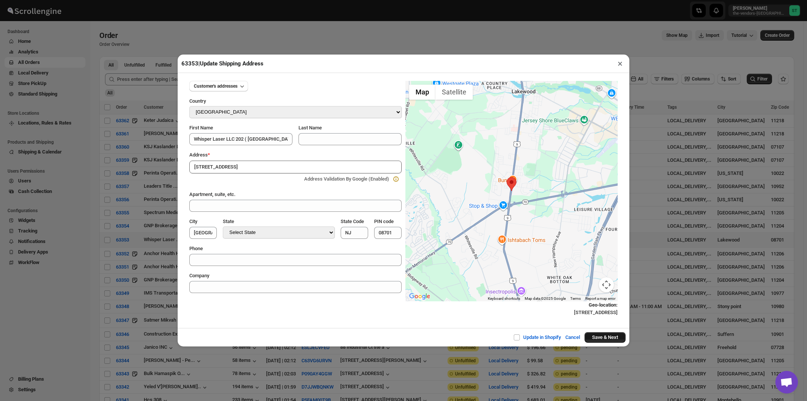
click at [594, 340] on button "Save & Next" at bounding box center [605, 337] width 41 height 11
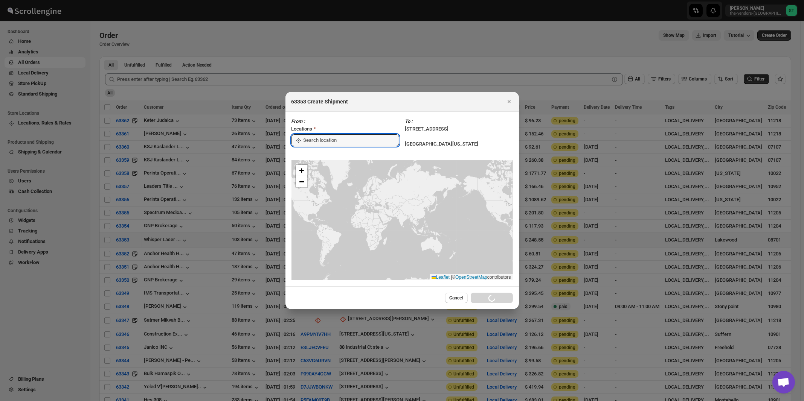
click at [316, 142] on input ":r7l:" at bounding box center [351, 140] width 96 height 12
click at [316, 160] on div "[STREET_ADDRESS]" at bounding box center [345, 158] width 93 height 8
type input "[STREET_ADDRESS]"
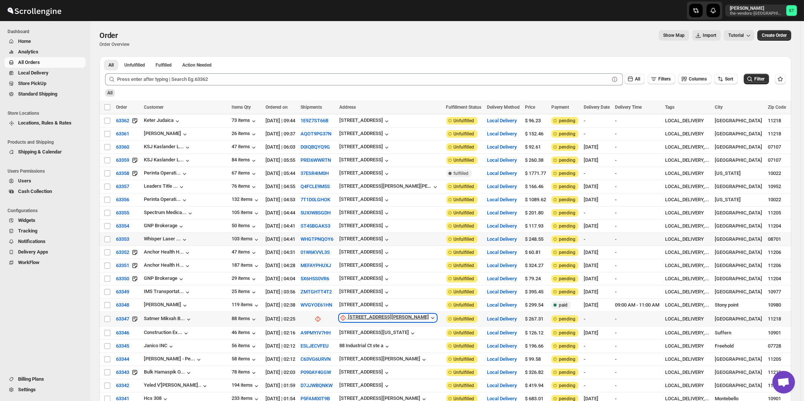
click at [348, 314] on div "437 Dahill Rd" at bounding box center [388, 318] width 81 height 8
click at [349, 352] on span "Update manually" at bounding box center [355, 354] width 36 height 6
select select "US"
select select "[US_STATE]"
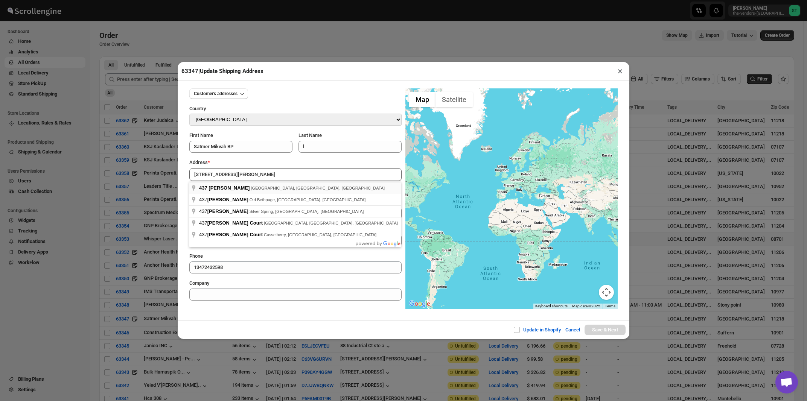
type input "437 Dahill Rd, Brooklyn, NY, USA"
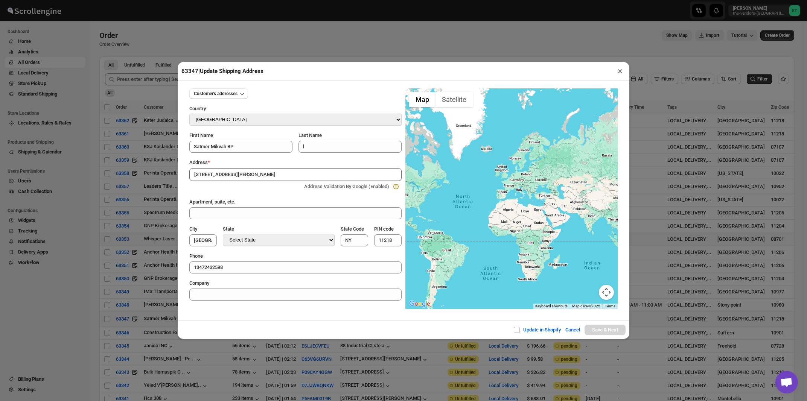
type input "[GEOGRAPHIC_DATA]"
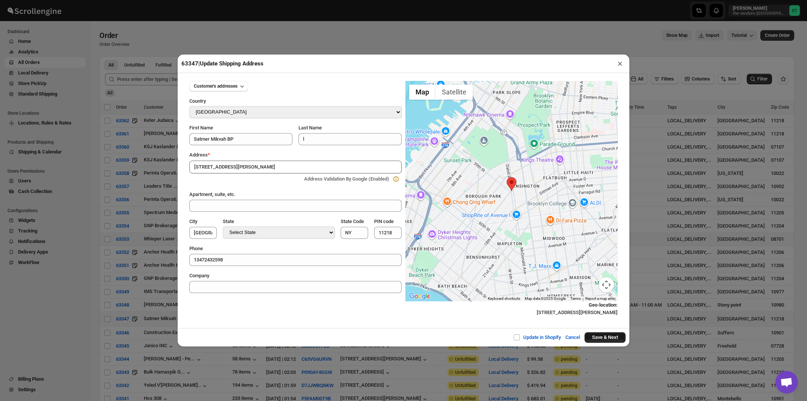
click at [593, 338] on button "Save & Next" at bounding box center [605, 337] width 41 height 11
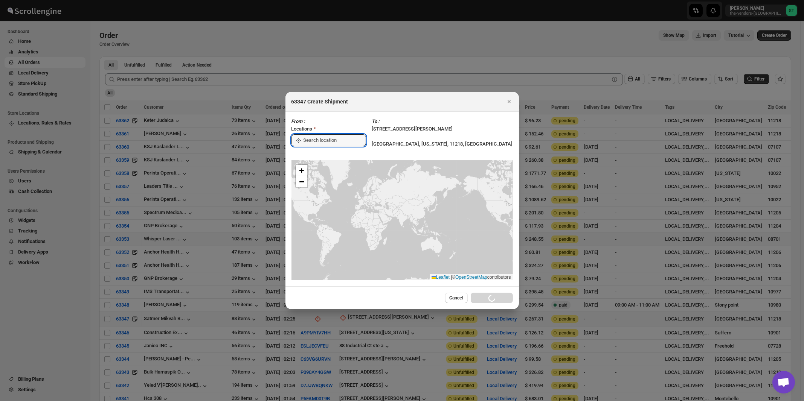
click at [315, 139] on input ":r9u:" at bounding box center [334, 140] width 63 height 12
click at [315, 157] on div "[STREET_ADDRESS]" at bounding box center [345, 158] width 93 height 8
type input "[STREET_ADDRESS]"
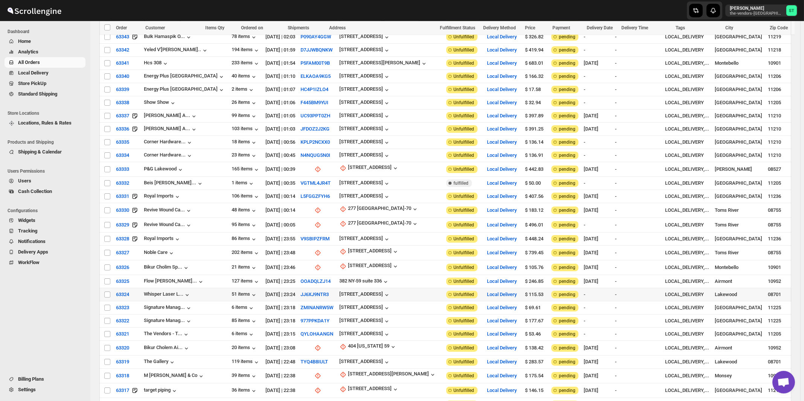
scroll to position [363, 0]
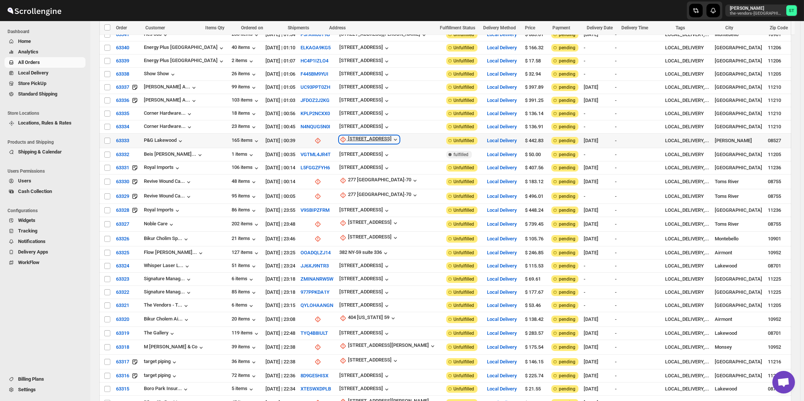
click at [350, 136] on div "338 Whitesville Rd" at bounding box center [370, 140] width 44 height 8
click at [354, 168] on span "Update manually" at bounding box center [362, 172] width 40 height 8
select select "US"
select select "New Jersey"
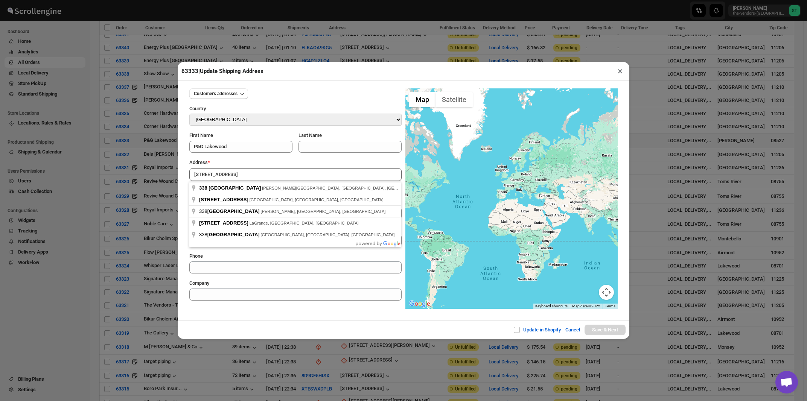
click at [253, 161] on div "Address *" at bounding box center [295, 163] width 212 height 8
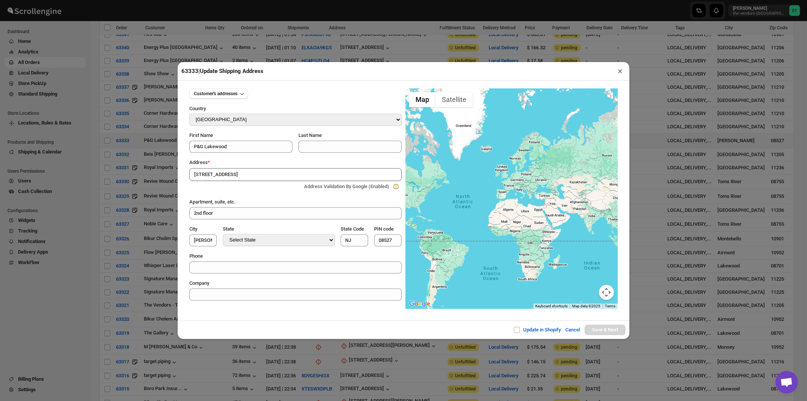
click at [252, 172] on input "338 Whitesville Rd" at bounding box center [295, 174] width 212 height 13
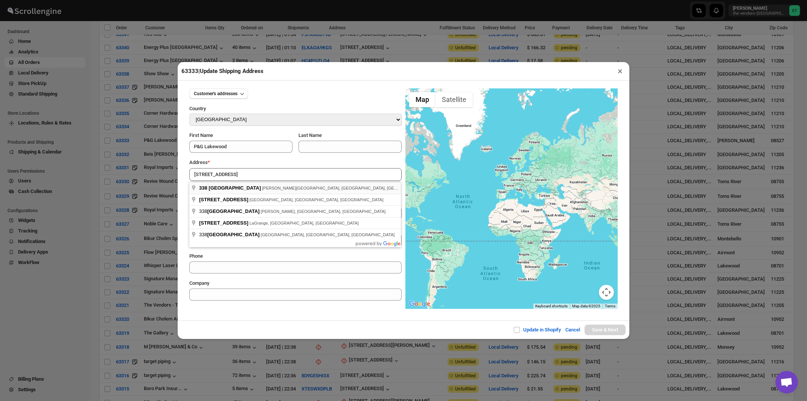
type input "338 Whitesville Rd, Jackson Township, NJ, USA"
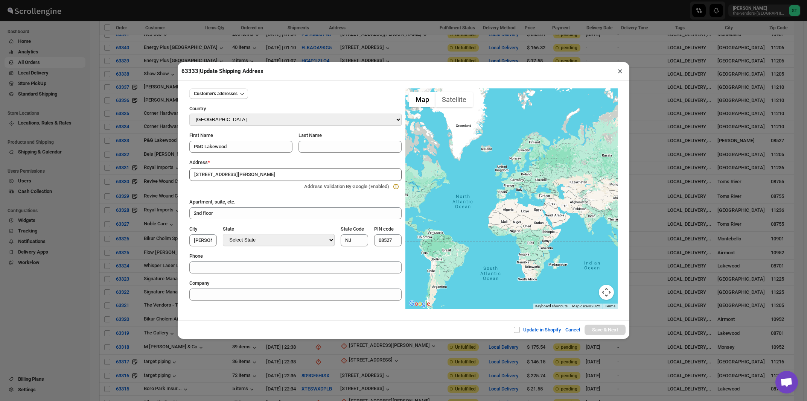
type input "[GEOGRAPHIC_DATA]"
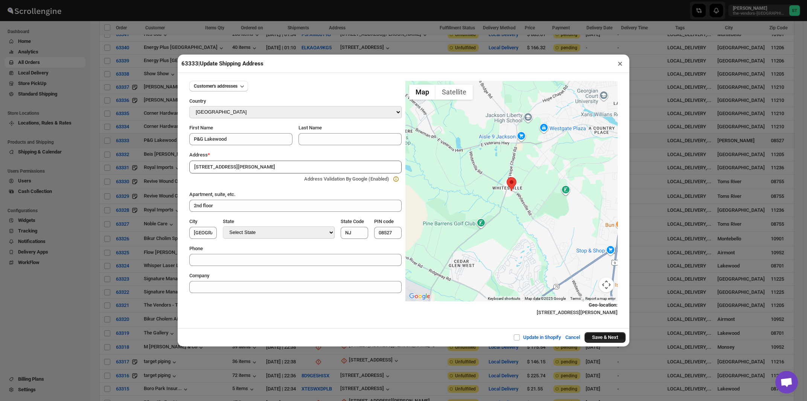
click at [603, 340] on button "Save & Next" at bounding box center [605, 337] width 41 height 11
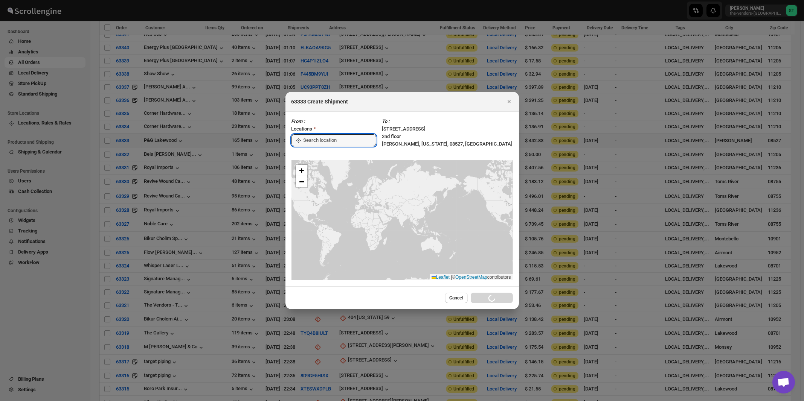
click at [307, 143] on input ":rep:" at bounding box center [339, 140] width 73 height 12
click at [309, 159] on div "[STREET_ADDRESS]" at bounding box center [345, 158] width 93 height 8
type input "[STREET_ADDRESS]"
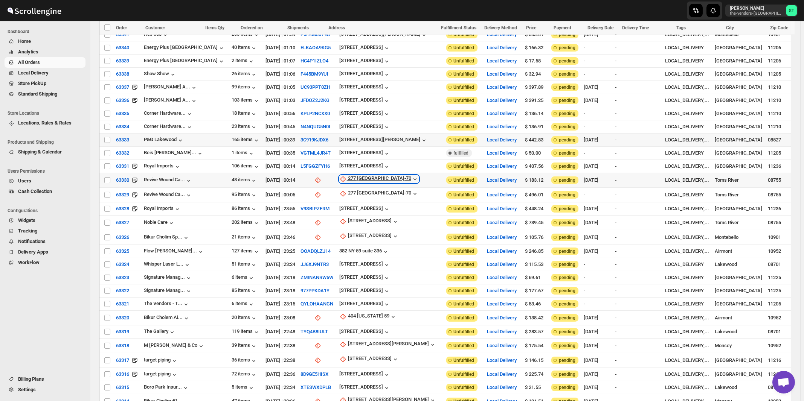
click at [350, 175] on div "277 NJ-70" at bounding box center [379, 179] width 63 height 8
click at [348, 207] on span "Update manually" at bounding box center [351, 210] width 36 height 6
select select "US"
select select "New Jersey"
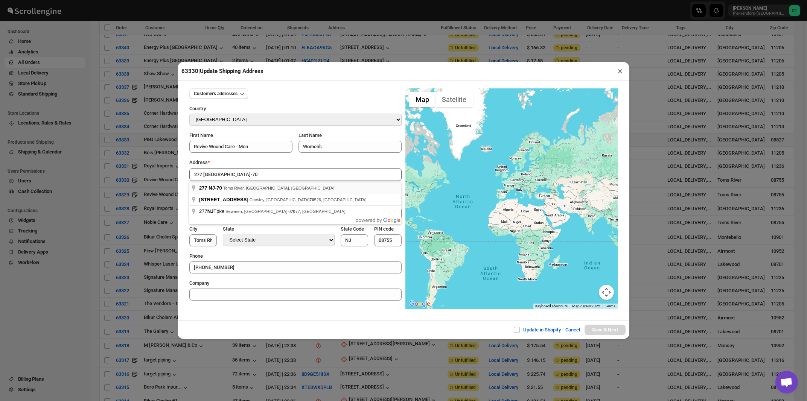
type input "277 NJ-70, Toms River, NJ, USA"
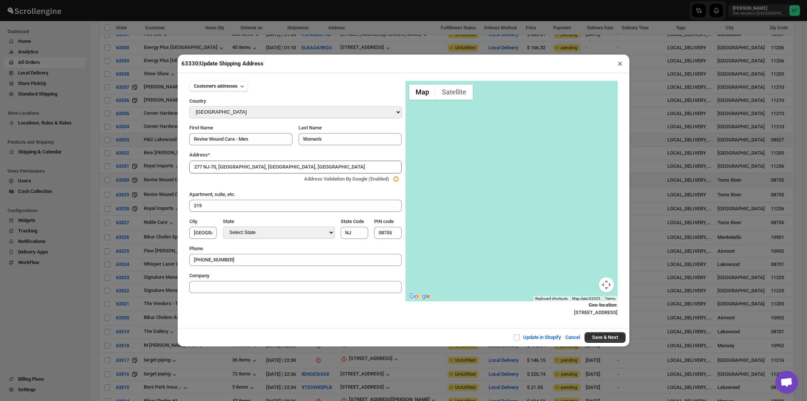
type input "[GEOGRAPHIC_DATA]"
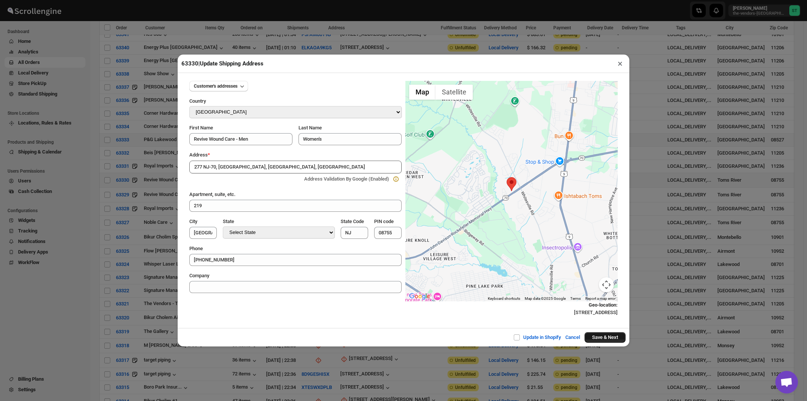
click at [594, 337] on button "Save & Next" at bounding box center [605, 337] width 41 height 11
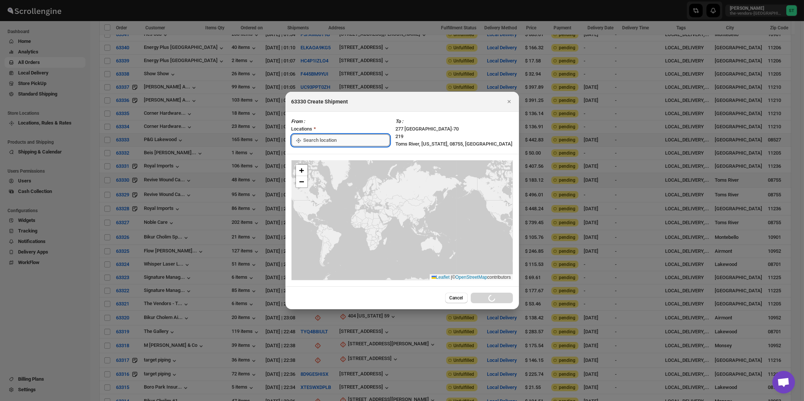
click at [316, 141] on input ":rft:" at bounding box center [346, 140] width 86 height 12
click at [314, 156] on div "[STREET_ADDRESS]" at bounding box center [345, 158] width 93 height 8
type input "[STREET_ADDRESS]"
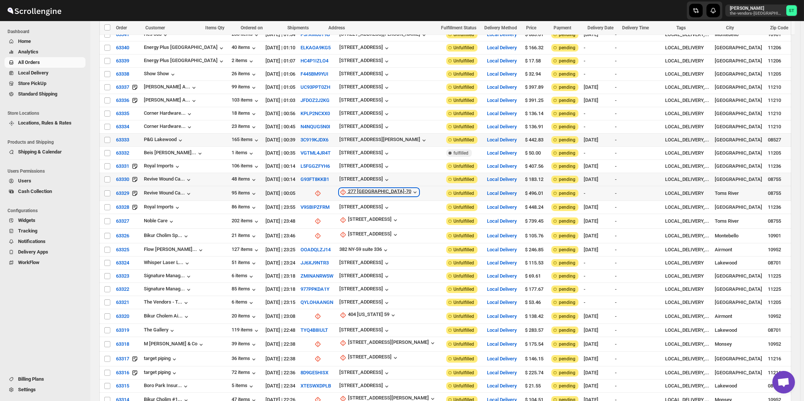
click at [348, 189] on div "277 NJ-70" at bounding box center [379, 193] width 63 height 8
click at [347, 221] on span "Update manually" at bounding box center [351, 223] width 36 height 6
select select "US"
select select "New Jersey"
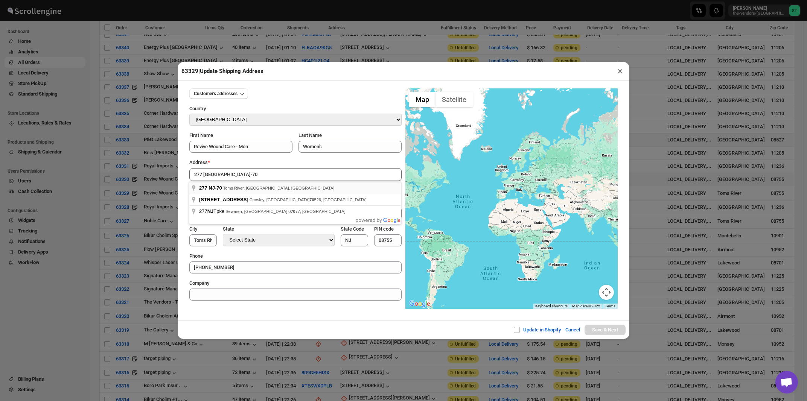
type input "277 NJ-70, Toms River, NJ, USA"
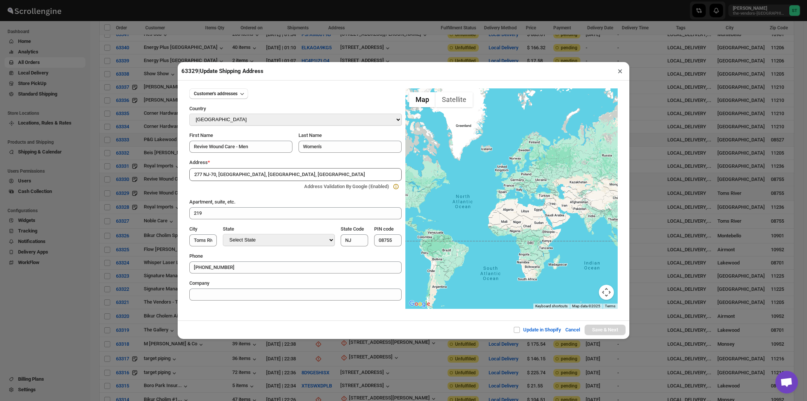
type input "[GEOGRAPHIC_DATA]"
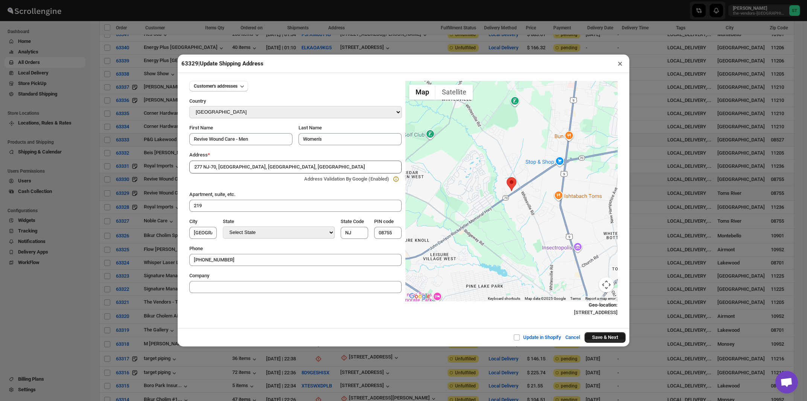
click at [592, 336] on button "Save & Next" at bounding box center [605, 337] width 41 height 11
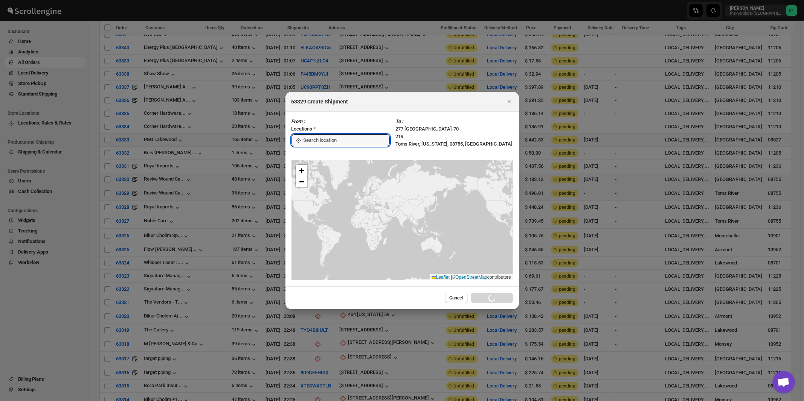
click at [316, 141] on input ":rga:" at bounding box center [346, 140] width 86 height 12
click at [316, 156] on div "[STREET_ADDRESS]" at bounding box center [345, 158] width 93 height 8
type input "[STREET_ADDRESS]"
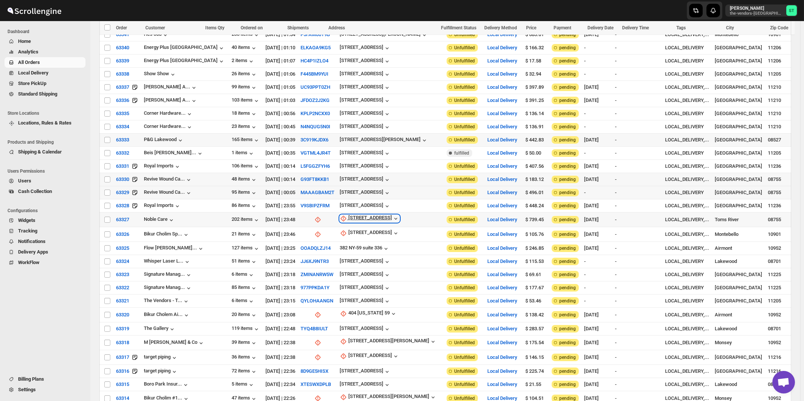
click at [348, 215] on div "229 Rte 70" at bounding box center [370, 219] width 44 height 8
click at [347, 246] on span "Update manually" at bounding box center [352, 249] width 36 height 6
select select "US"
select select "New Jersey"
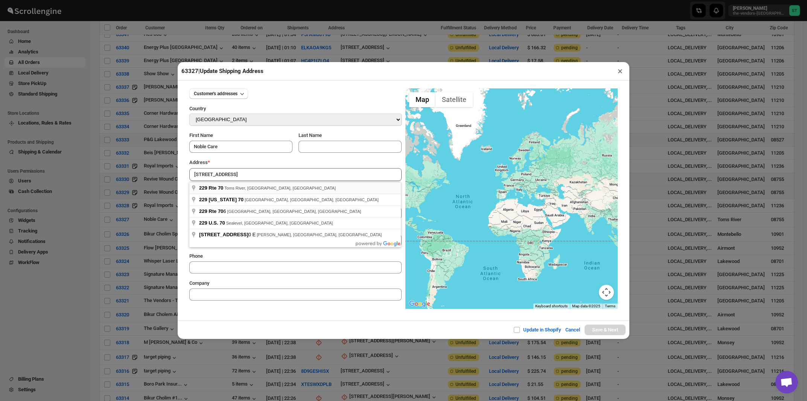
type input "229 Rte 70, Toms River, NJ, USA"
type input "[GEOGRAPHIC_DATA]"
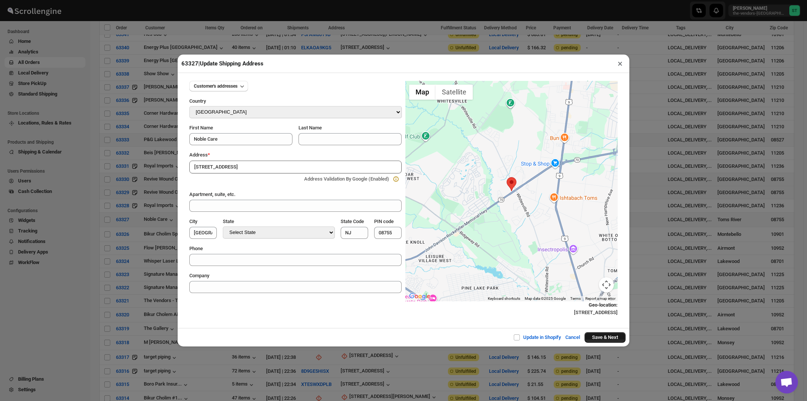
click at [607, 338] on button "Save & Next" at bounding box center [605, 337] width 41 height 11
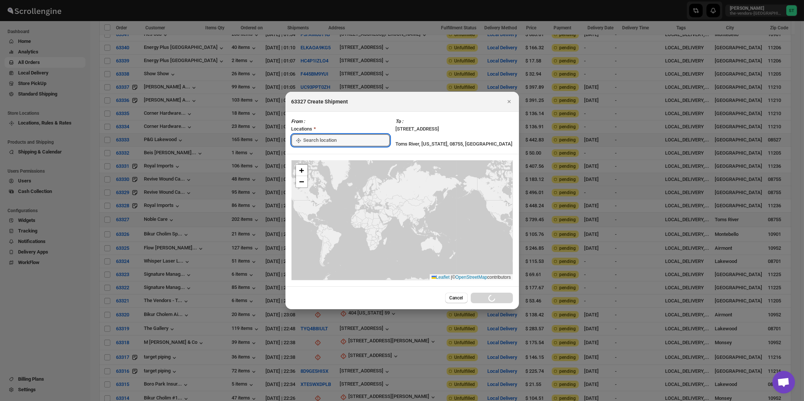
click at [321, 141] on input ":rh0:" at bounding box center [346, 140] width 86 height 12
click at [316, 154] on div "[STREET_ADDRESS]" at bounding box center [345, 158] width 93 height 8
type input "[STREET_ADDRESS]"
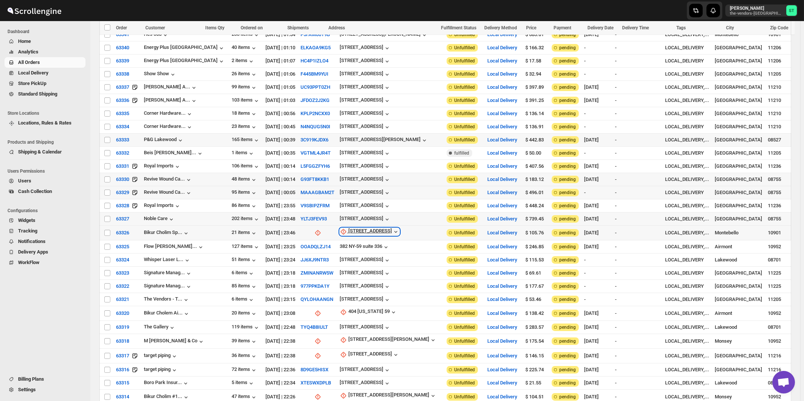
click at [350, 228] on div "[STREET_ADDRESS]" at bounding box center [370, 232] width 44 height 8
click at [349, 260] on span "Update manually" at bounding box center [360, 262] width 36 height 6
select select "US"
select select "[US_STATE]"
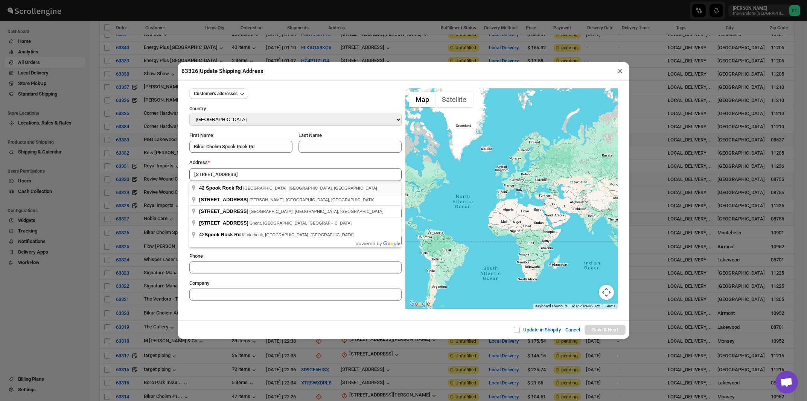
type input "42 Spook Rock Rd, Montebello, NY, USA"
type input "[GEOGRAPHIC_DATA]"
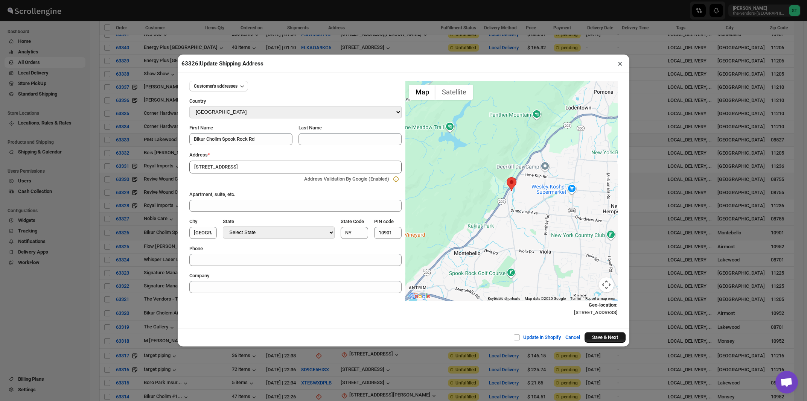
click at [598, 336] on button "Save & Next" at bounding box center [605, 337] width 41 height 11
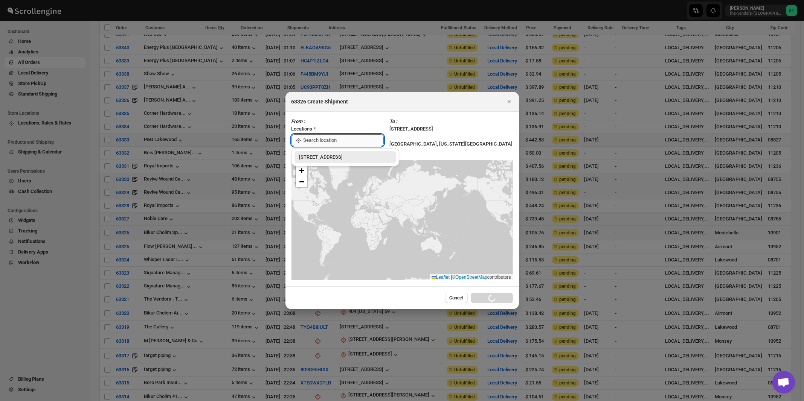
click at [320, 140] on input ":rhc:" at bounding box center [343, 140] width 80 height 12
click at [314, 160] on div "[STREET_ADDRESS]" at bounding box center [345, 158] width 93 height 8
type input "[STREET_ADDRESS]"
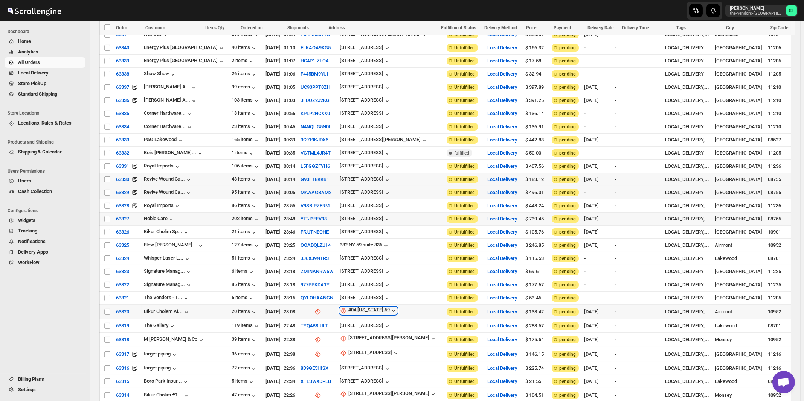
click at [349, 307] on div "404 [US_STATE] 59" at bounding box center [368, 311] width 41 height 8
click at [353, 338] on span "Update manually" at bounding box center [358, 339] width 36 height 6
select select "US"
select select "[US_STATE]"
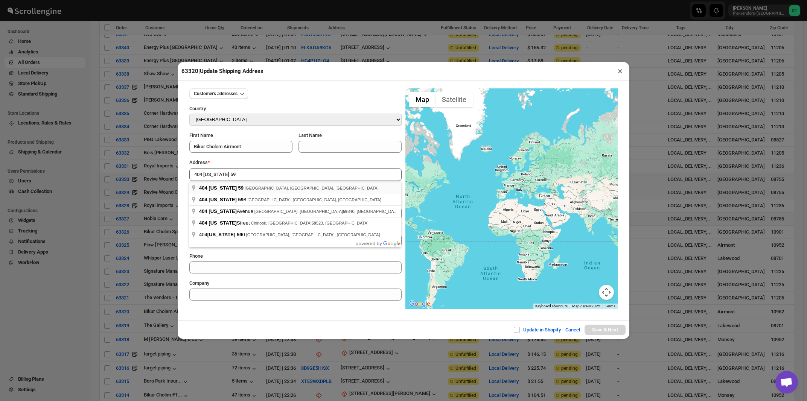
type input "404 New York 59, Airmont, NY, USA"
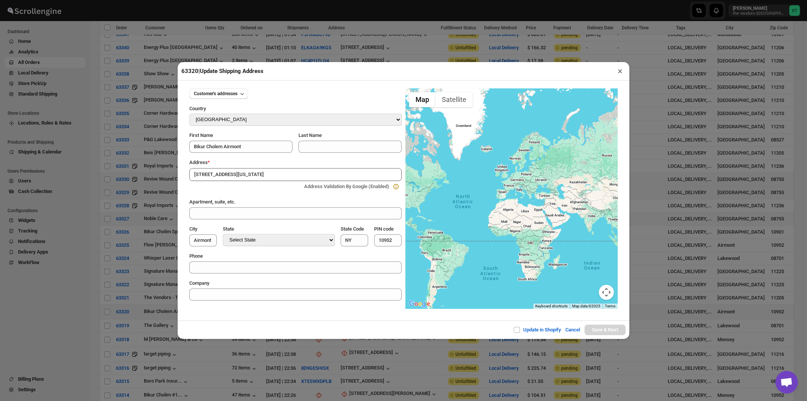
type input "[GEOGRAPHIC_DATA]"
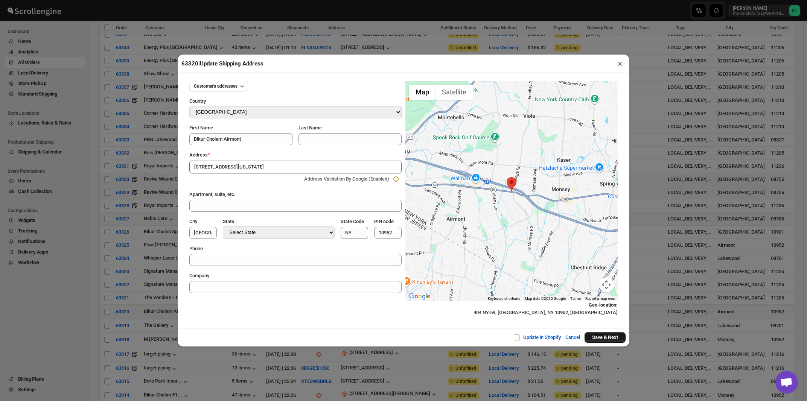
click at [608, 340] on button "Save & Next" at bounding box center [605, 337] width 41 height 11
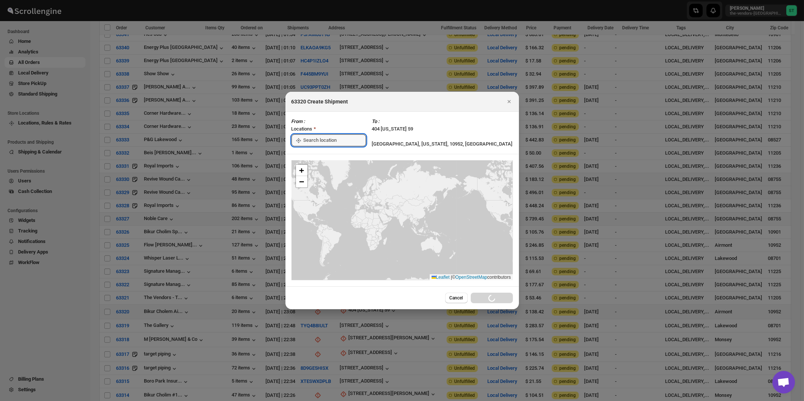
click at [347, 139] on input ":rjg:" at bounding box center [334, 140] width 63 height 12
click at [329, 159] on div "[STREET_ADDRESS]" at bounding box center [345, 158] width 93 height 8
type input "[STREET_ADDRESS]"
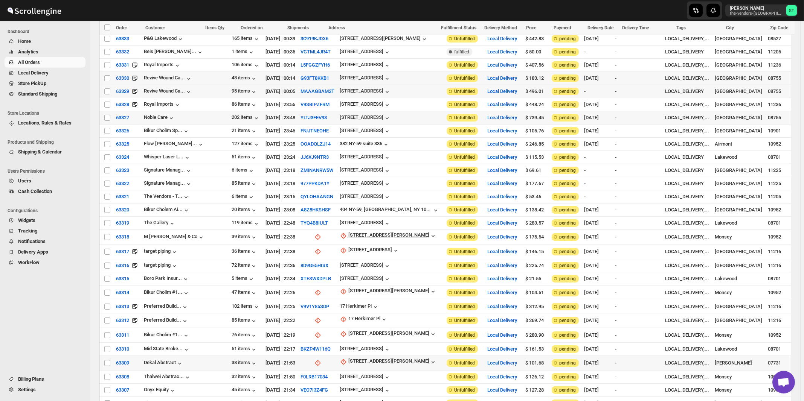
scroll to position [484, 0]
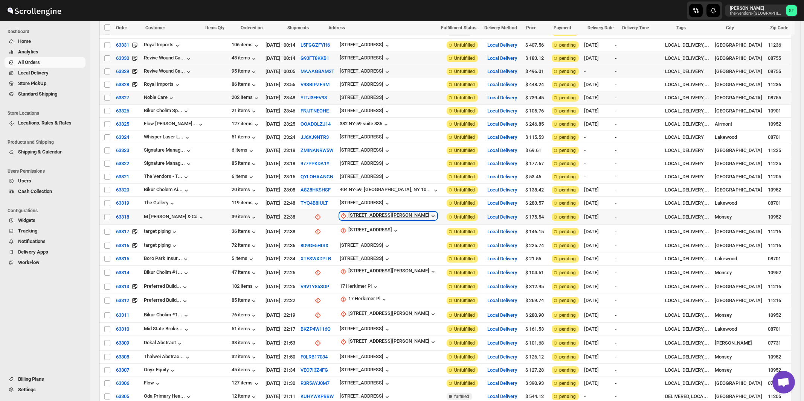
click at [354, 212] on div "[STREET_ADDRESS][PERSON_NAME]" at bounding box center [388, 216] width 81 height 8
click at [349, 244] on span "Update manually" at bounding box center [361, 243] width 36 height 6
select select "US"
select select "[US_STATE]"
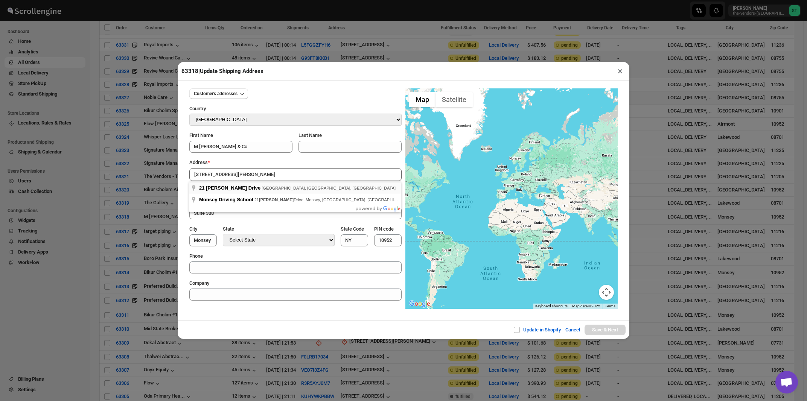
type input "21 Robert Pitt Drive, Monsey, NY, USA"
type input "[GEOGRAPHIC_DATA]"
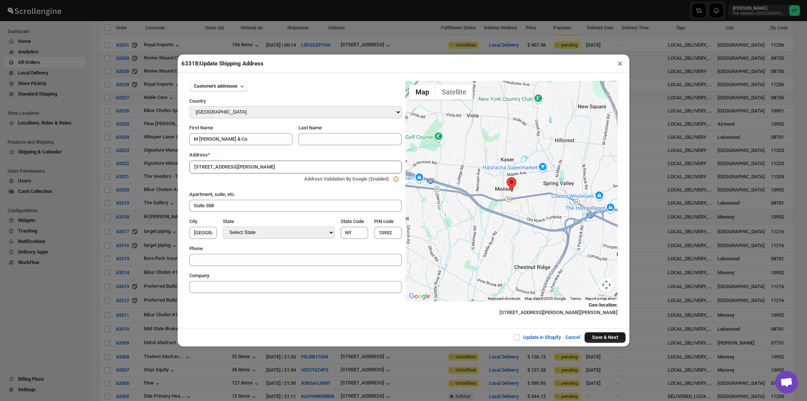
click at [591, 336] on button "Save & Next" at bounding box center [605, 337] width 41 height 11
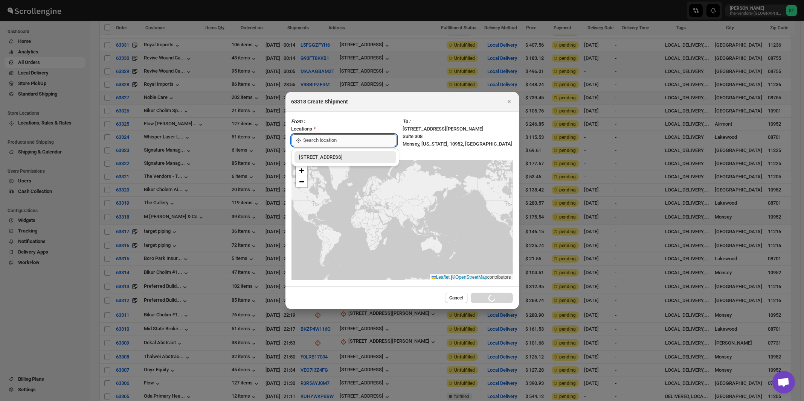
click at [312, 141] on input ":rk6:" at bounding box center [349, 140] width 93 height 12
click at [313, 159] on div "[STREET_ADDRESS]" at bounding box center [345, 158] width 93 height 8
type input "[STREET_ADDRESS]"
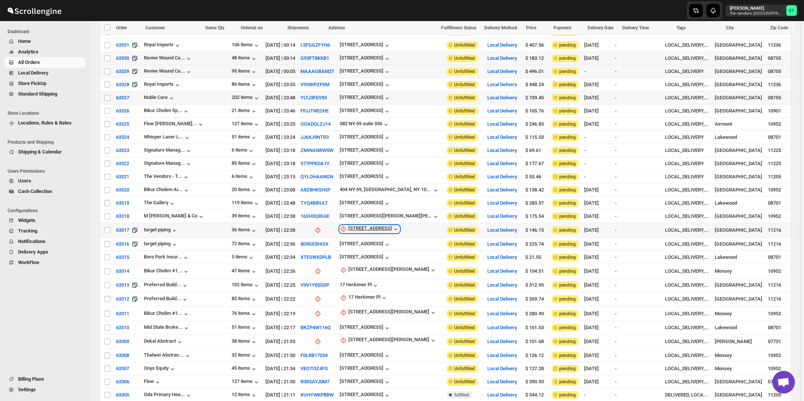
click at [353, 226] on div "48 Herkimer Place" at bounding box center [370, 230] width 44 height 8
click at [345, 256] on span "Update manually" at bounding box center [360, 256] width 36 height 6
select select "US"
select select "[US_STATE]"
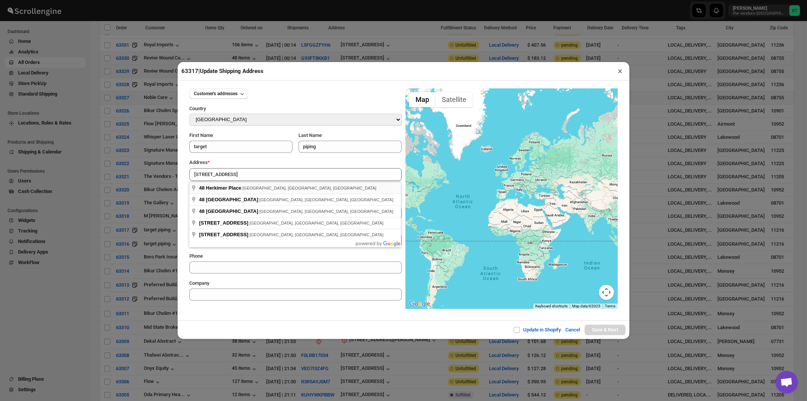
type input "48 Herkimer Place, Brooklyn, NY, USA"
type input "[GEOGRAPHIC_DATA]"
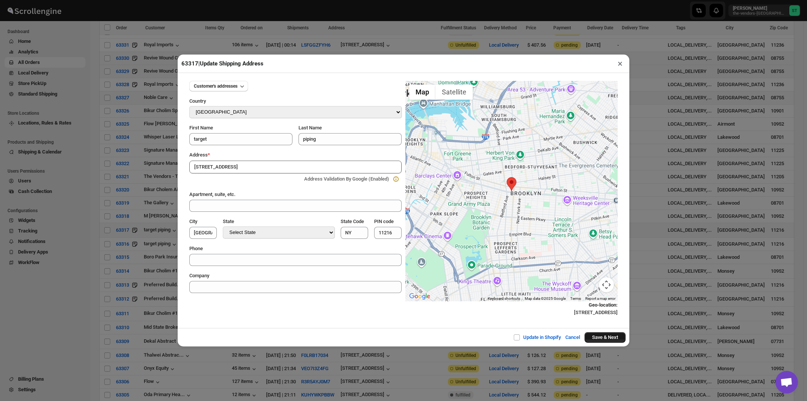
click at [602, 338] on button "Save & Next" at bounding box center [605, 337] width 41 height 11
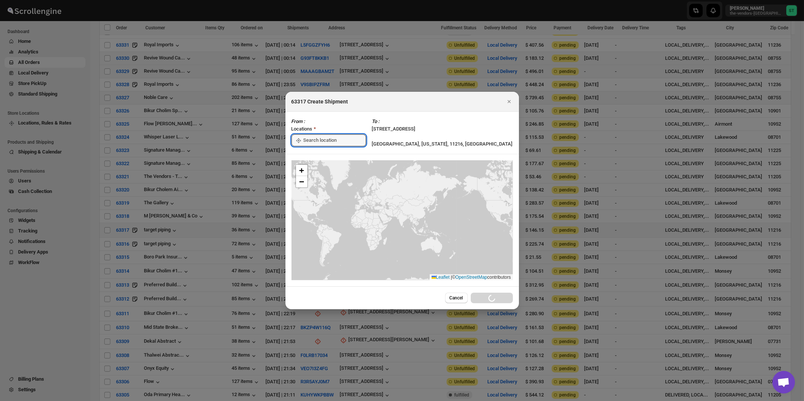
click at [340, 141] on input ":rki:" at bounding box center [334, 140] width 63 height 12
click at [327, 153] on div "[STREET_ADDRESS]" at bounding box center [345, 157] width 102 height 12
type input "[STREET_ADDRESS]"
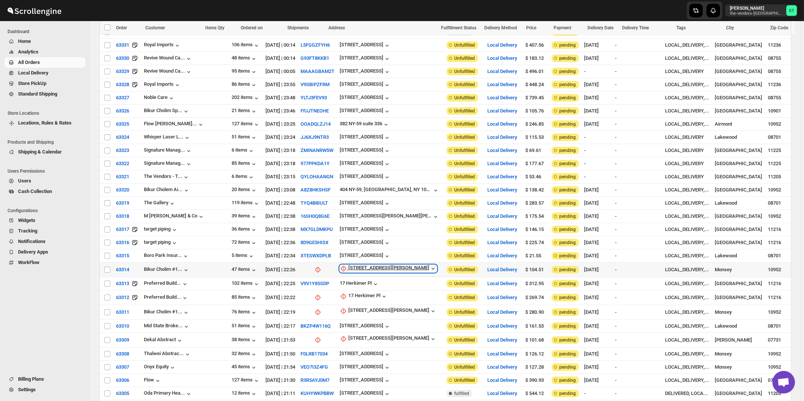
click at [354, 265] on div "[STREET_ADDRESS][PERSON_NAME]" at bounding box center [388, 269] width 81 height 8
click at [356, 291] on span "Update manually" at bounding box center [363, 295] width 40 height 8
select select "US"
select select "[US_STATE]"
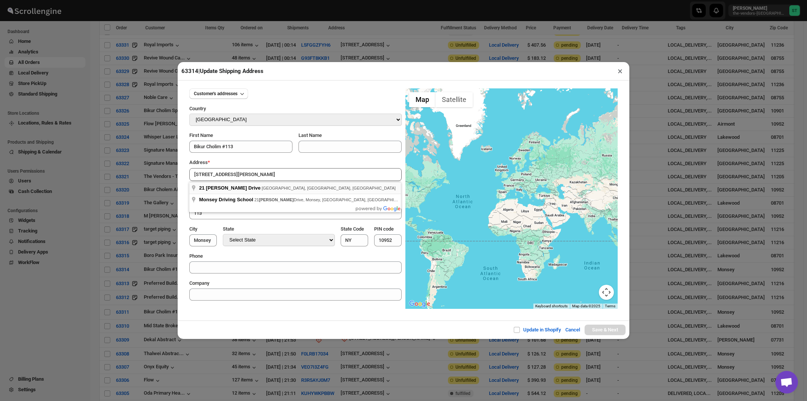
type input "21 Robert Pitt Drive, Monsey, NY, USA"
type input "[GEOGRAPHIC_DATA]"
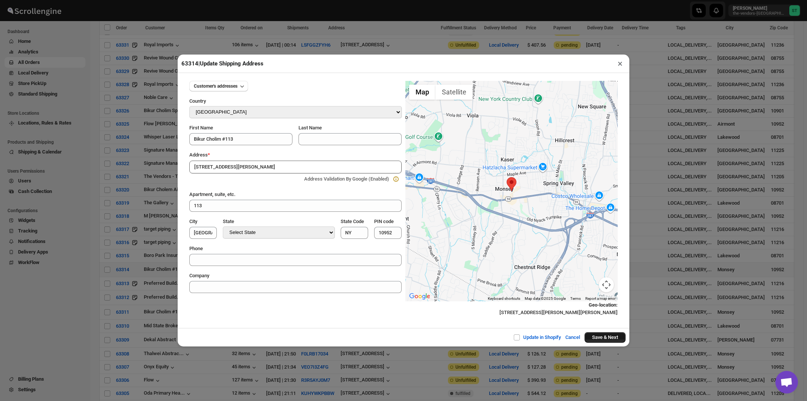
click at [598, 338] on button "Save & Next" at bounding box center [605, 337] width 41 height 11
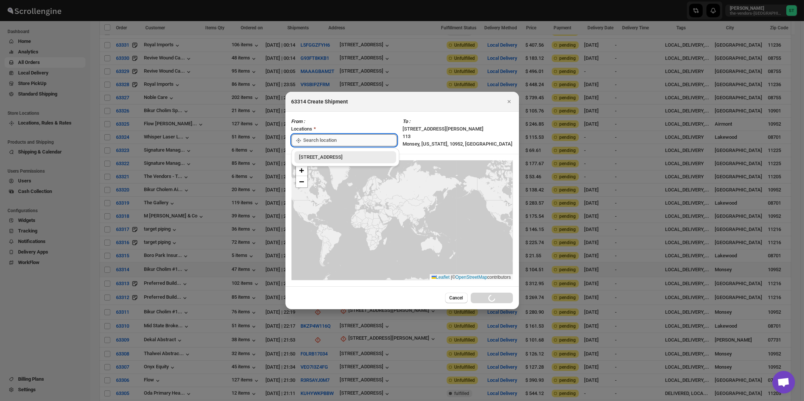
click at [322, 141] on input ":rlm:" at bounding box center [349, 140] width 93 height 12
click at [316, 156] on div "[STREET_ADDRESS]" at bounding box center [345, 158] width 93 height 8
type input "[STREET_ADDRESS]"
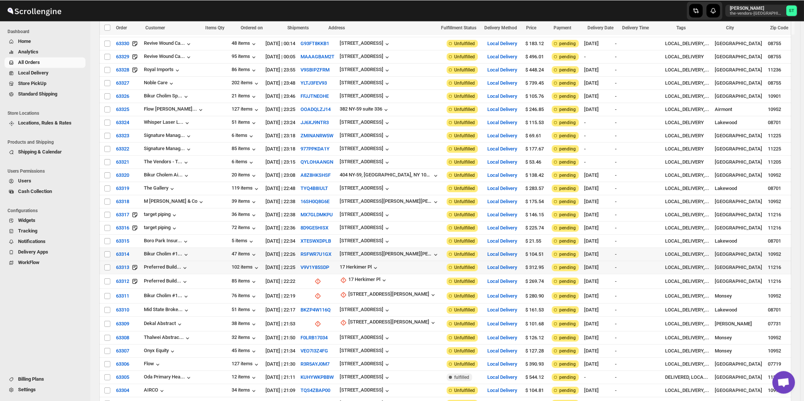
scroll to position [605, 0]
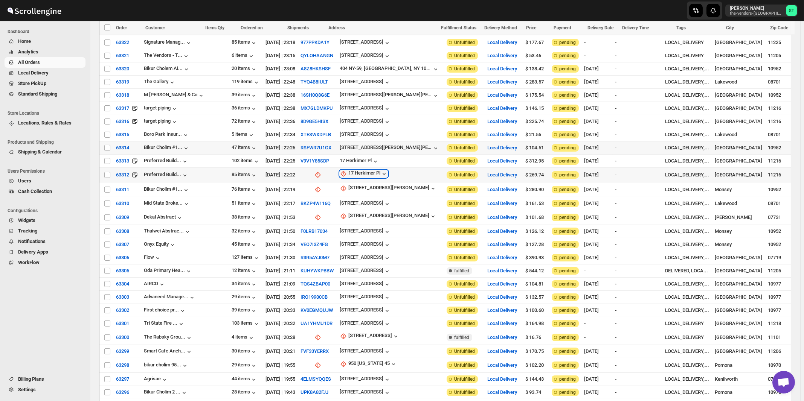
click at [349, 170] on div "17 Herkimer Pl" at bounding box center [364, 174] width 32 height 8
click at [347, 199] on span "Update manually" at bounding box center [356, 199] width 36 height 6
select select "US"
select select "[US_STATE]"
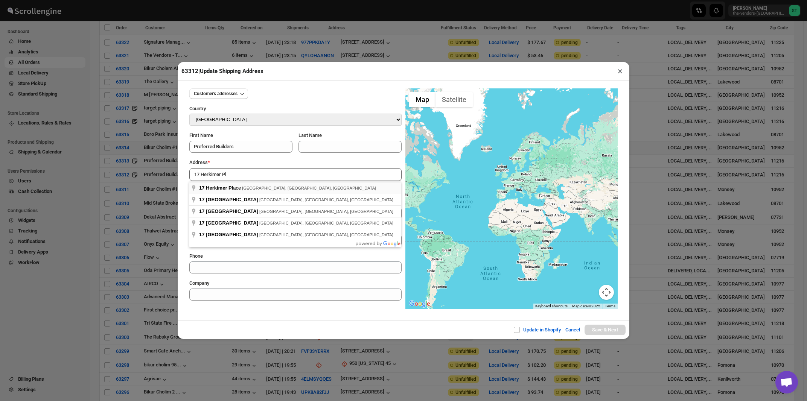
type input "17 Herkimer Place, Brooklyn, NY, USA"
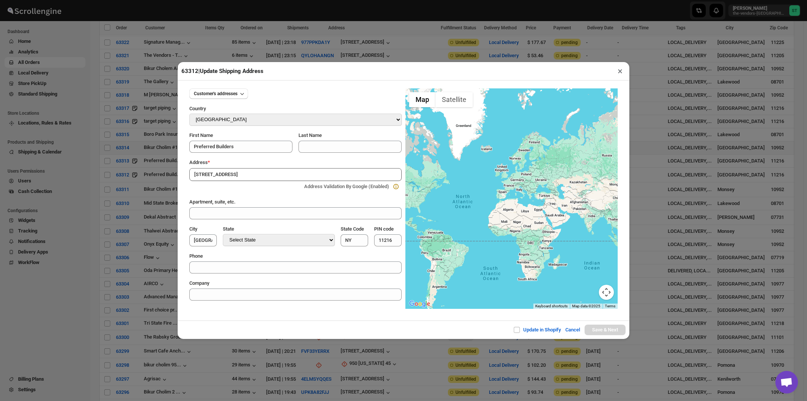
type input "[GEOGRAPHIC_DATA]"
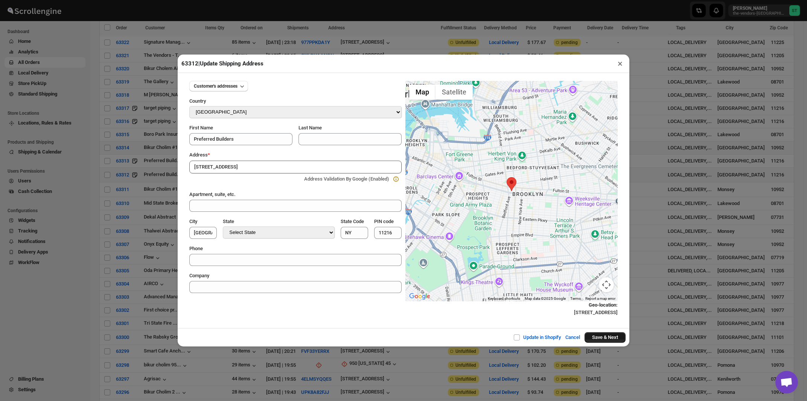
click at [607, 338] on button "Save & Next" at bounding box center [605, 337] width 41 height 11
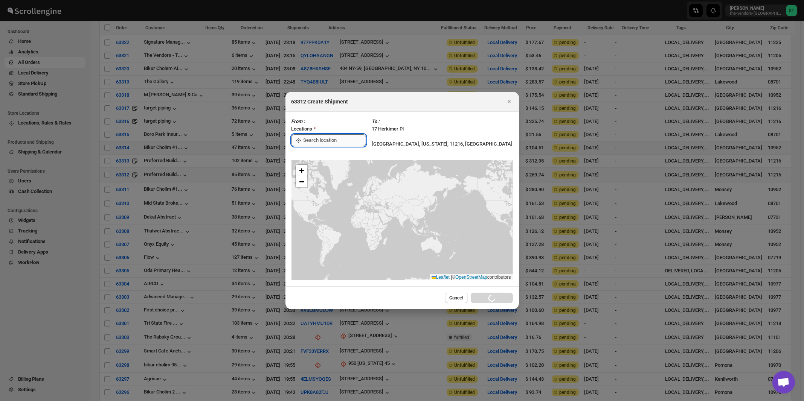
click at [331, 143] on input ":rmg:" at bounding box center [334, 140] width 63 height 12
click at [325, 160] on div "[STREET_ADDRESS]" at bounding box center [345, 158] width 93 height 8
type input "[STREET_ADDRESS]"
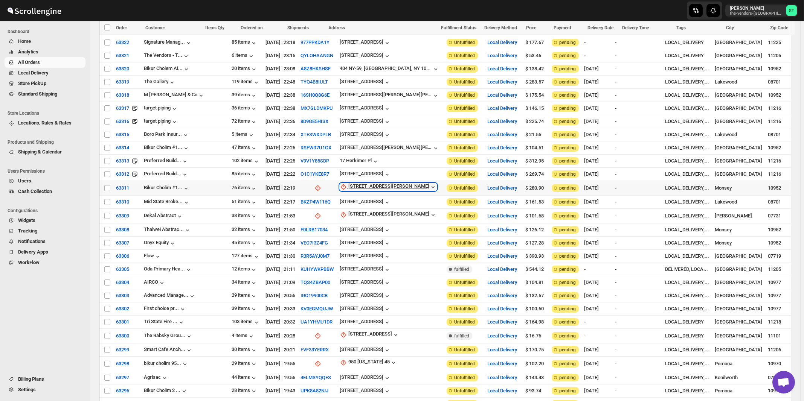
click at [357, 183] on div "[STREET_ADDRESS][PERSON_NAME]" at bounding box center [388, 187] width 81 height 8
click at [354, 210] on span "Update manually" at bounding box center [361, 212] width 36 height 6
select select "US"
select select "[US_STATE]"
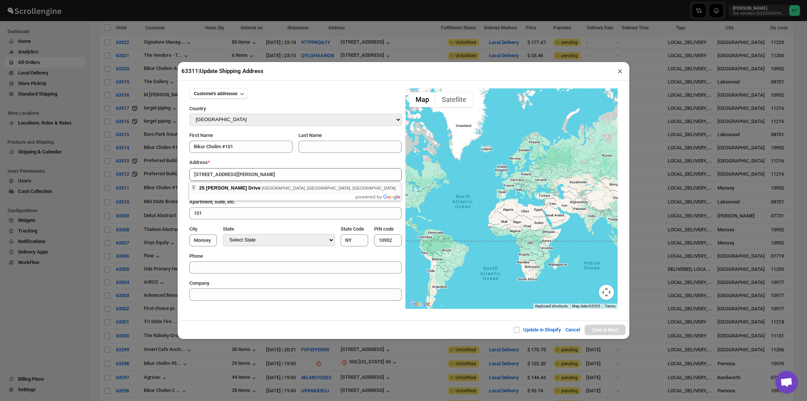
type input "25 Robert Pitt Drive, Monsey, NY, USA"
type input "[GEOGRAPHIC_DATA]"
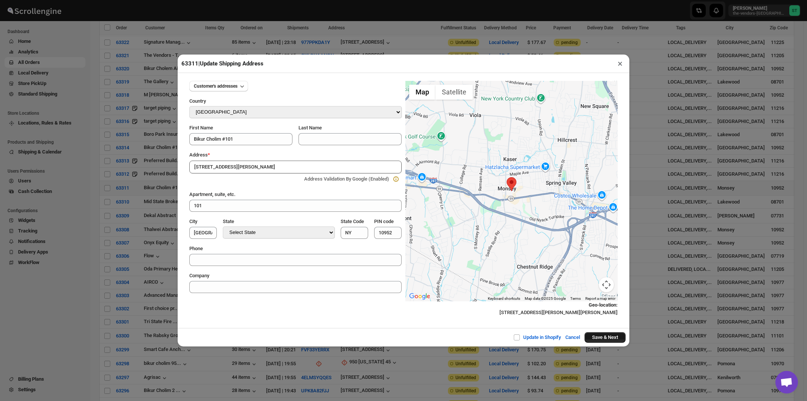
click at [605, 339] on button "Save & Next" at bounding box center [605, 337] width 41 height 11
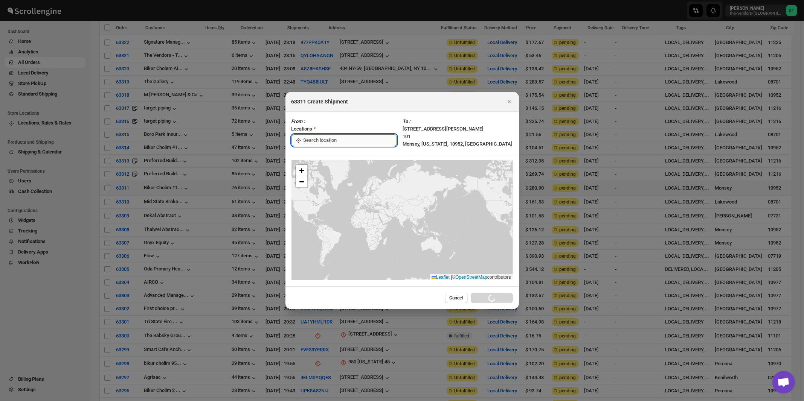
click at [338, 142] on input ":rms:" at bounding box center [349, 140] width 93 height 12
click at [331, 157] on div "[STREET_ADDRESS]" at bounding box center [345, 158] width 93 height 8
type input "[STREET_ADDRESS]"
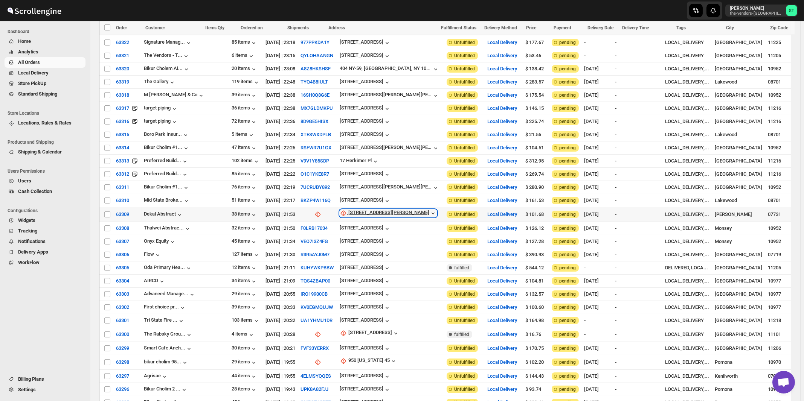
click at [349, 210] on div "485 Oak Glen Rd" at bounding box center [388, 214] width 81 height 8
click at [349, 241] on span "Update manually" at bounding box center [358, 238] width 36 height 6
select select "US"
select select "New Jersey"
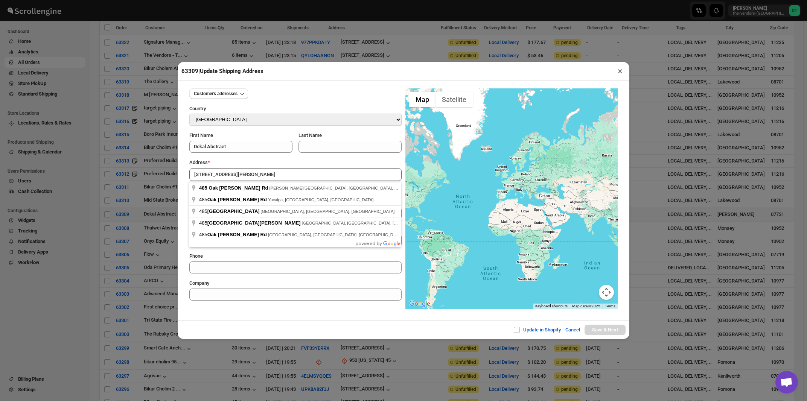
click at [246, 165] on div "Address *" at bounding box center [295, 163] width 212 height 8
click at [245, 174] on input "485 Oak Glen Rd" at bounding box center [295, 174] width 212 height 13
click at [249, 161] on div "Address *" at bounding box center [295, 163] width 212 height 8
click at [247, 175] on input "485 Oak Glen Rd" at bounding box center [295, 174] width 212 height 13
type input "485 Oak Glen Rd, Howell Township, NJ, USA"
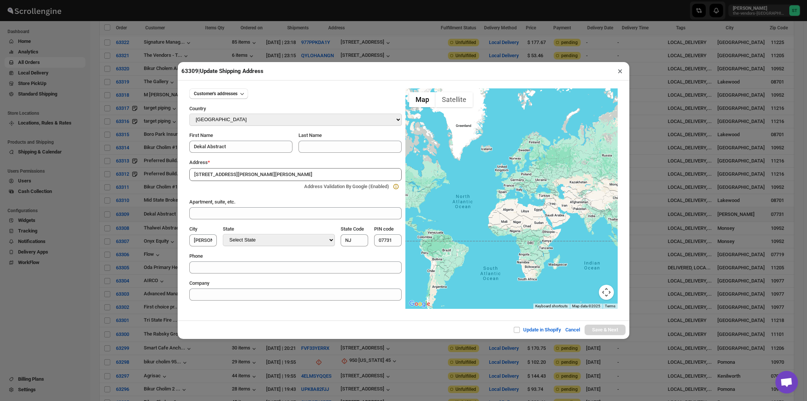
type input "Monmouth County"
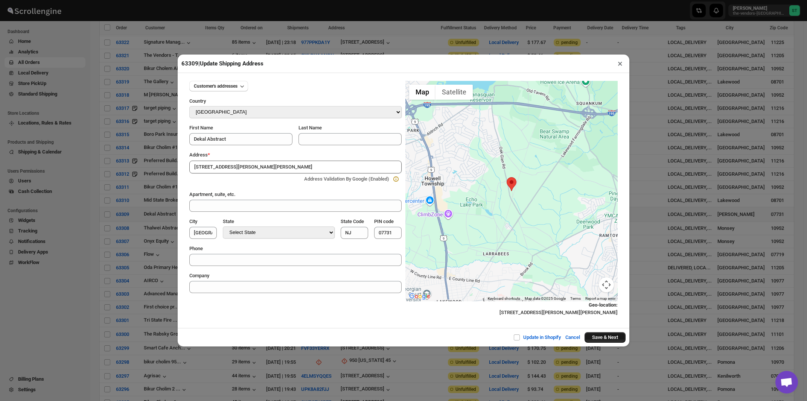
click at [612, 338] on button "Save & Next" at bounding box center [605, 337] width 41 height 11
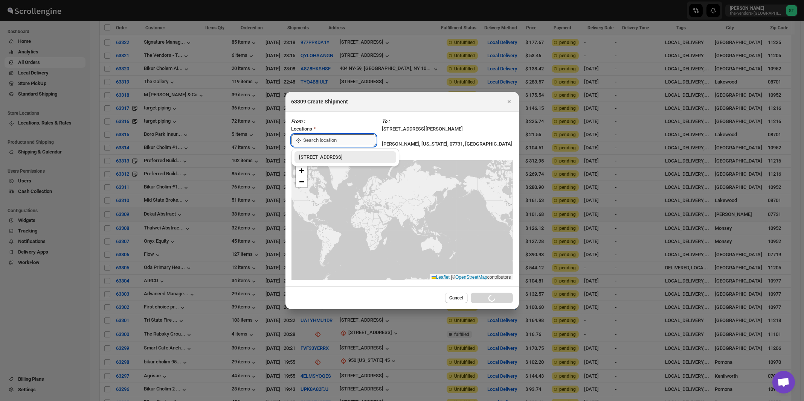
click at [313, 141] on input ":rnj:" at bounding box center [339, 140] width 73 height 12
click at [314, 159] on div "[STREET_ADDRESS]" at bounding box center [345, 158] width 93 height 8
type input "[STREET_ADDRESS]"
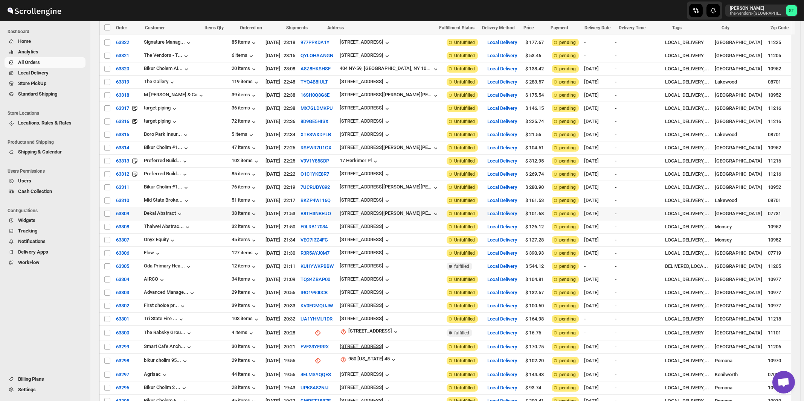
scroll to position [738, 0]
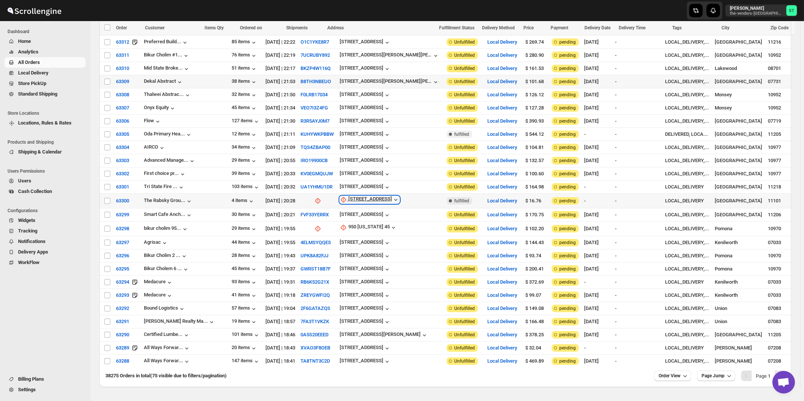
click at [349, 196] on div "38-27 32nd St" at bounding box center [370, 200] width 44 height 8
click at [346, 219] on span "Update manually" at bounding box center [353, 222] width 36 height 6
select select "US"
select select "[US_STATE]"
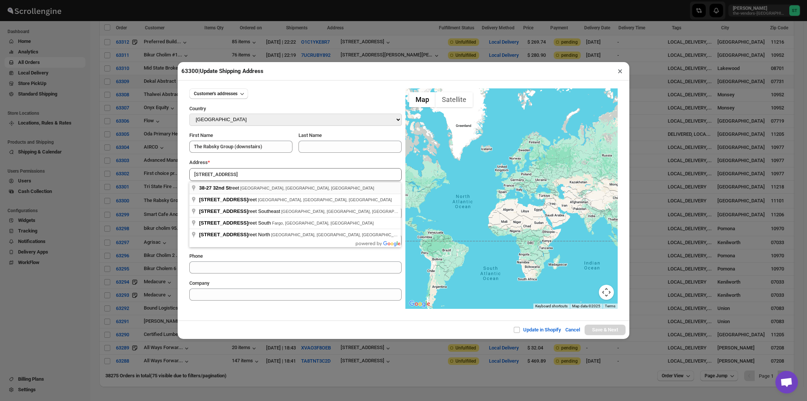
type input "38-27 32nd Street, Long Island City, NY, USA"
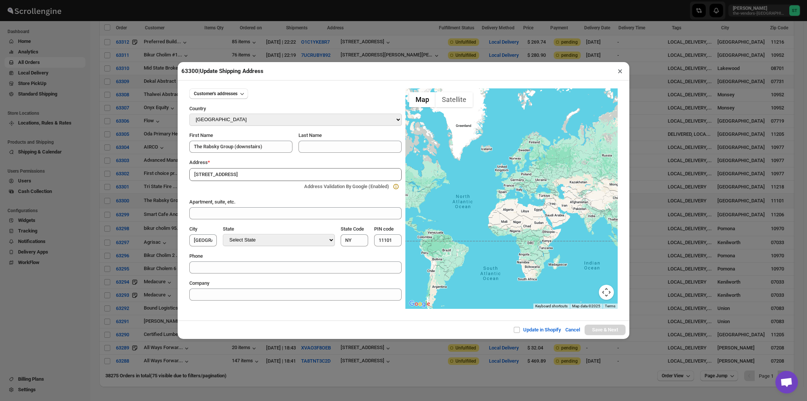
type input "Queens County"
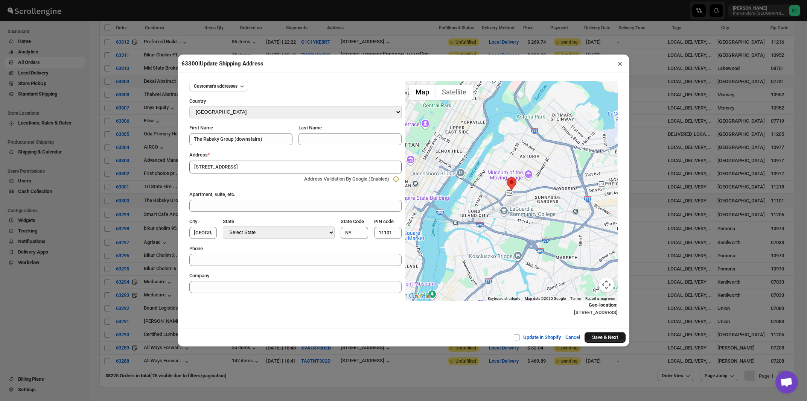
click at [609, 341] on button "Save & Next" at bounding box center [605, 337] width 41 height 11
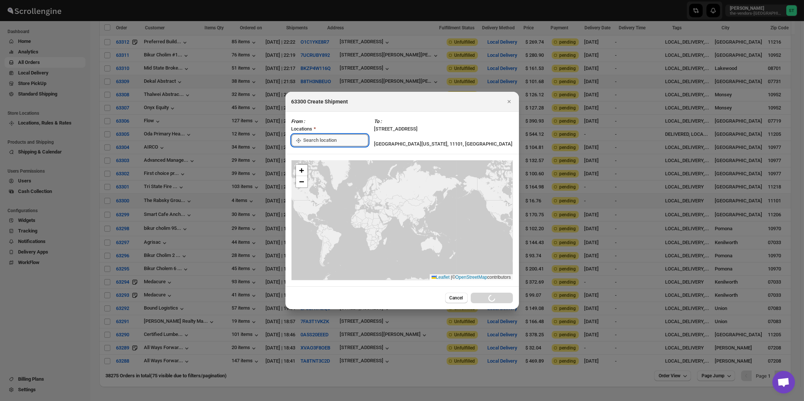
click at [318, 142] on input ":rqr:" at bounding box center [335, 140] width 65 height 12
click at [317, 159] on div "[STREET_ADDRESS]" at bounding box center [345, 158] width 93 height 8
type input "[STREET_ADDRESS]"
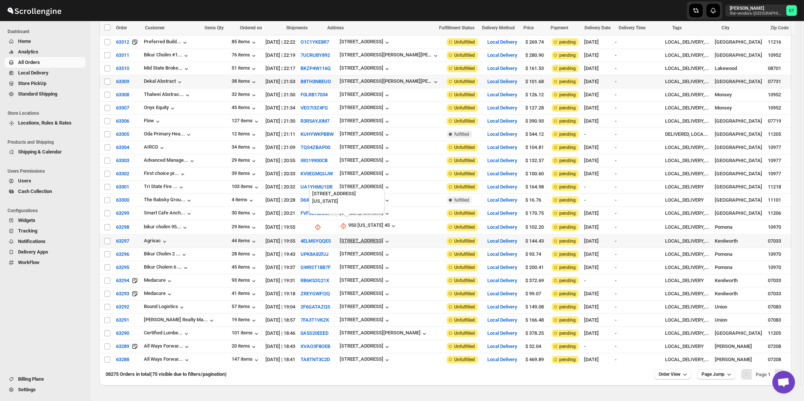
scroll to position [736, 0]
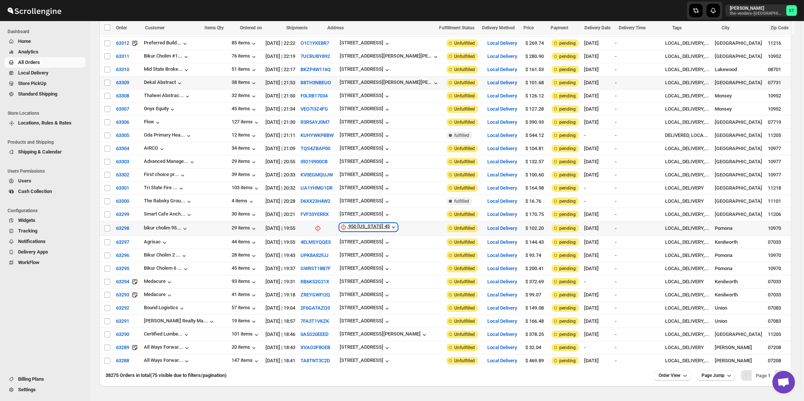
click at [348, 224] on div "950 [US_STATE] 45" at bounding box center [368, 228] width 41 height 8
click at [352, 247] on span "Update manually" at bounding box center [356, 248] width 36 height 6
select select "US"
select select "[US_STATE]"
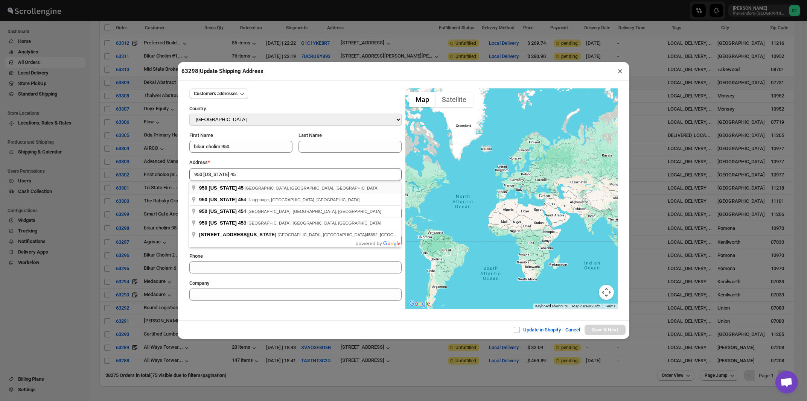
type input "950 New York 45, Pomona, NY, USA"
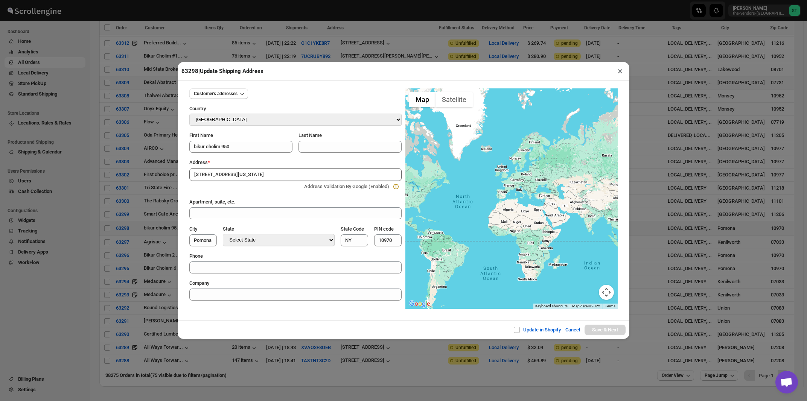
type input "[GEOGRAPHIC_DATA]"
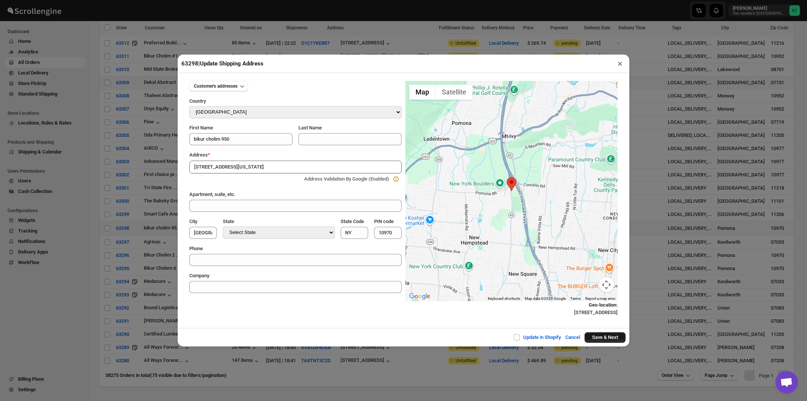
click at [607, 339] on button "Save & Next" at bounding box center [605, 337] width 41 height 11
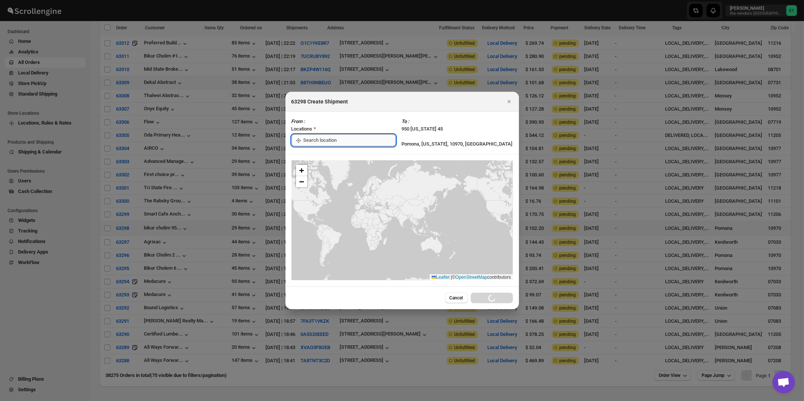
click at [325, 142] on input ":rri:" at bounding box center [349, 140] width 92 height 12
click at [322, 157] on div "[STREET_ADDRESS]" at bounding box center [345, 158] width 93 height 8
type input "[STREET_ADDRESS]"
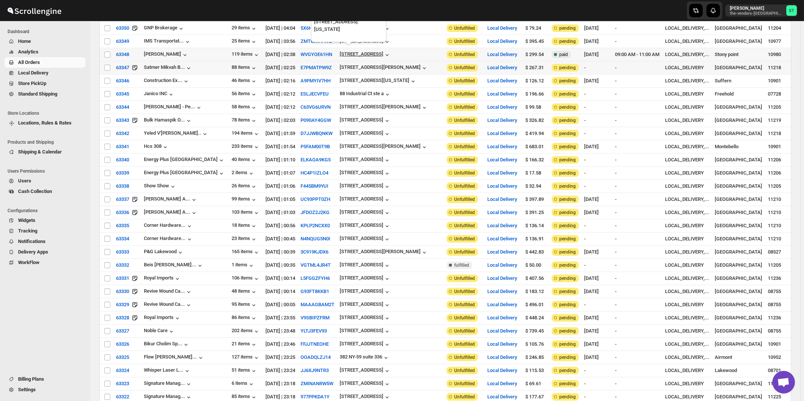
scroll to position [0, 0]
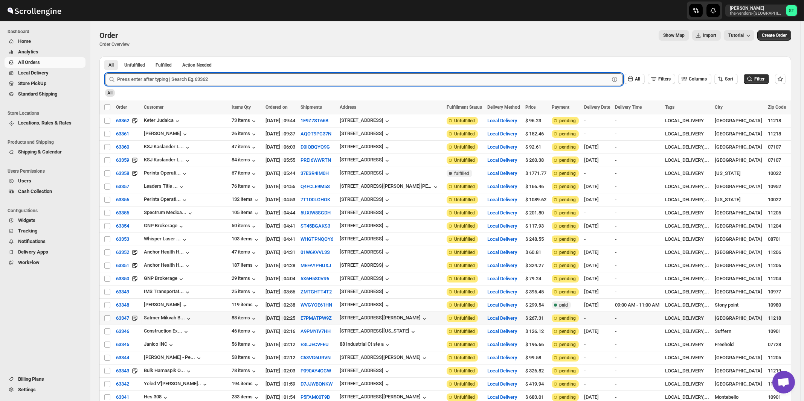
click at [209, 78] on input "text" at bounding box center [363, 79] width 492 height 12
type input "63222"
click at [105, 56] on button "Submit" at bounding box center [115, 60] width 21 height 8
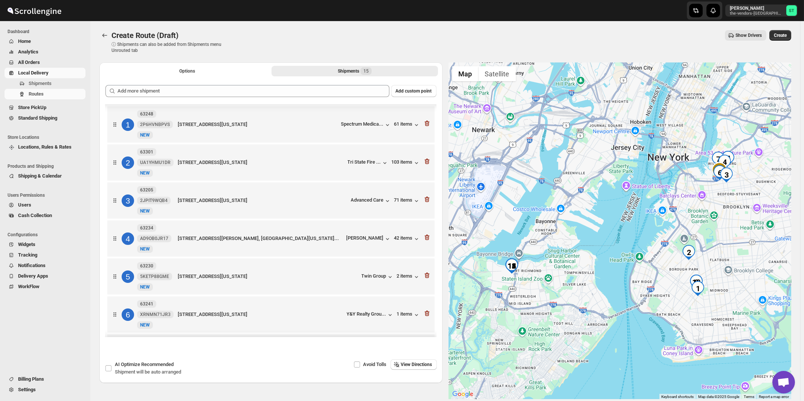
scroll to position [198, 0]
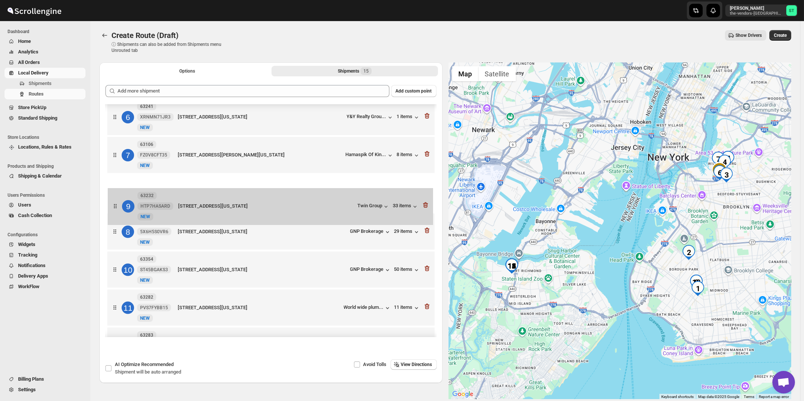
drag, startPoint x: 353, startPoint y: 235, endPoint x: 353, endPoint y: 201, distance: 33.5
click at [353, 201] on div "1 63248 2P6HVNBPVS New NEW 6010 Bay Parkway 9 floor, Brooklyn, New York, 11204,…" at bounding box center [270, 194] width 331 height 575
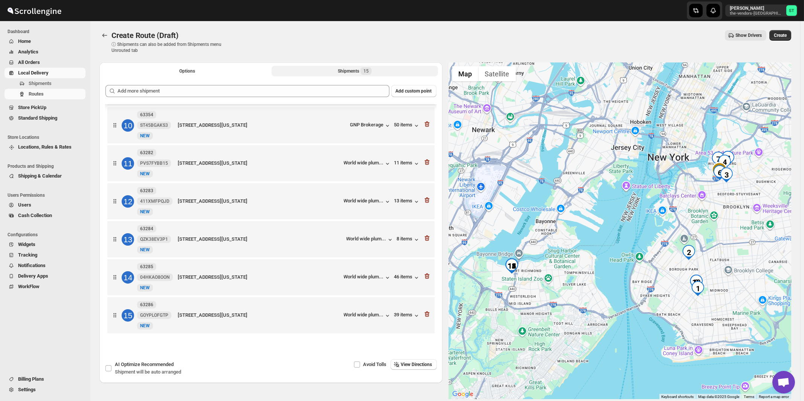
scroll to position [35, 0]
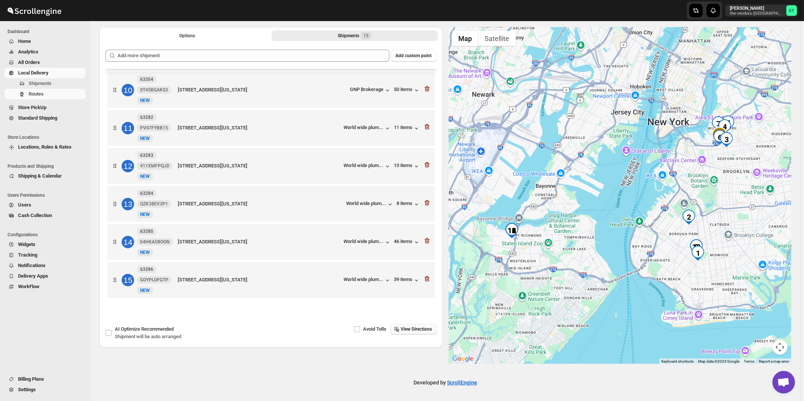
click at [416, 332] on button "View Directions" at bounding box center [413, 329] width 46 height 11
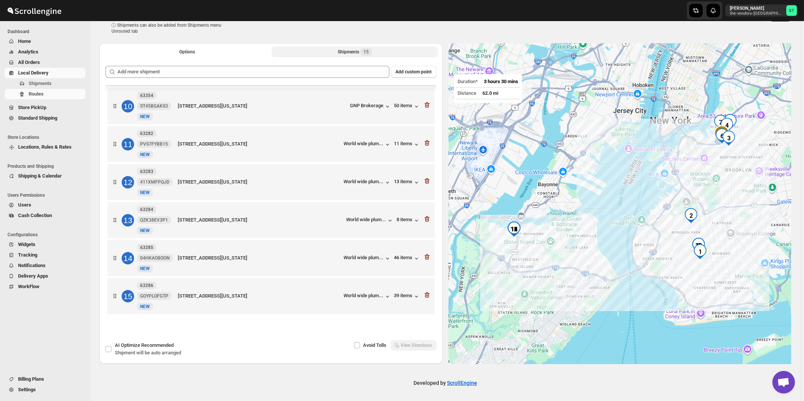
scroll to position [0, 0]
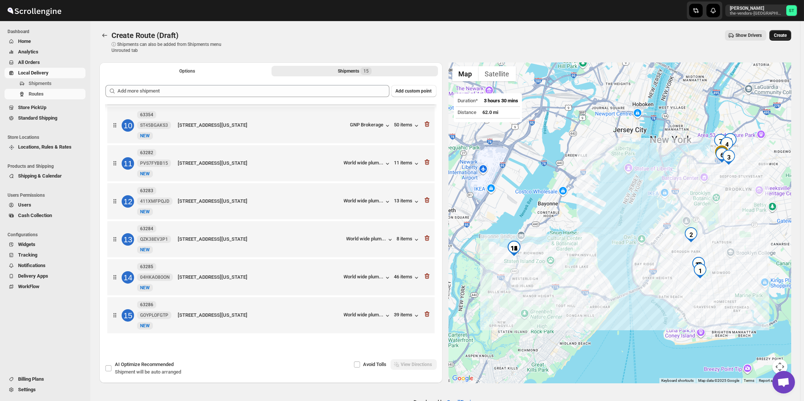
click at [786, 37] on span "Create" at bounding box center [780, 35] width 13 height 6
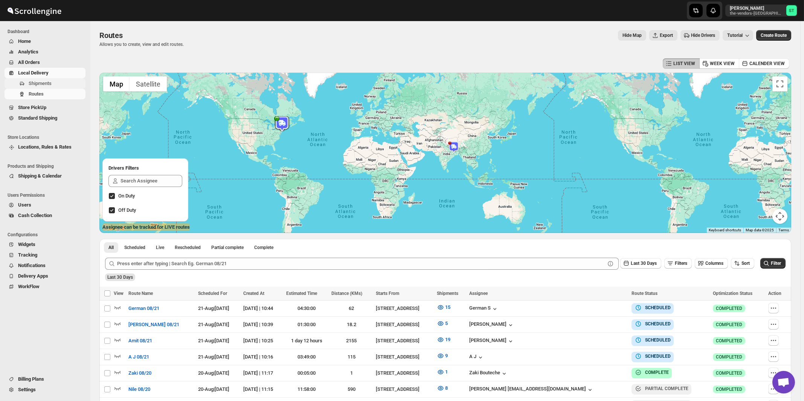
click at [43, 85] on span "Shipments" at bounding box center [40, 84] width 23 height 6
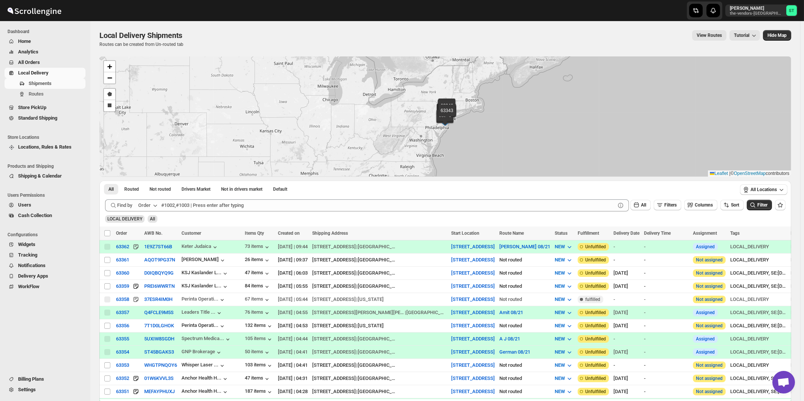
click at [150, 206] on div "Order" at bounding box center [144, 206] width 12 height 8
click at [148, 259] on div "Customer Name" at bounding box center [149, 262] width 35 height 8
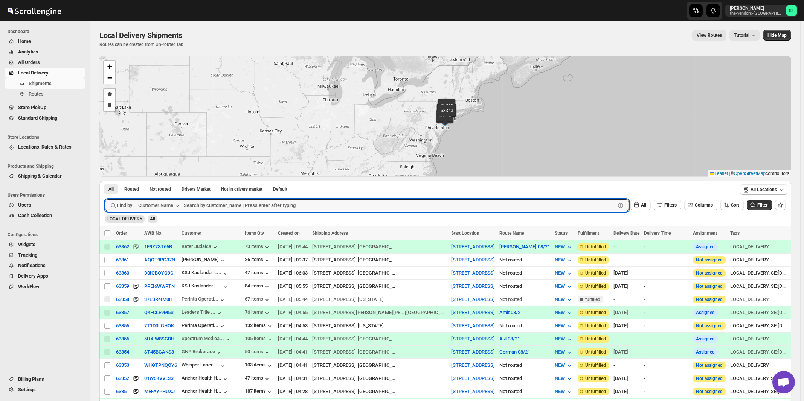
paste input "Corner Hardware & Print Ctr."
type input "Corner Hardware & Print Ctr."
click at [105, 181] on button "Submit" at bounding box center [115, 185] width 21 height 8
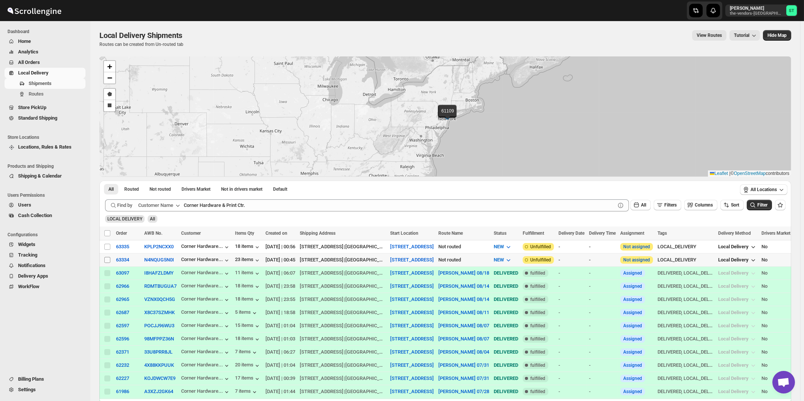
click at [108, 261] on input "Select shipment" at bounding box center [107, 260] width 6 height 6
checkbox input "true"
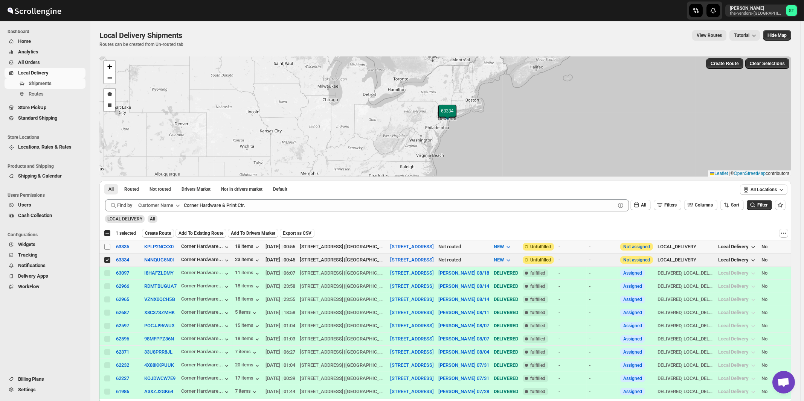
click at [105, 248] on input "Select shipment" at bounding box center [107, 247] width 6 height 6
checkbox input "true"
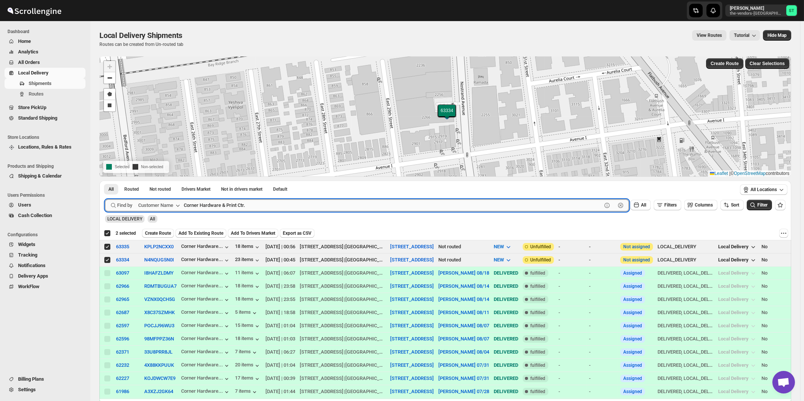
click at [255, 207] on input "Corner Hardware & Print Ctr." at bounding box center [393, 206] width 418 height 12
paste input "Dialog Marketing Williamsburg"
type input "Dialog Marketing Williamsburg"
click at [105, 181] on button "Submit" at bounding box center [115, 185] width 21 height 8
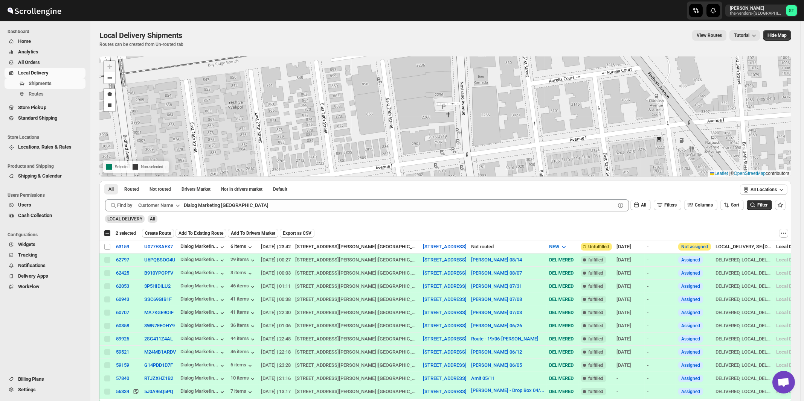
checkbox input "false"
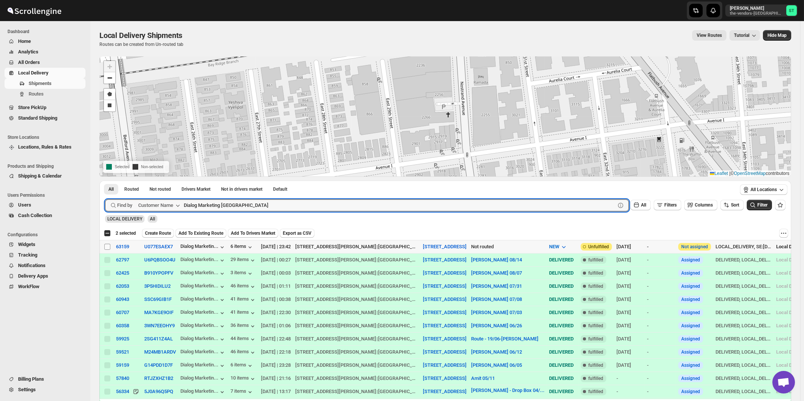
click at [107, 246] on input "Select shipment" at bounding box center [107, 247] width 6 height 6
checkbox input "true"
click at [265, 209] on input "Dialog Marketing Williamsburg" at bounding box center [393, 206] width 418 height 12
paste input "Funding Nexus"
type input "Funding Nexus"
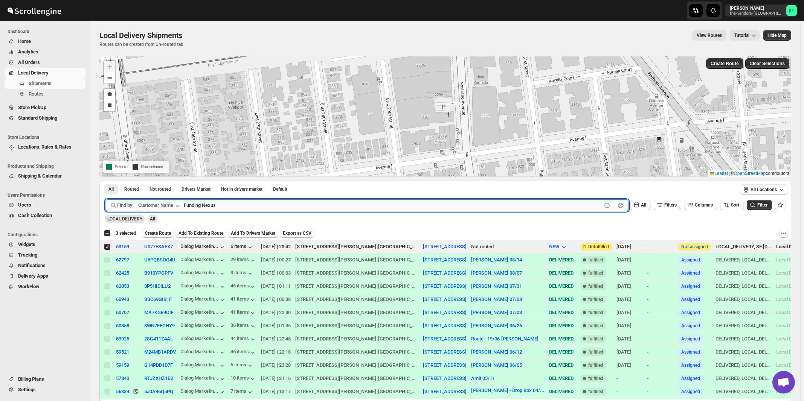
click at [105, 181] on button "Submit" at bounding box center [115, 185] width 21 height 8
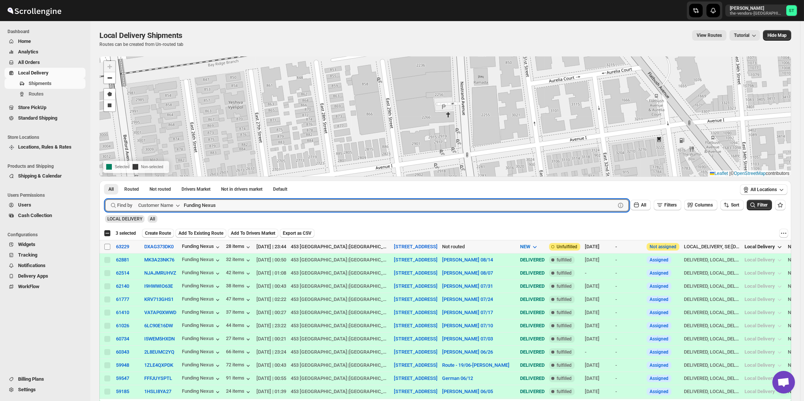
click at [107, 247] on input "Select shipment" at bounding box center [107, 247] width 6 height 6
checkbox input "true"
click at [242, 204] on input "Funding Nexus" at bounding box center [393, 206] width 418 height 12
paste input "Hospitality Opening"
type input "Hospitality Openings"
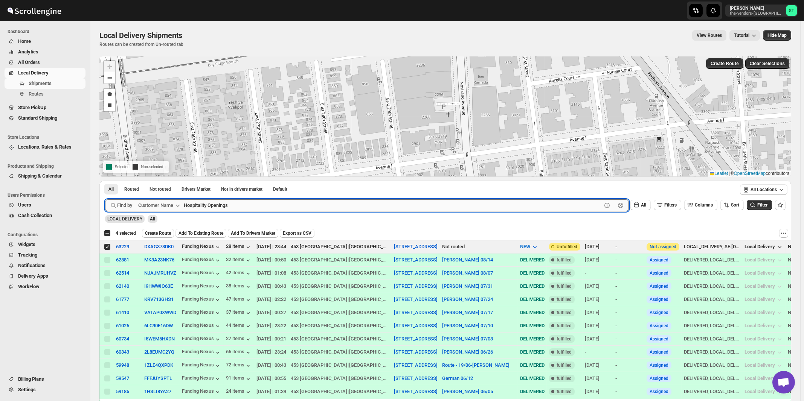
click at [105, 181] on button "Submit" at bounding box center [115, 185] width 21 height 8
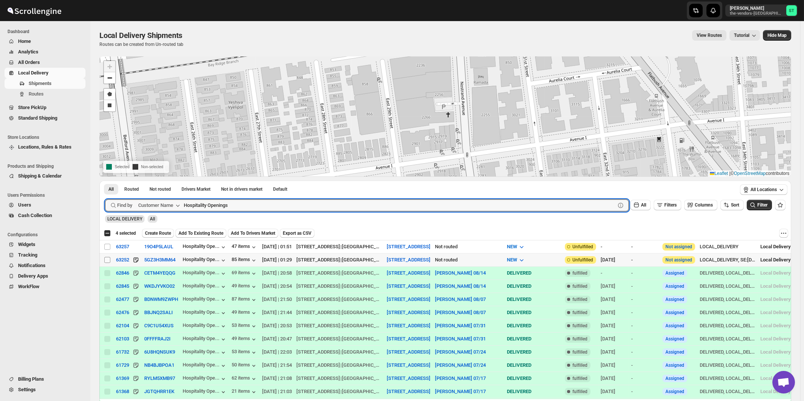
click at [105, 259] on input "Select shipment" at bounding box center [107, 260] width 6 height 6
checkbox input "true"
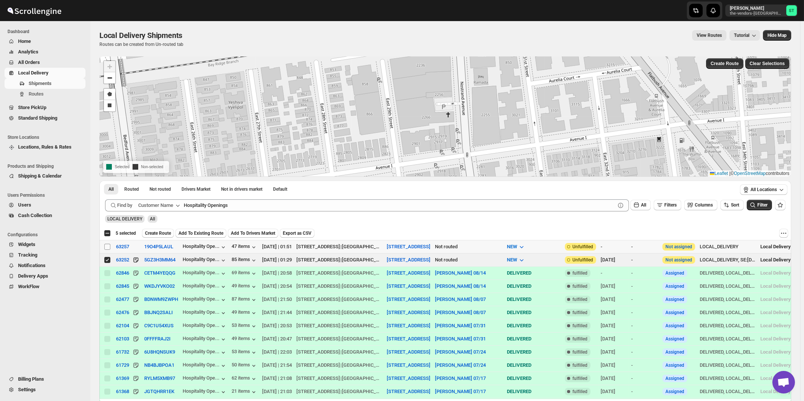
click at [107, 246] on input "Select shipment" at bounding box center [107, 247] width 6 height 6
checkbox input "true"
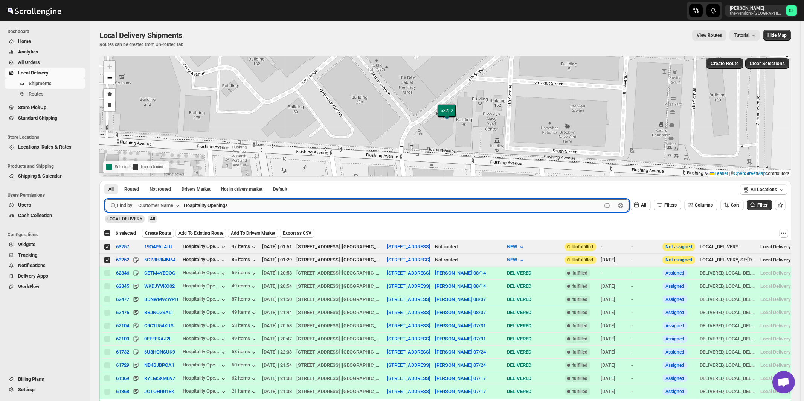
click at [282, 203] on input "Hospitality Openings" at bounding box center [393, 206] width 418 height 12
paste input "PowerShine Lighting"
click at [105, 181] on button "Submit" at bounding box center [115, 185] width 21 height 8
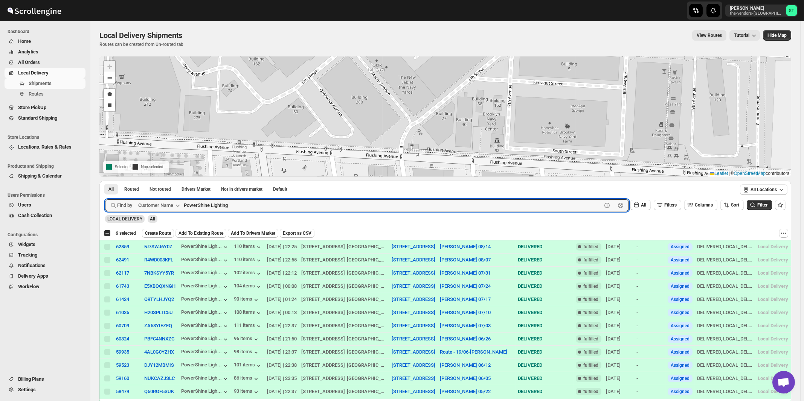
click at [105, 181] on button "Submit" at bounding box center [115, 185] width 21 height 8
type input "Power"
click at [105, 181] on button "Submit" at bounding box center [115, 185] width 21 height 8
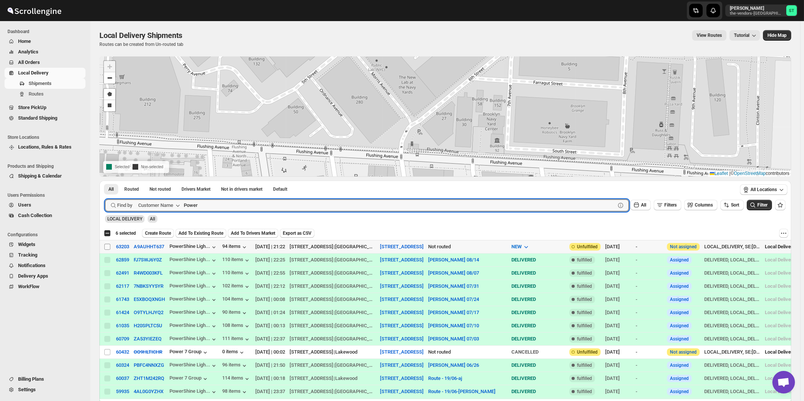
click at [107, 249] on input "Select shipment" at bounding box center [107, 247] width 6 height 6
checkbox input "true"
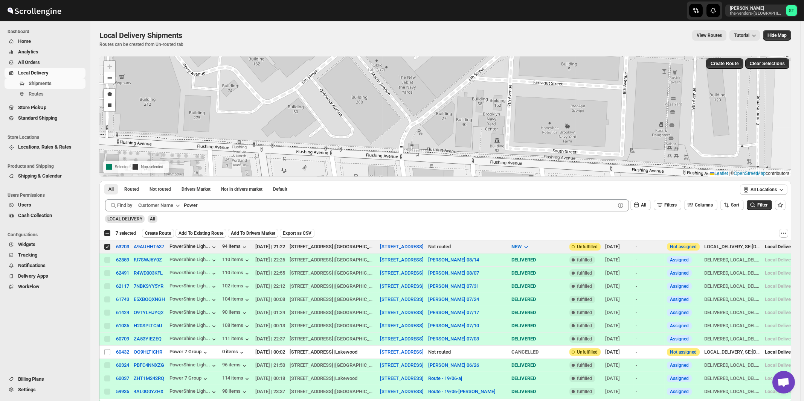
click at [247, 198] on div "All Routed Not routed Drivers Market Not in drivers market Default More Filters…" at bounding box center [417, 190] width 637 height 19
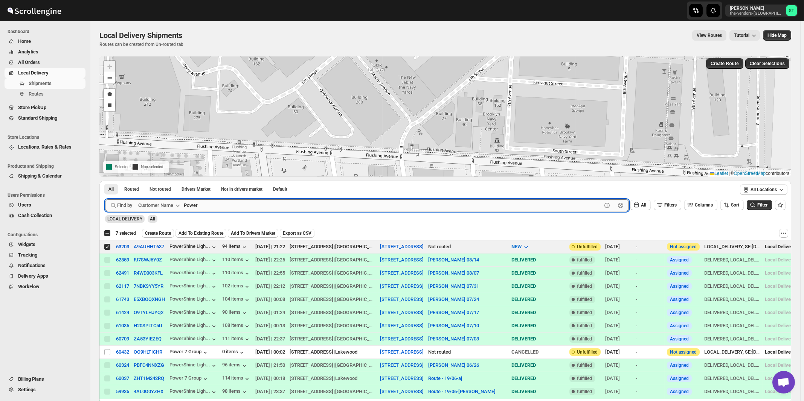
click at [245, 205] on input "Power" at bounding box center [393, 206] width 418 height 12
paste input "Smart Cafe Anchor Health Homecare Services Inc"
type input "Smart Cafe Anchor Health Homecare Services Inc"
click at [105, 181] on button "Submit" at bounding box center [115, 185] width 21 height 8
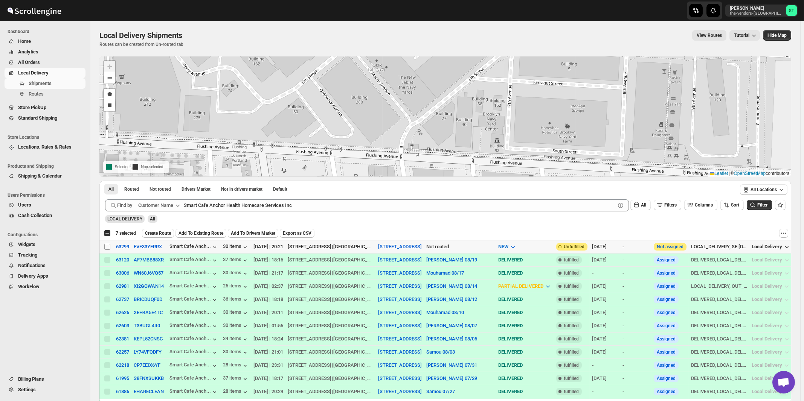
click at [108, 247] on input "Select shipment" at bounding box center [107, 247] width 6 height 6
checkbox input "true"
click at [264, 197] on div "All Routed Not routed Drivers Market Not in drivers market Default More Filters…" at bounding box center [417, 189] width 637 height 17
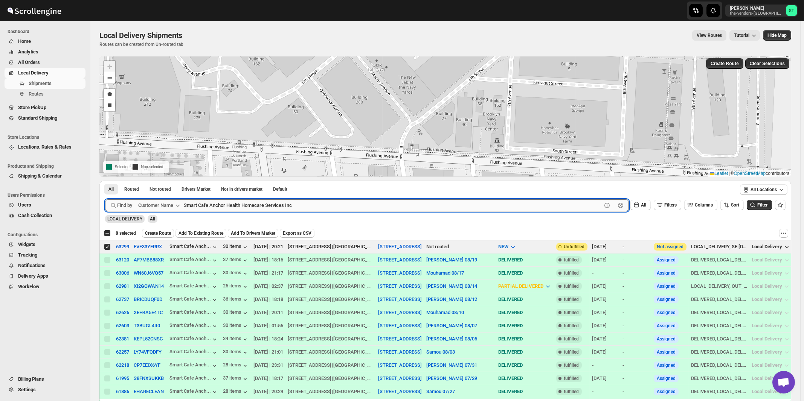
click at [267, 208] on input "Smart Cafe Anchor Health Homecare Services Inc" at bounding box center [393, 206] width 418 height 12
paste input "The Vendors - [PERSON_NAME]"
type input "The Vendors - [PERSON_NAME]"
click at [105, 181] on button "Submit" at bounding box center [115, 185] width 21 height 8
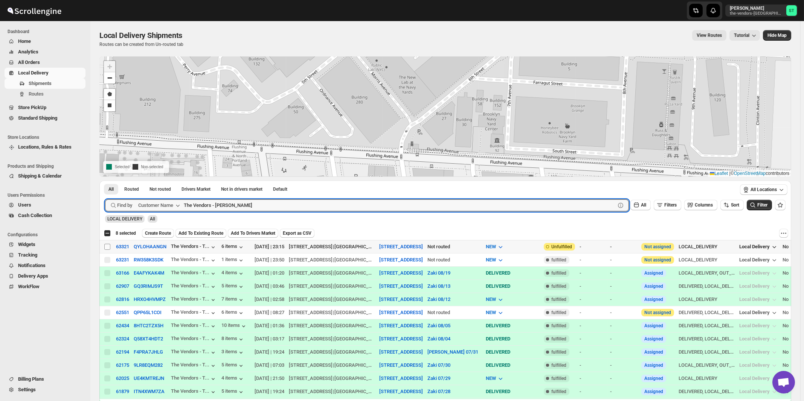
click at [107, 247] on input "Select shipment" at bounding box center [107, 247] width 6 height 6
checkbox input "true"
click at [248, 206] on input "The Vendors - [PERSON_NAME]" at bounding box center [393, 206] width 418 height 12
paste input "Zack Teper - Pesach Tikvah 3rd floo"
type input "[PERSON_NAME] - Pesach Tikvah 3rd floor"
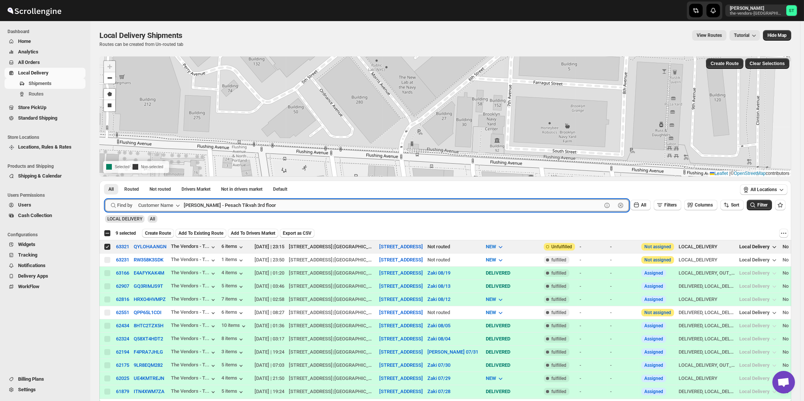
click at [105, 181] on button "Submit" at bounding box center [115, 185] width 21 height 8
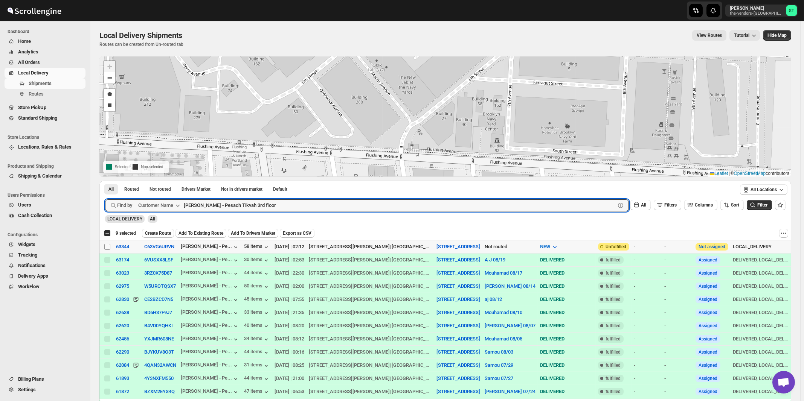
click at [108, 247] on input "Select shipment" at bounding box center [107, 247] width 6 height 6
checkbox input "true"
click at [271, 205] on input "[PERSON_NAME] - Pesach Tikvah 3rd floor" at bounding box center [393, 206] width 418 height 12
paste input "Anchor Health Homecare Services Inc."
type input "Anchor Health Homecare Services Inc."
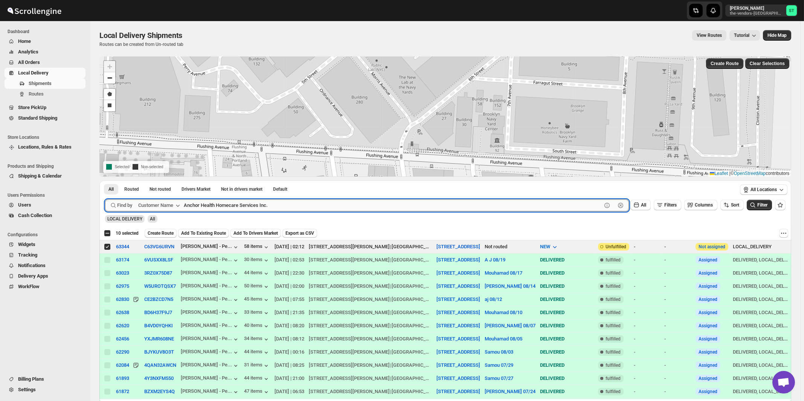
click at [105, 181] on button "Submit" at bounding box center [115, 185] width 21 height 8
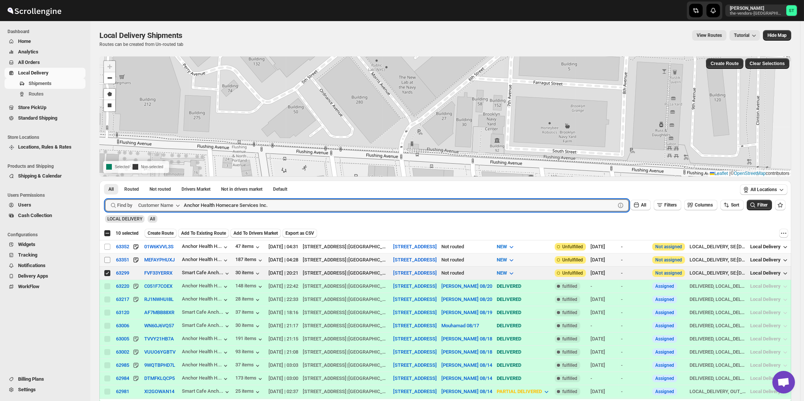
click at [106, 259] on input "Select shipment" at bounding box center [107, 260] width 6 height 6
checkbox input "true"
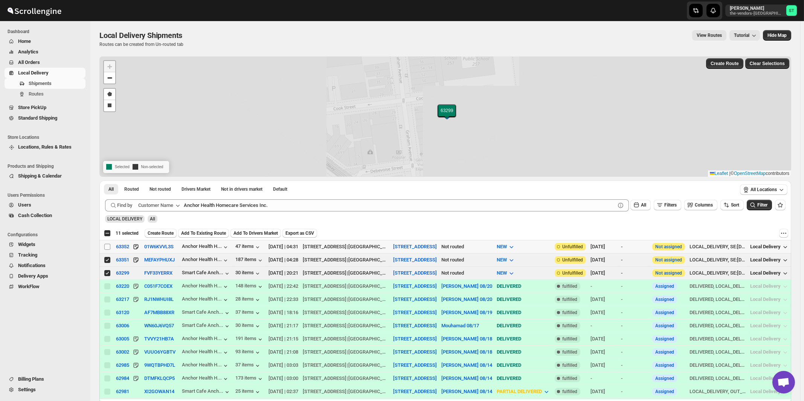
click at [108, 246] on input "Select shipment" at bounding box center [107, 247] width 6 height 6
checkbox input "true"
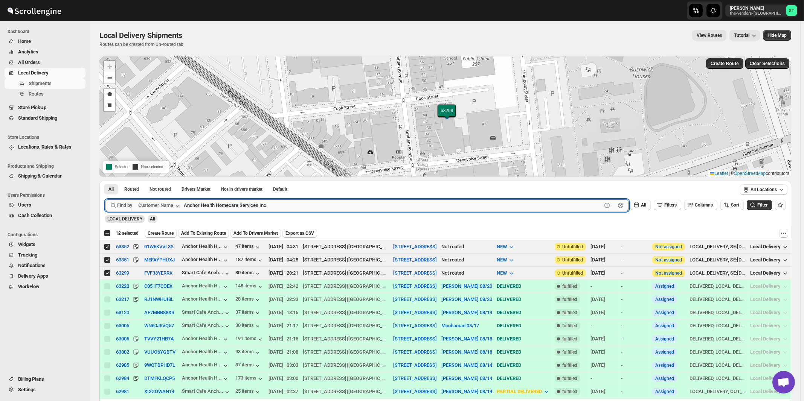
click at [280, 209] on input "Anchor Health Homecare Services Inc." at bounding box center [393, 206] width 418 height 12
paste input "Signature Management"
type input "Signature Management"
click at [105, 181] on button "Submit" at bounding box center [115, 185] width 21 height 8
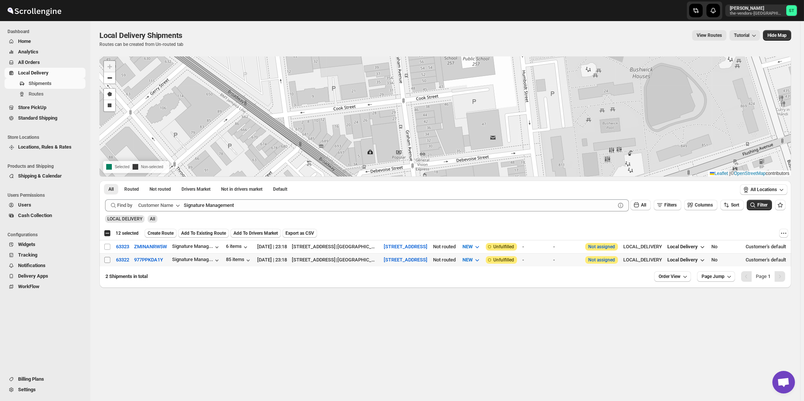
click at [105, 260] on input "Select shipment" at bounding box center [107, 260] width 6 height 6
checkbox input "true"
click at [107, 244] on input "Select shipment" at bounding box center [107, 247] width 6 height 6
checkbox input "true"
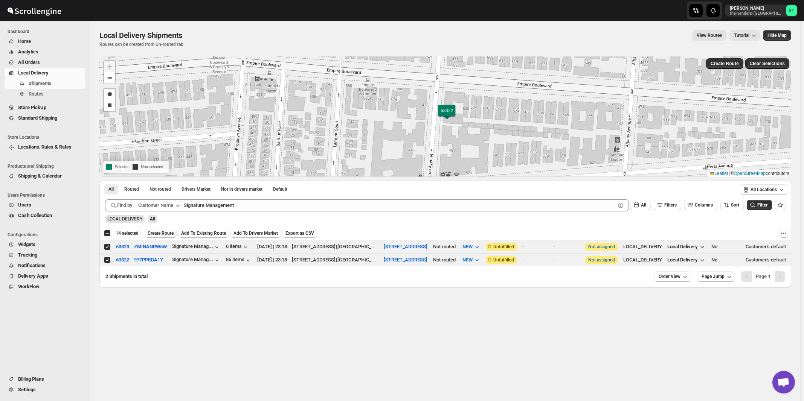
click at [159, 233] on span "Create Route" at bounding box center [161, 233] width 26 height 6
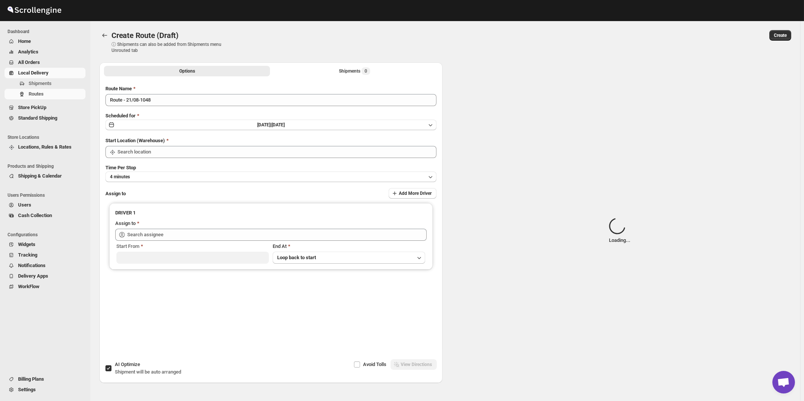
type input "[STREET_ADDRESS]"
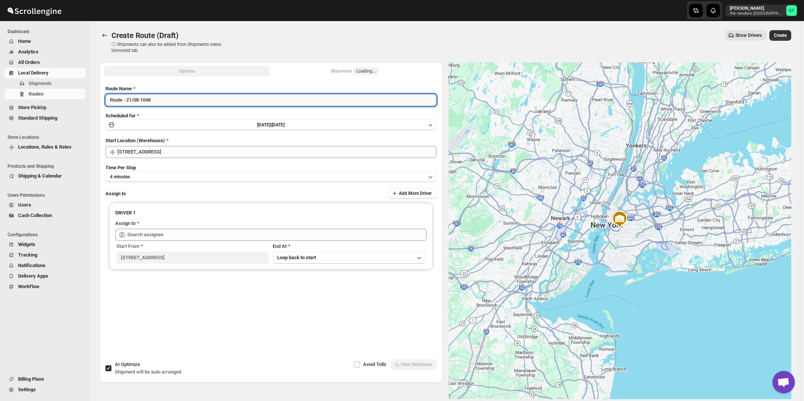
click at [243, 100] on input "Route - 21/08-1048" at bounding box center [270, 100] width 331 height 12
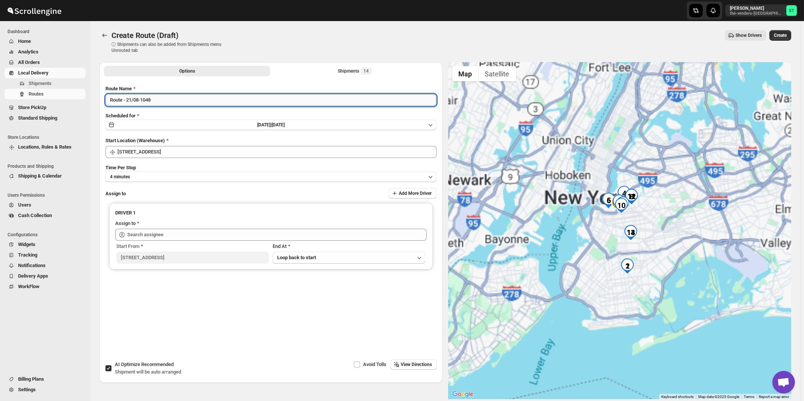
paste input "Milton"
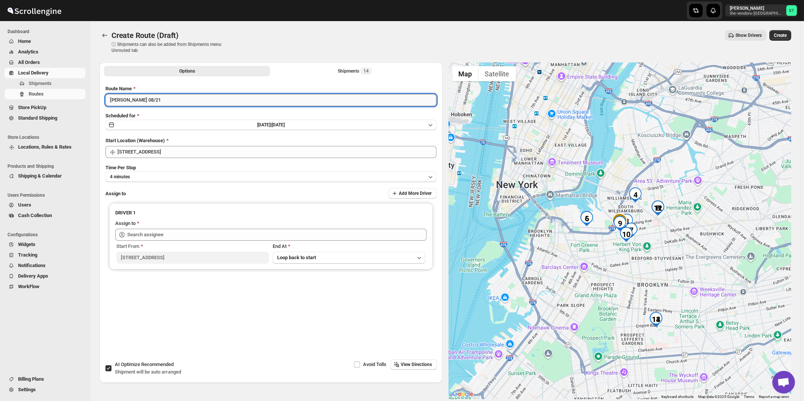
type input "Milton 08/21"
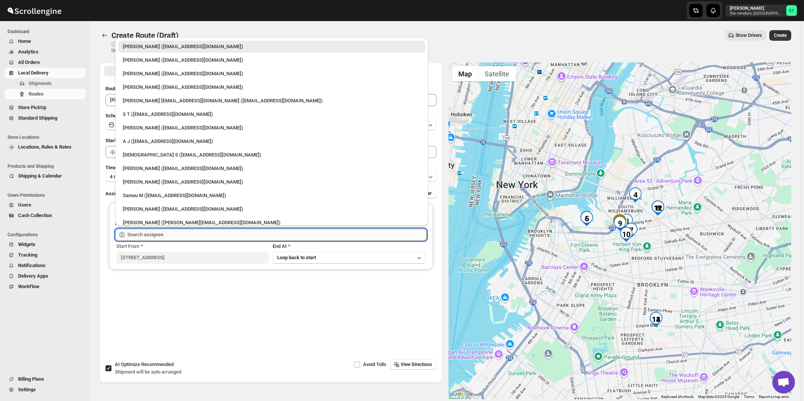
click at [226, 233] on input "text" at bounding box center [276, 235] width 299 height 12
click at [145, 58] on div "[PERSON_NAME] ([EMAIL_ADDRESS][DOMAIN_NAME])" at bounding box center [272, 60] width 298 height 8
type input "[PERSON_NAME] ([EMAIL_ADDRESS][DOMAIN_NAME])"
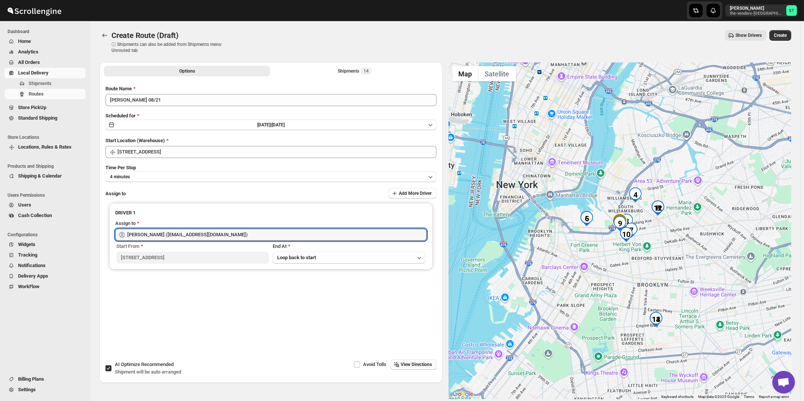
click at [428, 364] on span "View Directions" at bounding box center [416, 365] width 31 height 6
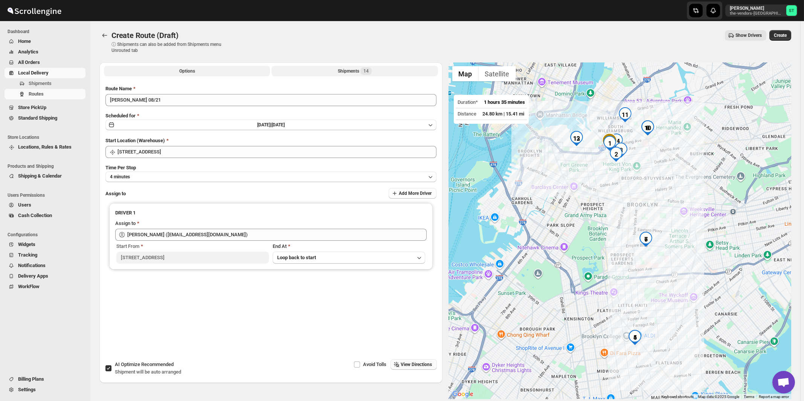
click at [363, 69] on div "Shipments 14" at bounding box center [355, 71] width 34 height 8
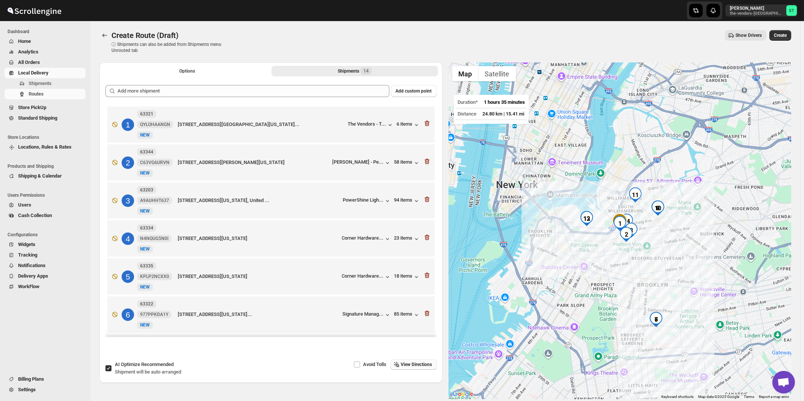
click at [144, 366] on span "Recommended" at bounding box center [157, 365] width 32 height 6
click at [111, 366] on input "AI Optimize Recommended Shipment will be auto arranged" at bounding box center [108, 369] width 6 height 6
checkbox input "false"
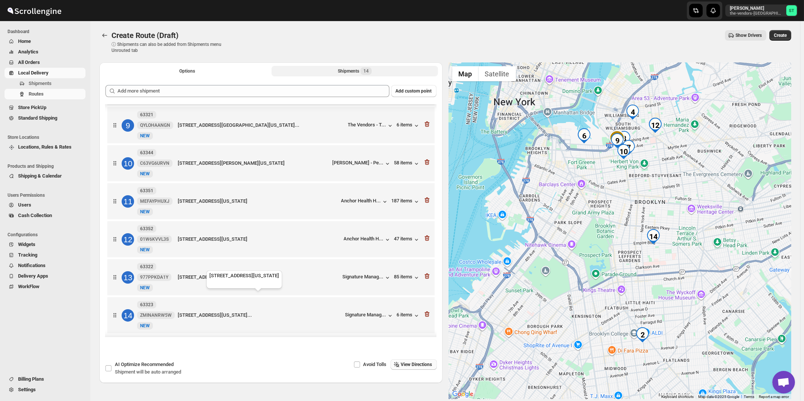
scroll to position [312, 0]
click at [415, 363] on span "View Directions" at bounding box center [416, 365] width 31 height 6
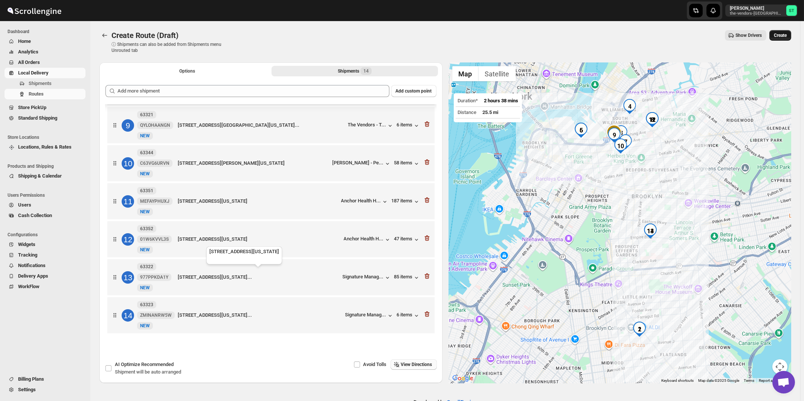
click at [787, 37] on span "Create" at bounding box center [780, 35] width 13 height 6
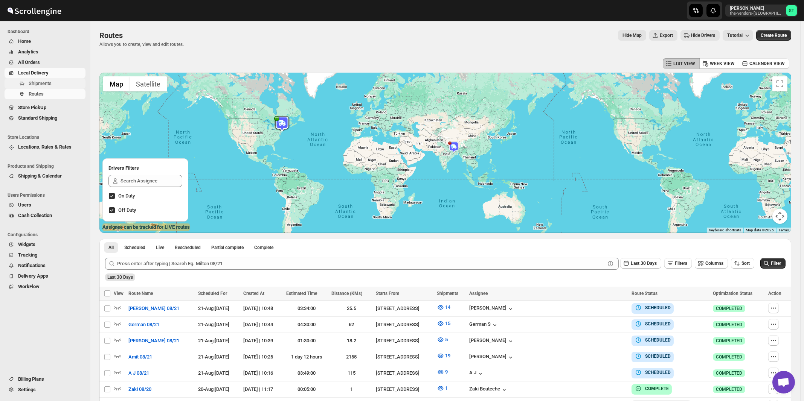
click at [37, 86] on span "Shipments" at bounding box center [40, 84] width 23 height 6
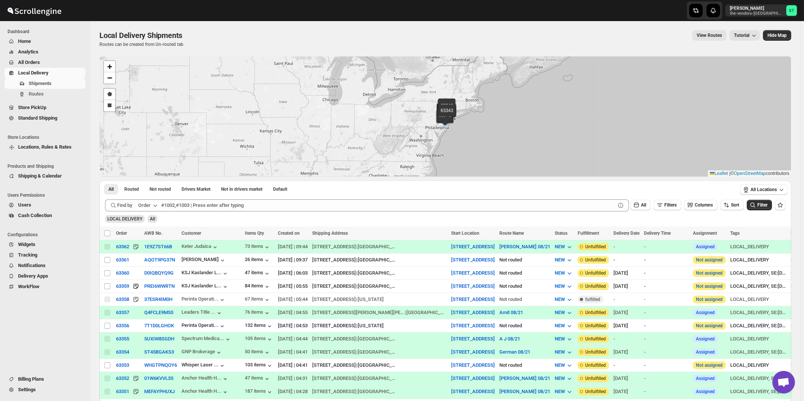
click at [154, 203] on icon "button" at bounding box center [155, 206] width 8 height 8
click at [150, 263] on div "Customer Name" at bounding box center [149, 262] width 35 height 8
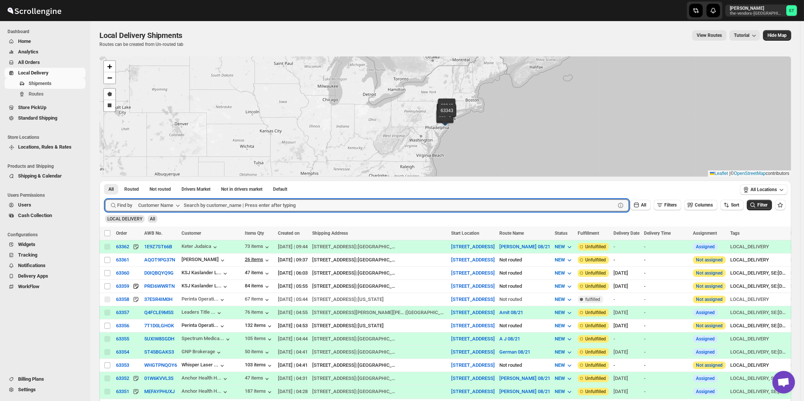
paste input "boro park insurance lakewood"
click at [105, 181] on button "Submit" at bounding box center [115, 185] width 21 height 8
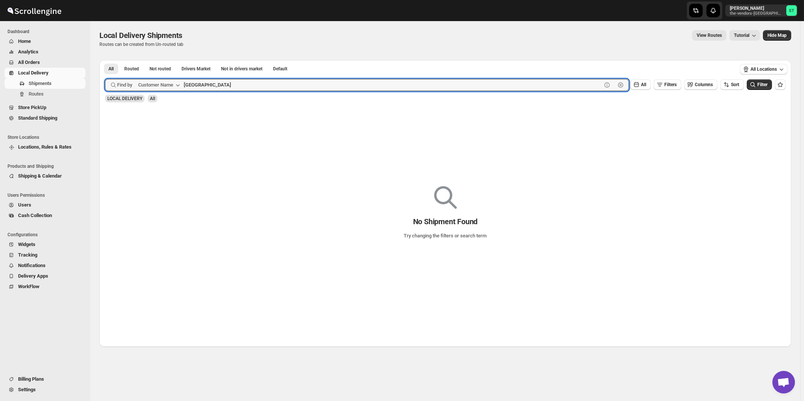
type input "boro park"
click at [105, 60] on button "Submit" at bounding box center [115, 64] width 21 height 8
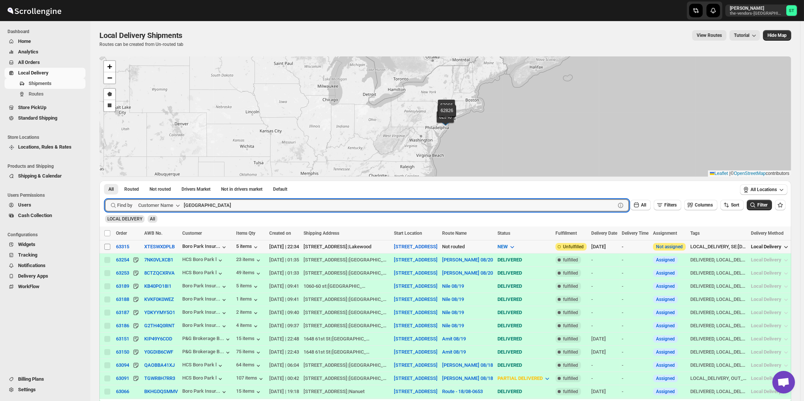
click at [108, 248] on input "Select shipment" at bounding box center [107, 247] width 6 height 6
checkbox input "true"
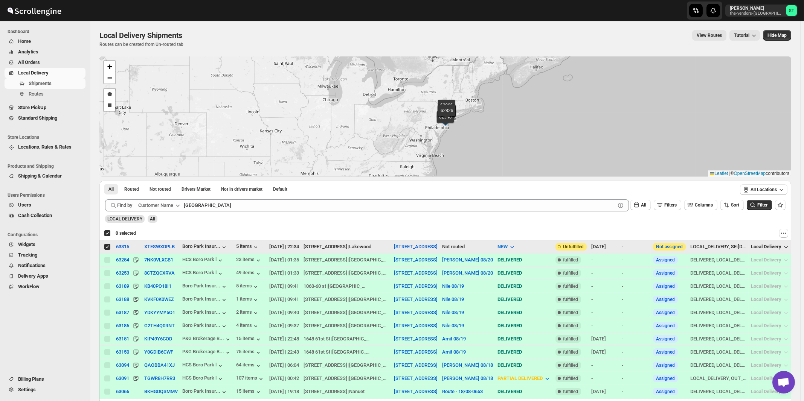
checkbox input "true"
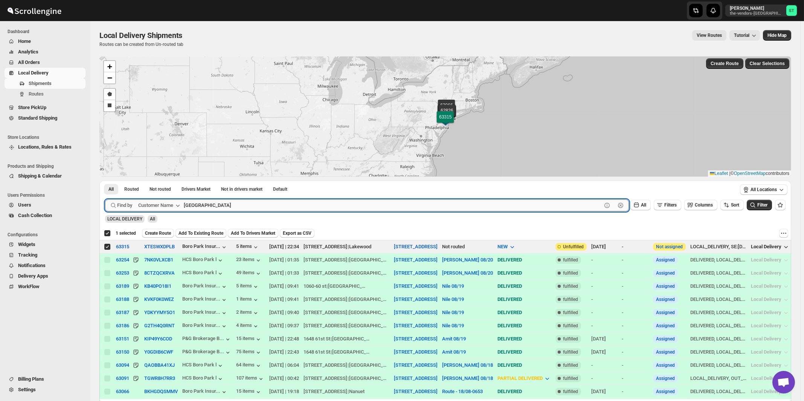
click at [231, 208] on input "boro park" at bounding box center [393, 206] width 418 height 12
paste input "Noble Care"
type input "Noble Care"
click at [105, 181] on button "Submit" at bounding box center [115, 185] width 21 height 8
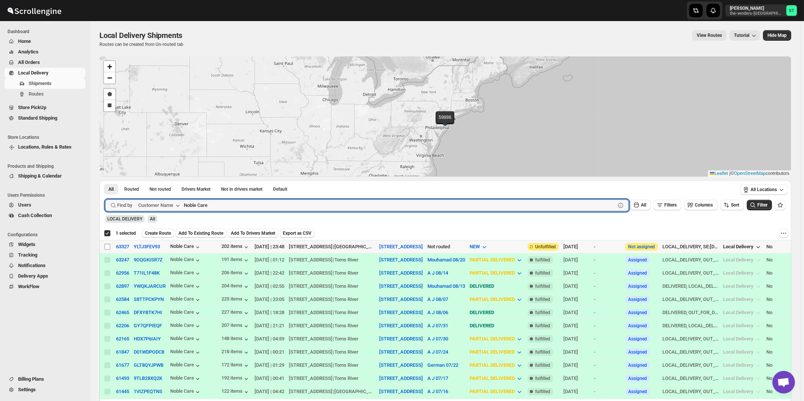
click at [108, 246] on input "Select shipment" at bounding box center [107, 247] width 6 height 6
checkbox input "true"
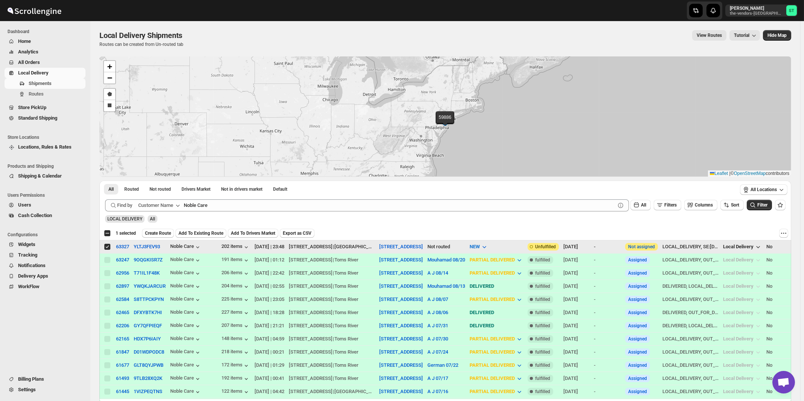
checkbox input "false"
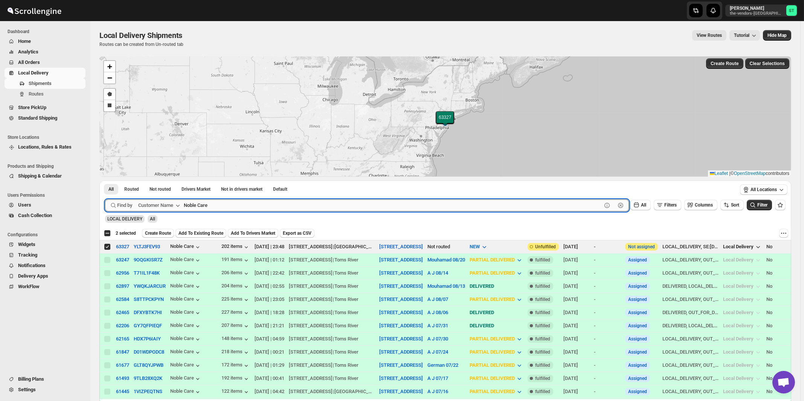
click at [324, 207] on input "Noble Care" at bounding box center [393, 206] width 418 height 12
paste input "P&G Lakewood"
type input "P&G Lakewood"
click at [105, 181] on button "Submit" at bounding box center [115, 185] width 21 height 8
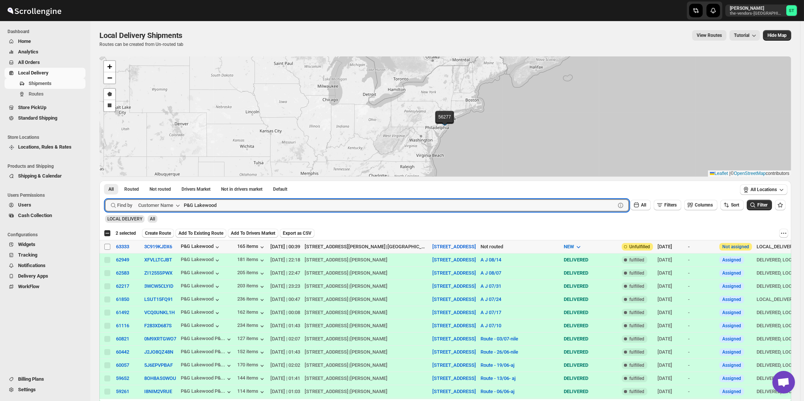
click at [107, 246] on input "Select shipment" at bounding box center [107, 247] width 6 height 6
checkbox input "true"
click at [267, 203] on input "P&G Lakewood" at bounding box center [393, 206] width 418 height 12
paste input "Yeled V'Yalda ECC Inc"
type input "Yeled V'Yalda ECC Inc"
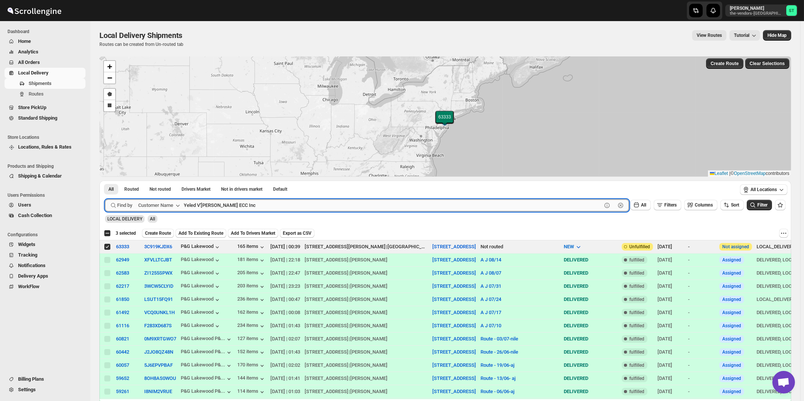
click at [105, 181] on button "Submit" at bounding box center [115, 185] width 21 height 8
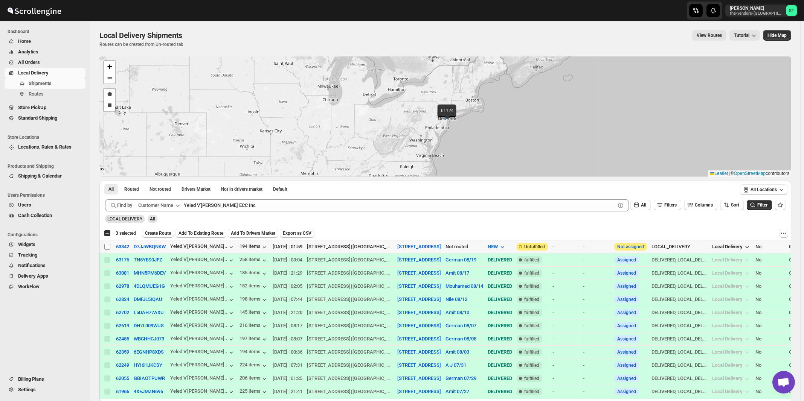
click at [108, 247] on input "Select shipment" at bounding box center [107, 247] width 6 height 6
checkbox input "true"
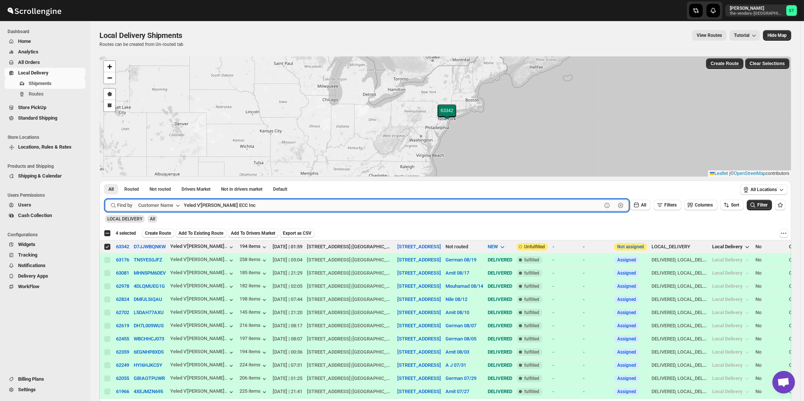
click at [274, 209] on input "Yeled V'Yalda ECC Inc" at bounding box center [393, 206] width 418 height 12
paste input "Flow"
type input "Flow"
click at [105, 181] on button "Submit" at bounding box center [115, 185] width 21 height 8
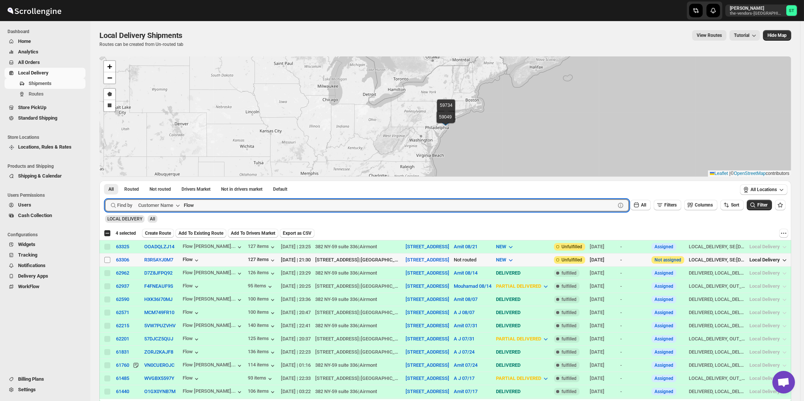
click at [107, 260] on input "Select shipment" at bounding box center [107, 260] width 6 height 6
checkbox input "true"
click at [220, 203] on input "Flow" at bounding box center [393, 206] width 418 height 12
paste input "The Gallery"
type input "The Gallery"
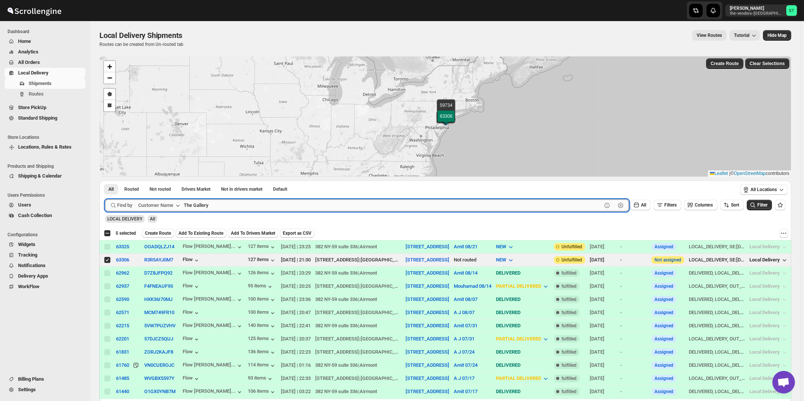
click at [105, 181] on button "Submit" at bounding box center [115, 185] width 21 height 8
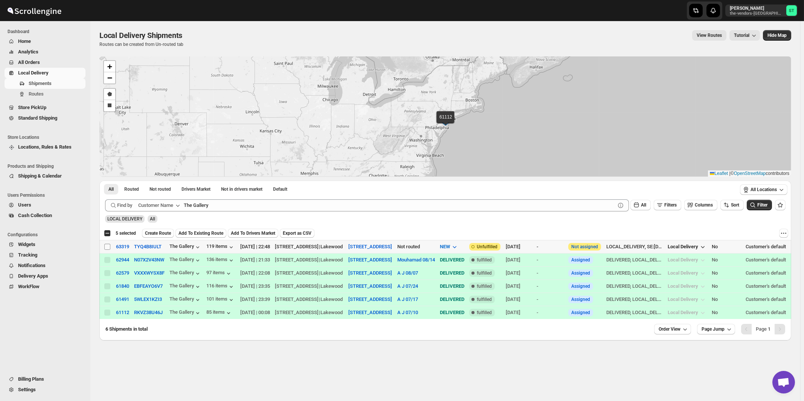
click at [107, 246] on input "Select shipment" at bounding box center [107, 247] width 6 height 6
checkbox input "true"
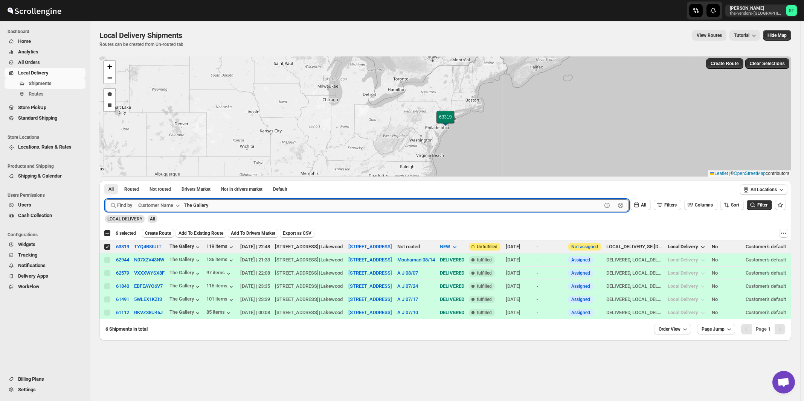
click at [255, 206] on input "The Gallery" at bounding box center [393, 206] width 418 height 12
paste input "Dekal Abstract"
type input "Dekal Abstract"
click at [105, 181] on button "Submit" at bounding box center [115, 185] width 21 height 8
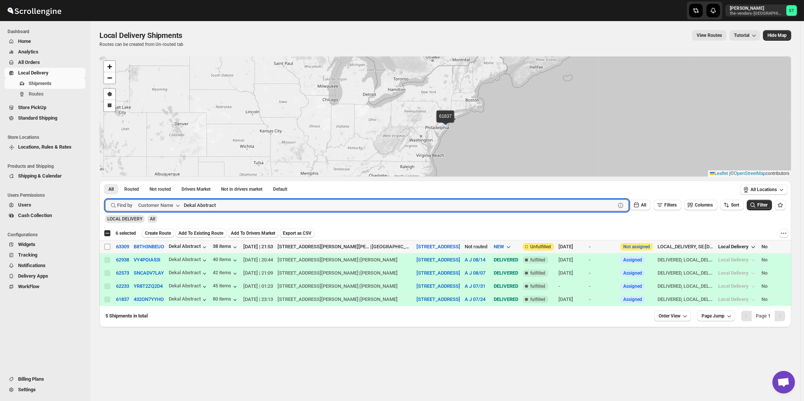
click at [106, 247] on input "Select shipment" at bounding box center [107, 247] width 6 height 6
checkbox input "true"
click at [250, 207] on input "Dekal Abstract" at bounding box center [393, 206] width 418 height 12
paste input "Mid State Brokerage"
type input "Mid State Brokerage"
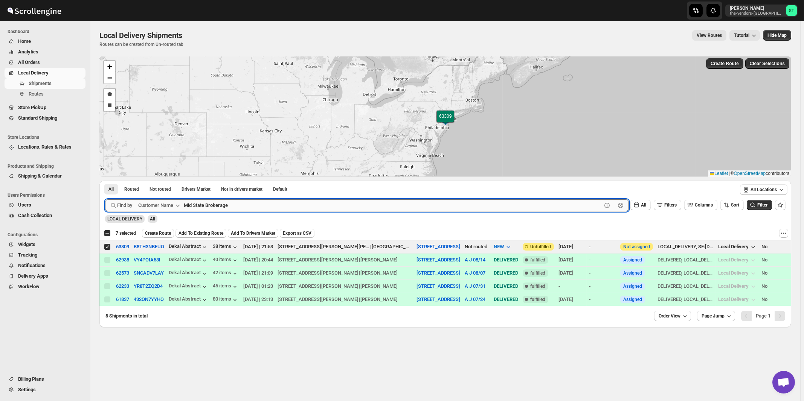
click at [105, 181] on button "Submit" at bounding box center [115, 185] width 21 height 8
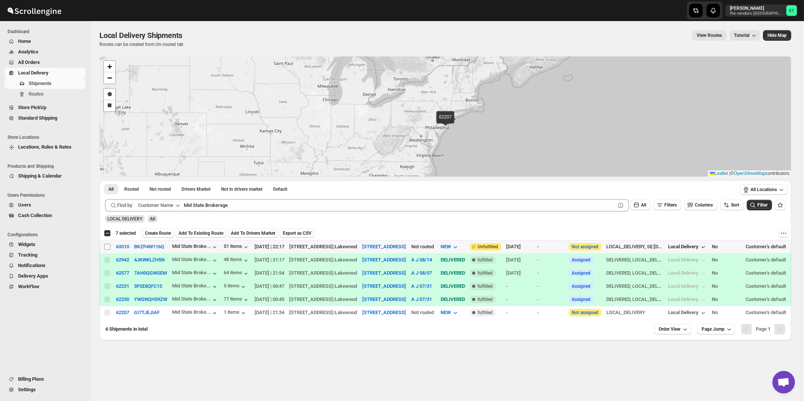
click at [107, 247] on input "Select shipment" at bounding box center [107, 247] width 6 height 6
checkbox input "true"
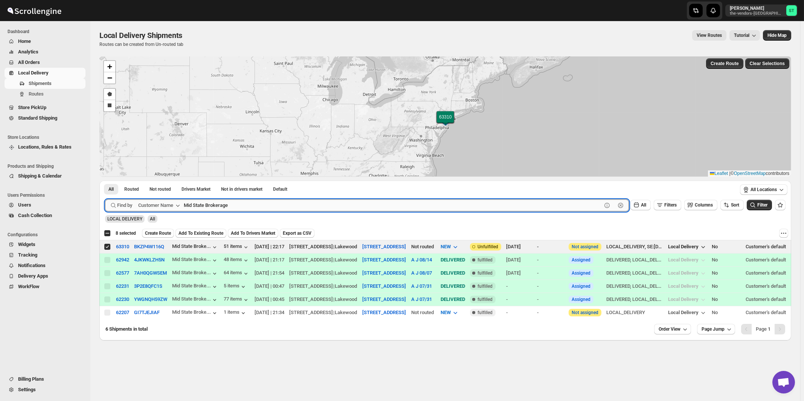
click at [244, 206] on input "Mid State Brokerage" at bounding box center [393, 206] width 418 height 12
paste input "Bayrock Insurance Lakewood"
type input "Bayrock Insurance Lakewood"
click at [105, 181] on button "Submit" at bounding box center [115, 185] width 21 height 8
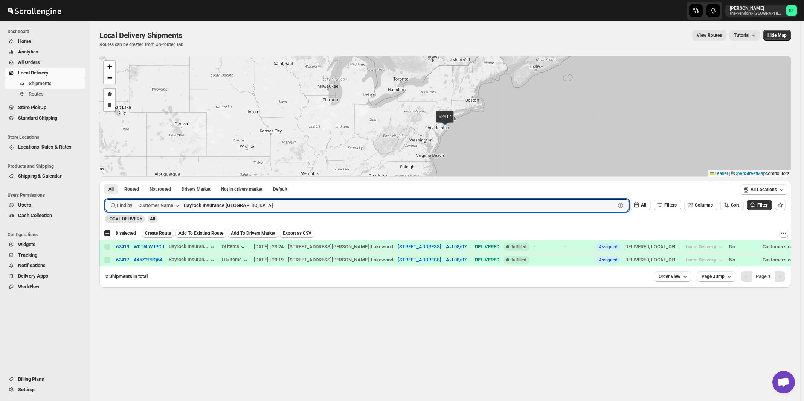
click at [165, 233] on span "Create Route" at bounding box center [158, 233] width 26 height 6
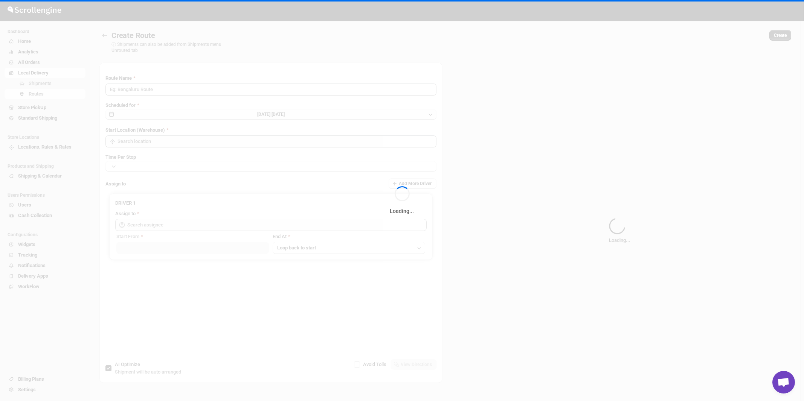
type input "Route - 21/08-1051"
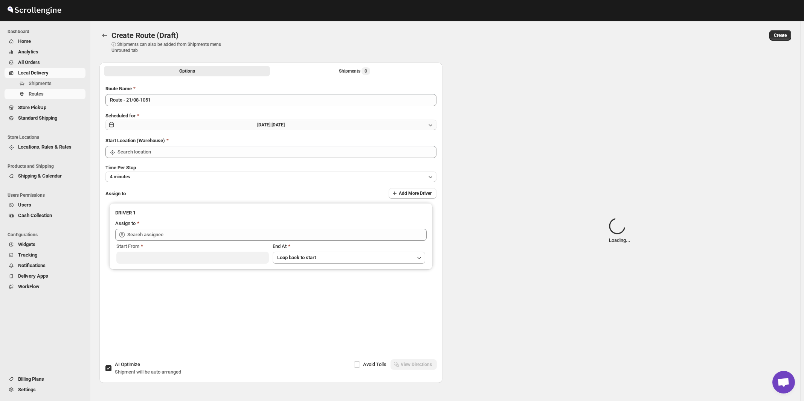
type input "[STREET_ADDRESS]"
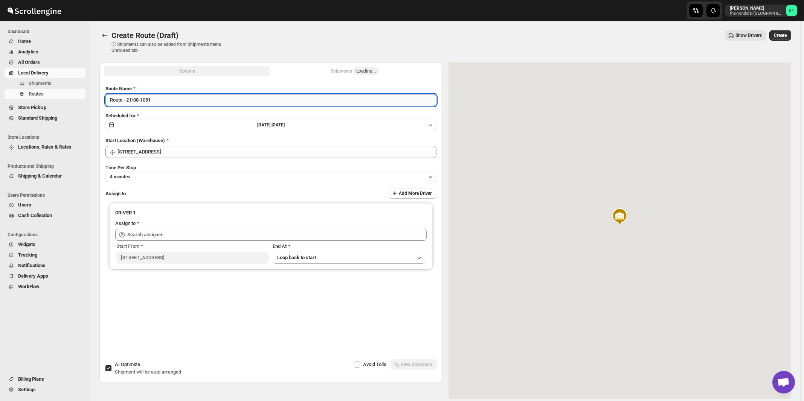
click at [236, 101] on input "Route - 21/08-1051" at bounding box center [270, 100] width 331 height 12
paste input "Mouhamad"
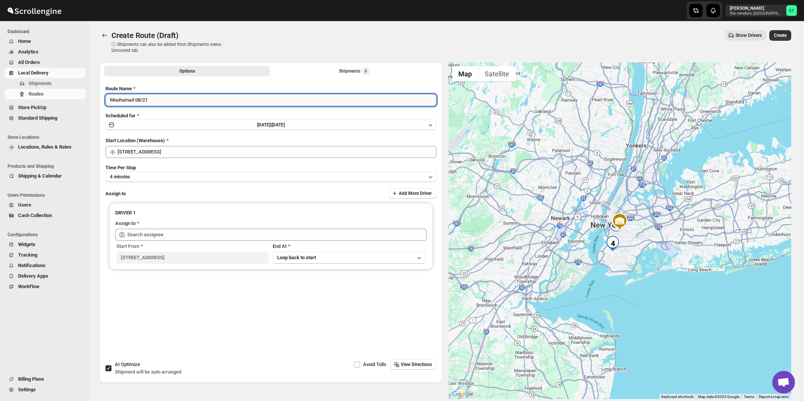
type input "Mouhamad 08/21"
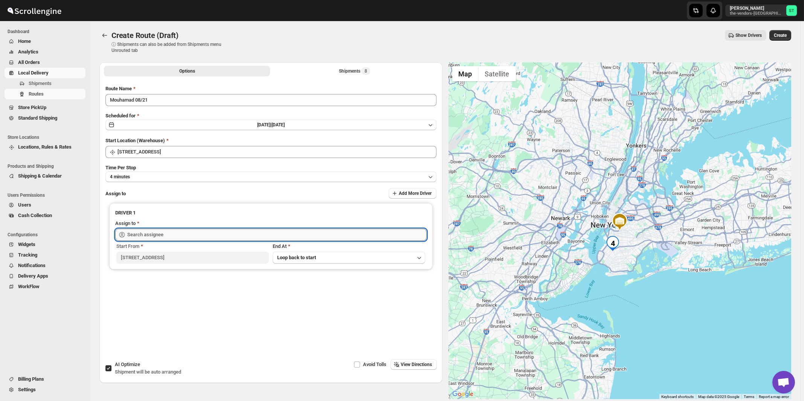
click at [217, 238] on input "text" at bounding box center [276, 235] width 299 height 12
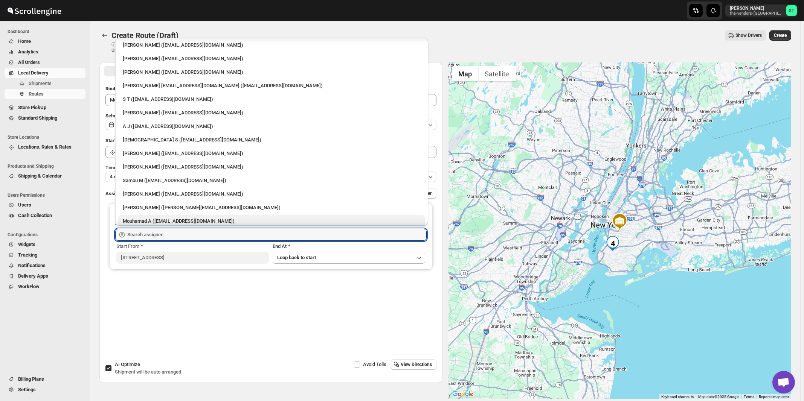
scroll to position [20, 0]
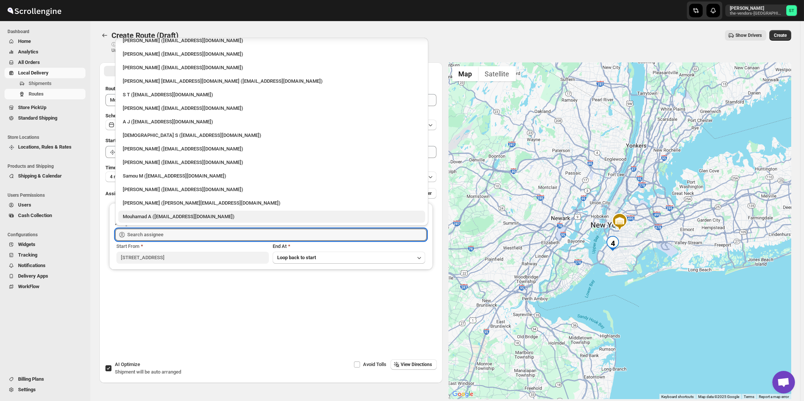
click at [155, 217] on div "Mouhamad A ([EMAIL_ADDRESS][DOMAIN_NAME])" at bounding box center [272, 217] width 298 height 8
type input "Mouhamad A ([EMAIL_ADDRESS][DOMAIN_NAME])"
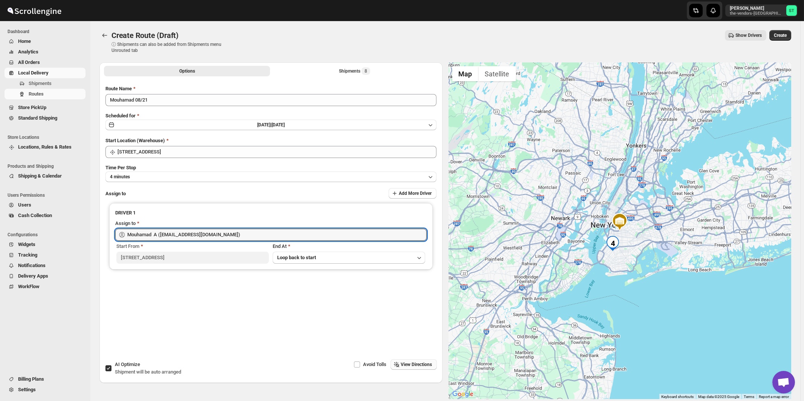
click at [410, 367] on span "View Directions" at bounding box center [416, 365] width 31 height 6
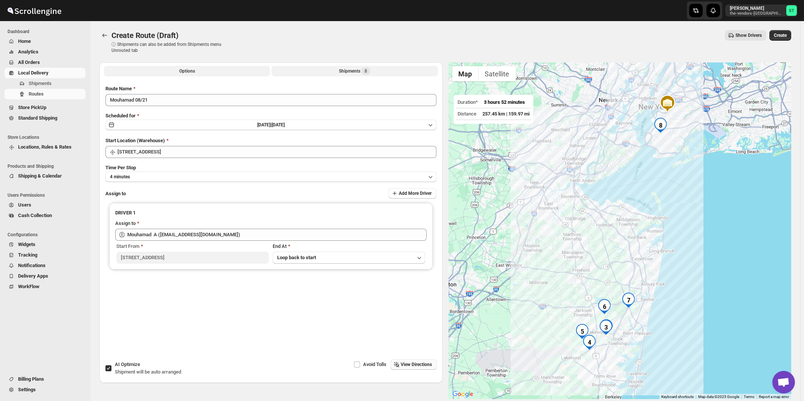
click at [358, 72] on div "Shipments 8" at bounding box center [354, 71] width 31 height 8
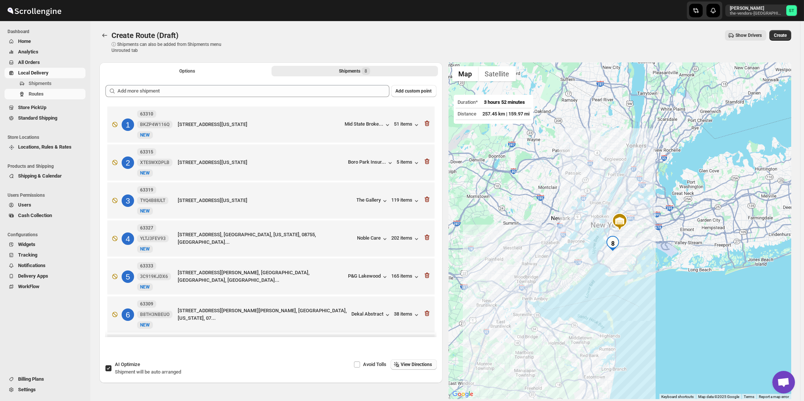
click at [146, 369] on span "Shipment will be auto arranged" at bounding box center [148, 372] width 66 height 6
click at [111, 369] on input "AI Optimize Shipment will be auto arranged" at bounding box center [108, 369] width 6 height 6
checkbox input "false"
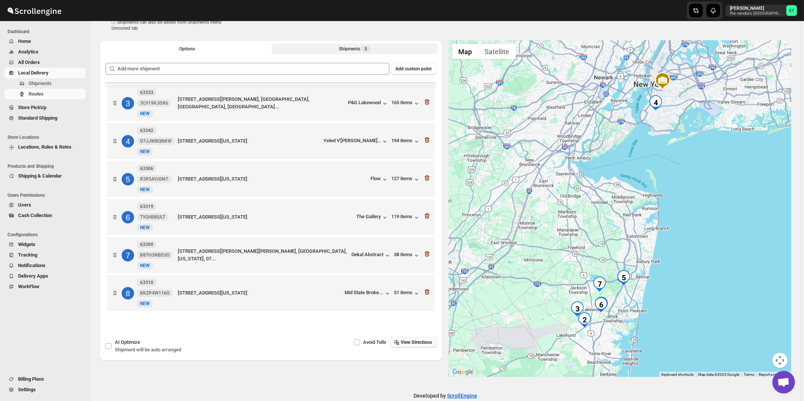
scroll to position [35, 0]
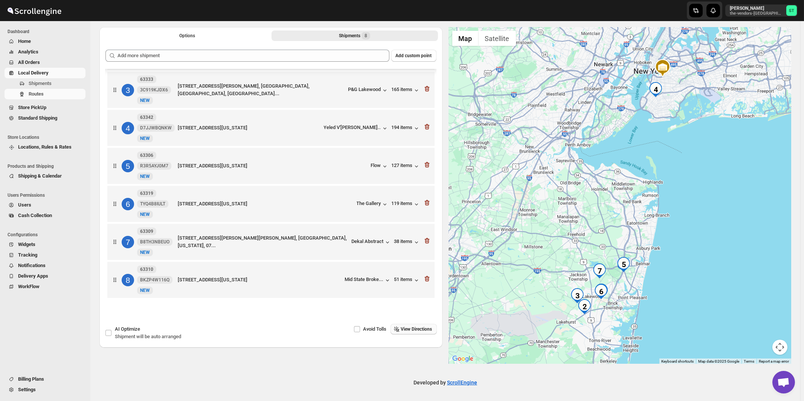
click at [413, 331] on span "View Directions" at bounding box center [416, 329] width 31 height 6
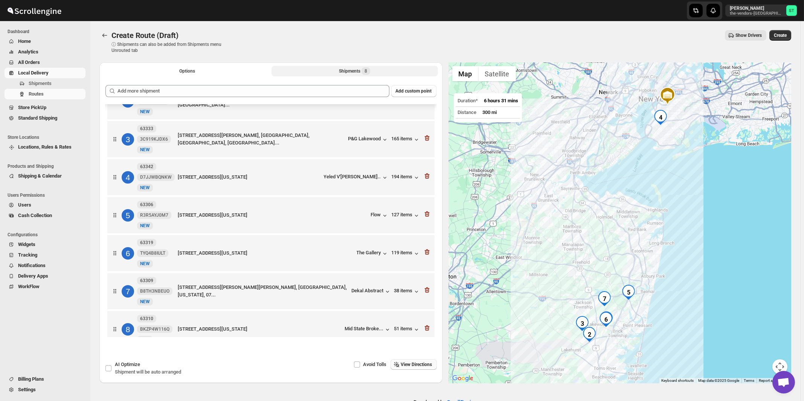
scroll to position [80, 0]
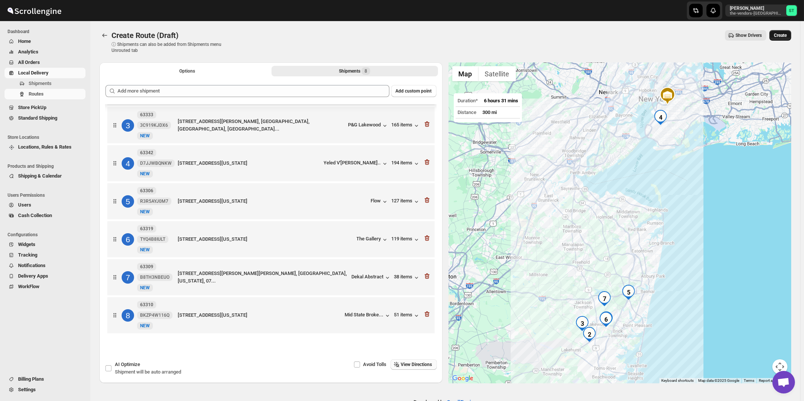
click at [786, 39] on button "Create" at bounding box center [780, 35] width 22 height 11
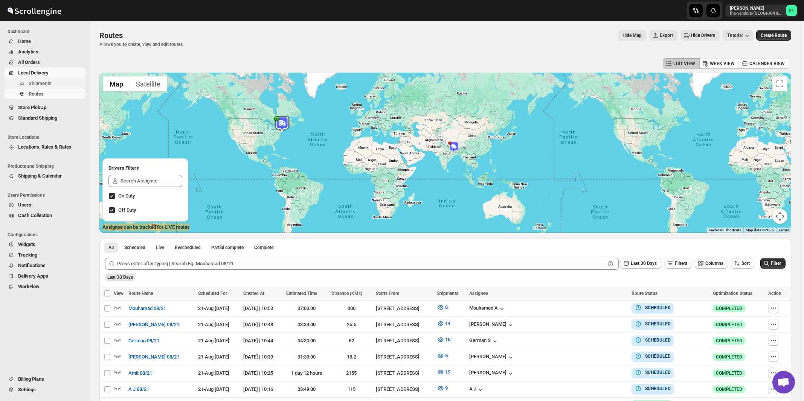
click at [38, 85] on span "Shipments" at bounding box center [40, 84] width 23 height 6
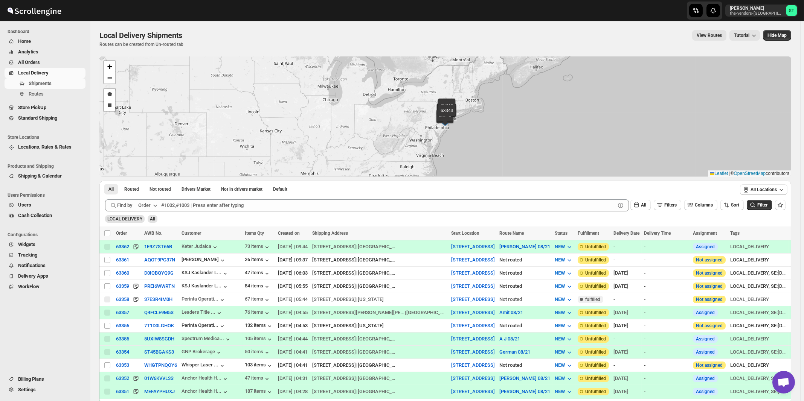
click at [151, 205] on div "Order" at bounding box center [144, 206] width 12 height 8
click at [158, 260] on div "Customer Name" at bounding box center [149, 262] width 35 height 8
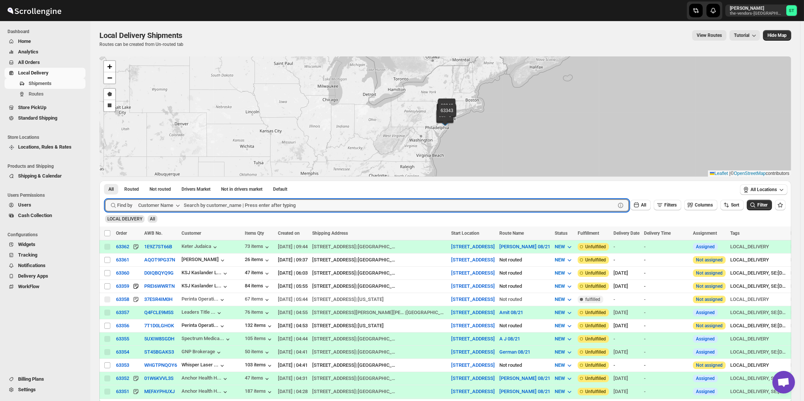
paste input "Perinta Operations"
type input "Perinta Operations"
click at [105, 181] on button "Submit" at bounding box center [115, 185] width 21 height 8
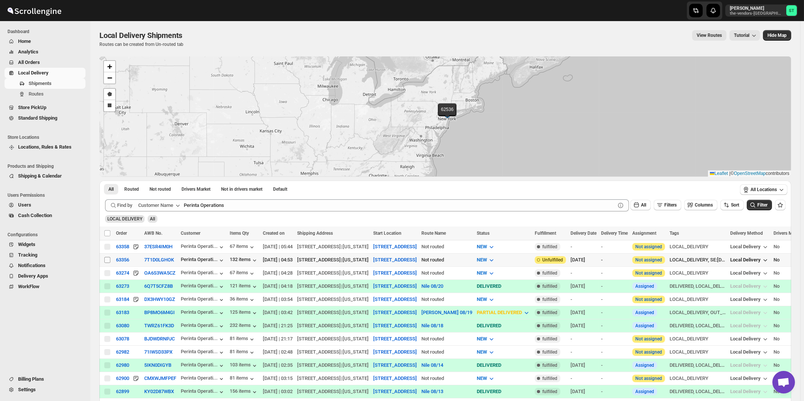
click at [108, 260] on input "Select shipment" at bounding box center [107, 260] width 6 height 6
checkbox input "true"
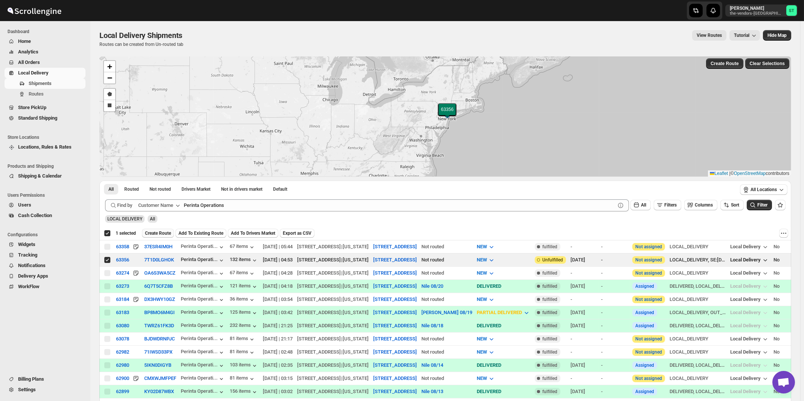
click at [159, 233] on span "Create Route" at bounding box center [158, 233] width 26 height 6
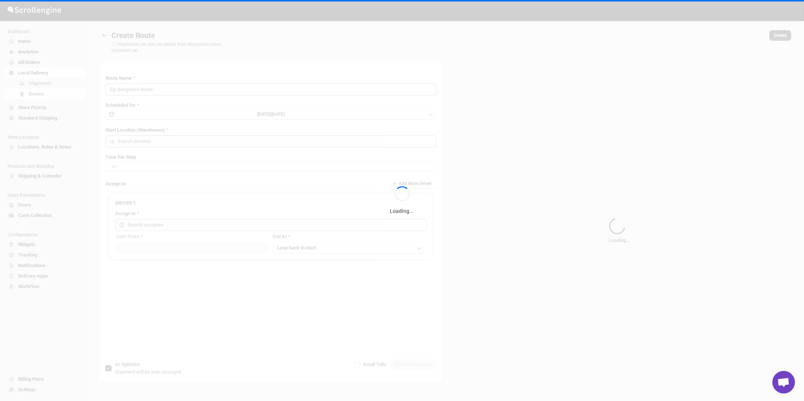
type input "Route - 21/08-1054"
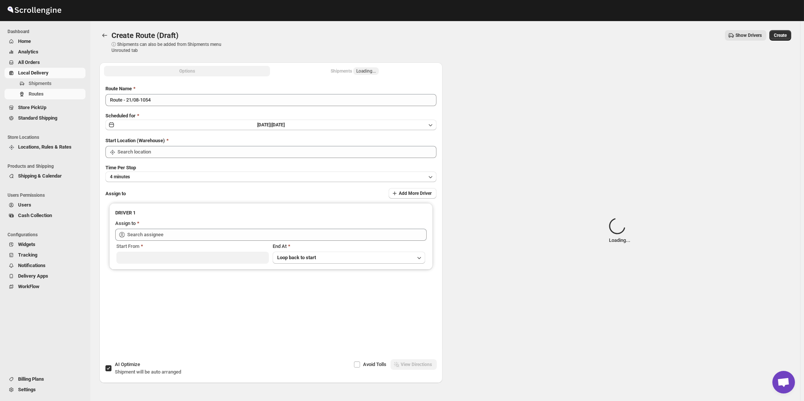
type input "[STREET_ADDRESS]"
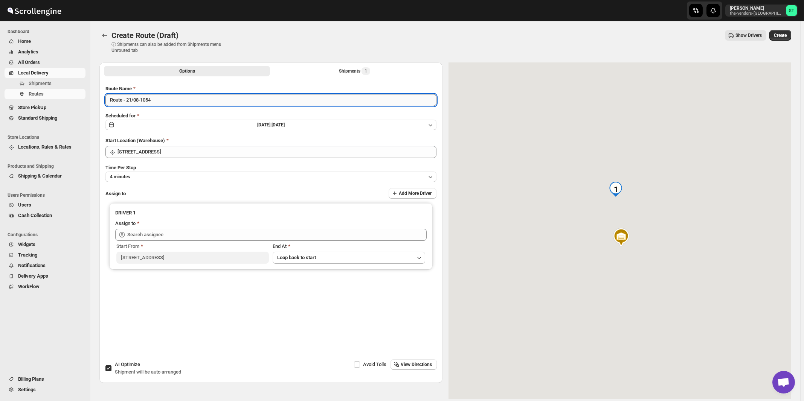
click at [218, 101] on input "Route - 21/08-1054" at bounding box center [270, 100] width 331 height 12
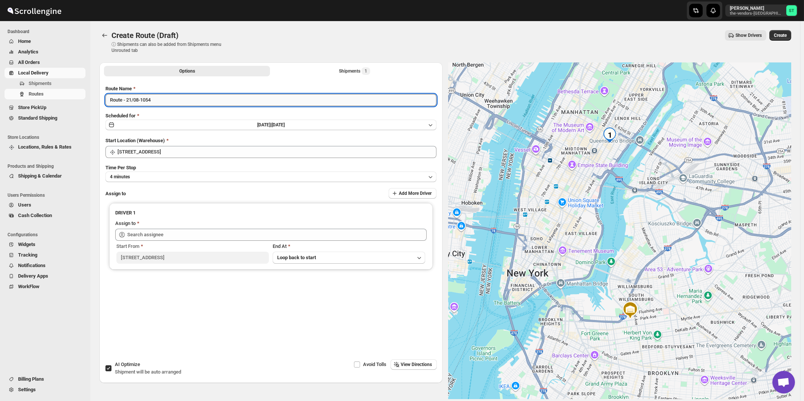
paste input "Nile"
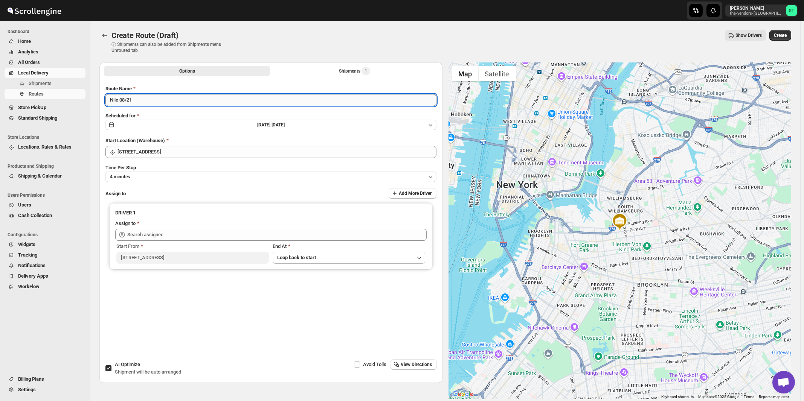
type input "Nile 08/21"
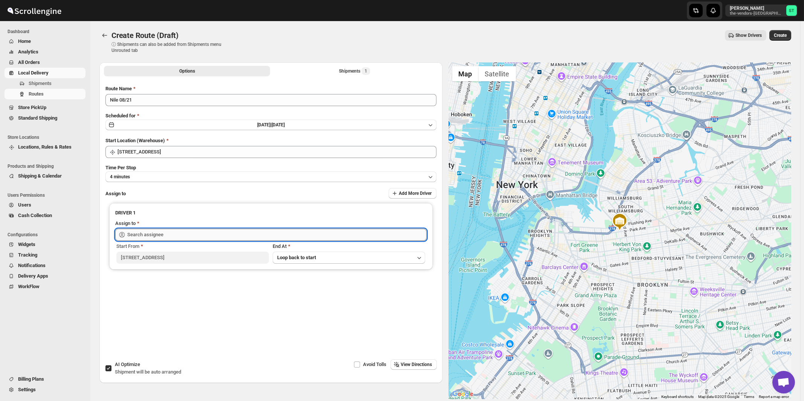
click at [165, 236] on input "text" at bounding box center [276, 235] width 299 height 12
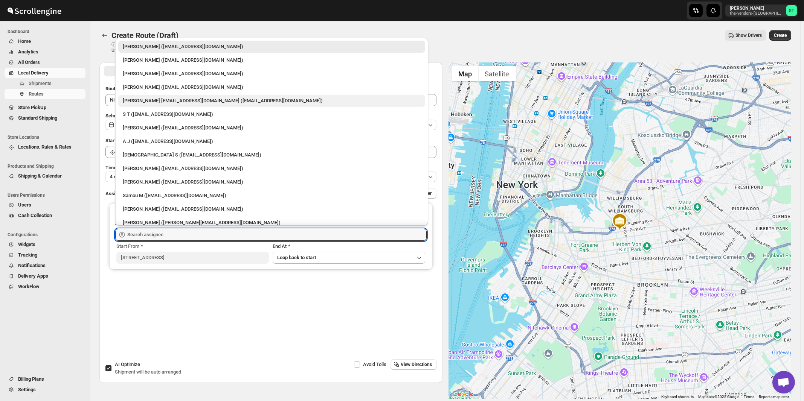
click at [148, 104] on div "[PERSON_NAME] [EMAIL_ADDRESS][DOMAIN_NAME] ([EMAIL_ADDRESS][DOMAIN_NAME])" at bounding box center [272, 101] width 298 height 8
type input "[PERSON_NAME] [EMAIL_ADDRESS][DOMAIN_NAME] ([EMAIL_ADDRESS][DOMAIN_NAME])"
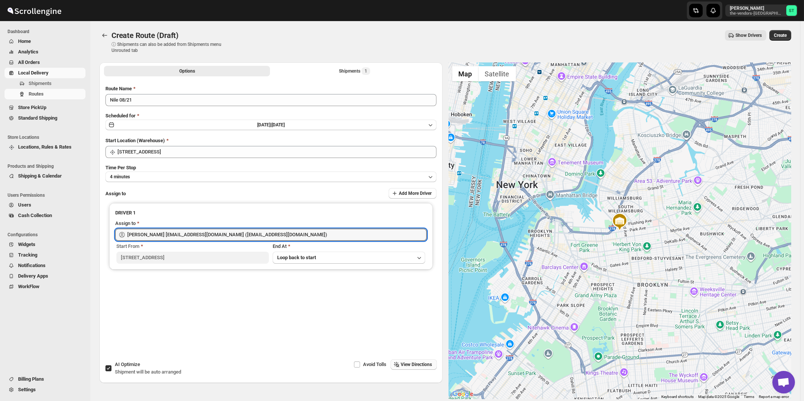
click at [409, 367] on span "View Directions" at bounding box center [416, 365] width 31 height 6
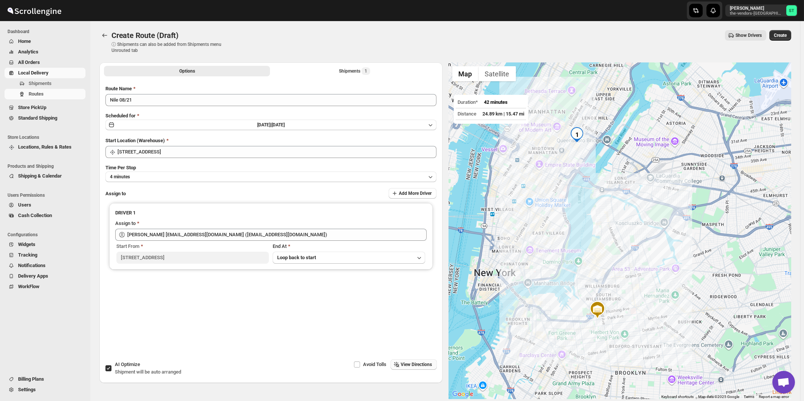
click at [360, 76] on div "Options Shipments 1 More views Options Shipments 1 More views" at bounding box center [270, 71] width 343 height 17
click at [353, 73] on div "Shipments 1" at bounding box center [354, 71] width 31 height 8
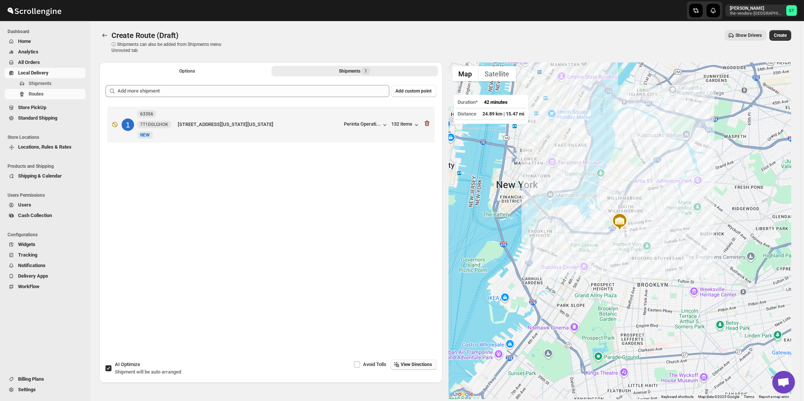
drag, startPoint x: 162, startPoint y: 372, endPoint x: 222, endPoint y: 375, distance: 60.3
click at [162, 372] on span "Shipment will be auto arranged" at bounding box center [148, 372] width 66 height 6
click at [111, 372] on input "AI Optimize Shipment will be auto arranged" at bounding box center [108, 369] width 6 height 6
checkbox input "false"
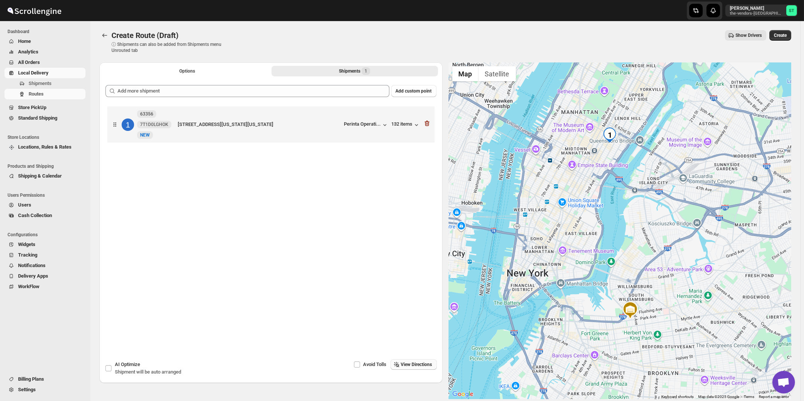
click at [409, 365] on span "View Directions" at bounding box center [416, 365] width 31 height 6
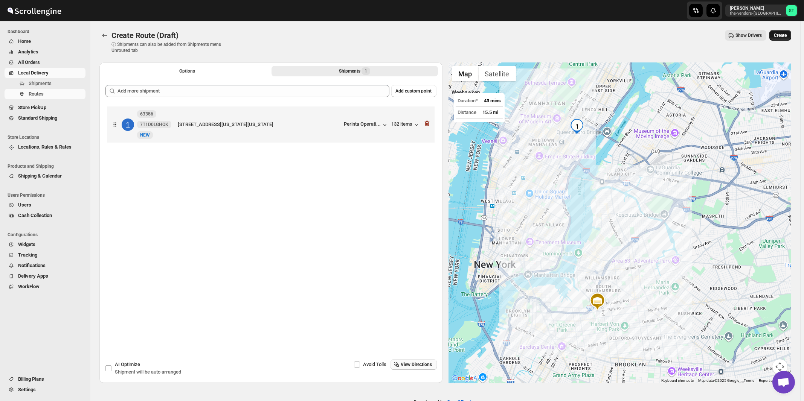
click at [784, 35] on span "Create" at bounding box center [780, 35] width 13 height 6
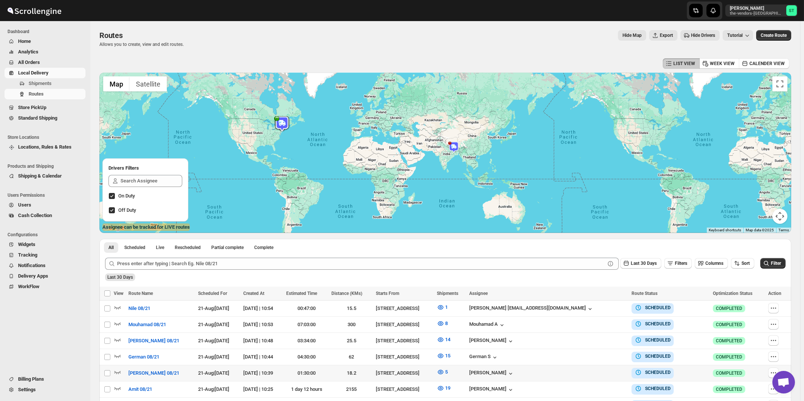
scroll to position [81, 0]
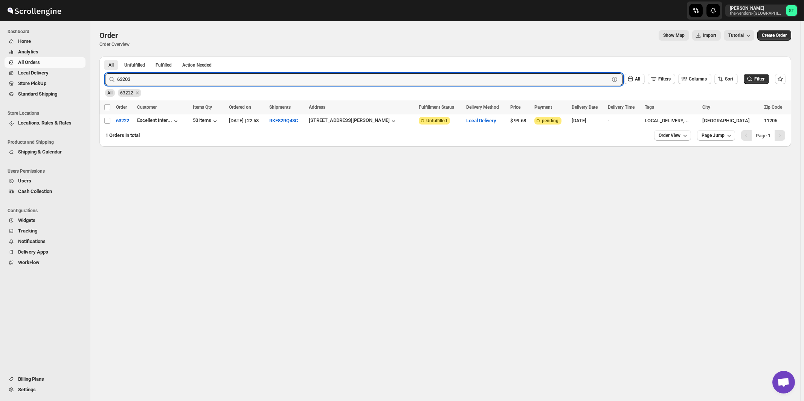
type input "63203"
click at [105, 56] on button "Submit" at bounding box center [115, 60] width 21 height 8
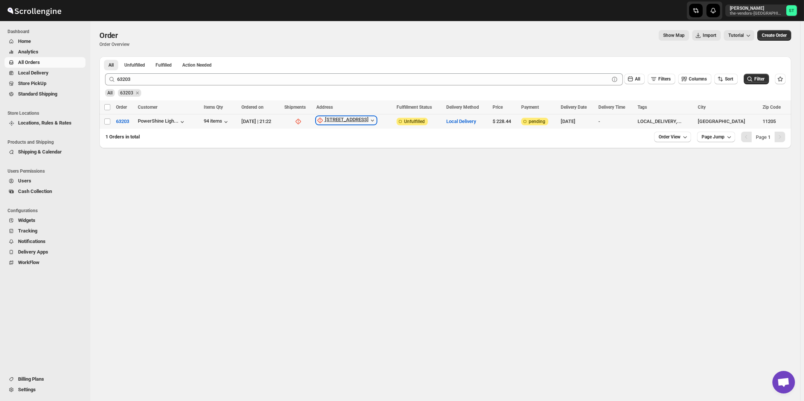
click at [356, 120] on div "[STREET_ADDRESS]" at bounding box center [347, 121] width 44 height 8
click at [361, 161] on span "Update manually" at bounding box center [367, 161] width 36 height 6
select select "US"
select select "[US_STATE]"
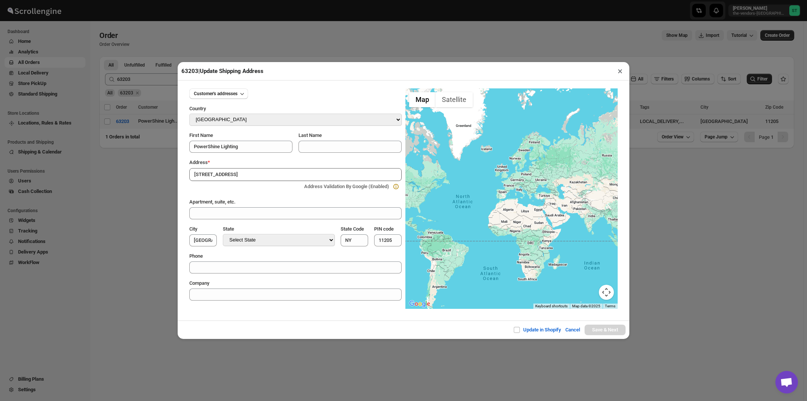
click at [260, 163] on div "Address *" at bounding box center [295, 163] width 212 height 8
click at [255, 171] on input "139 Walworth Street" at bounding box center [295, 174] width 212 height 13
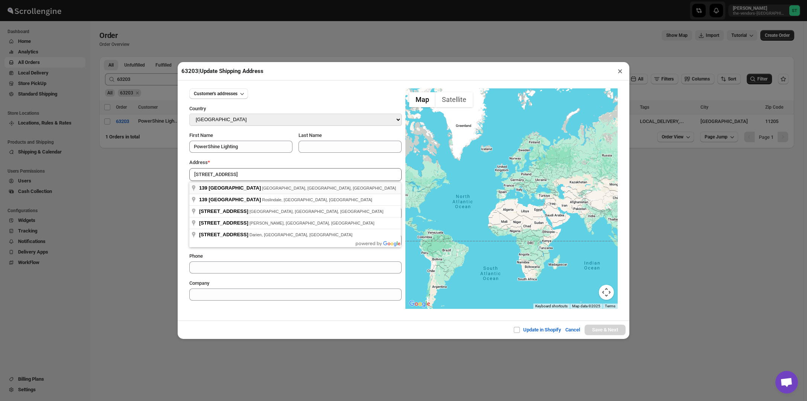
type input "139 Walworth Street, Brooklyn, NY, USA"
type input "[GEOGRAPHIC_DATA]"
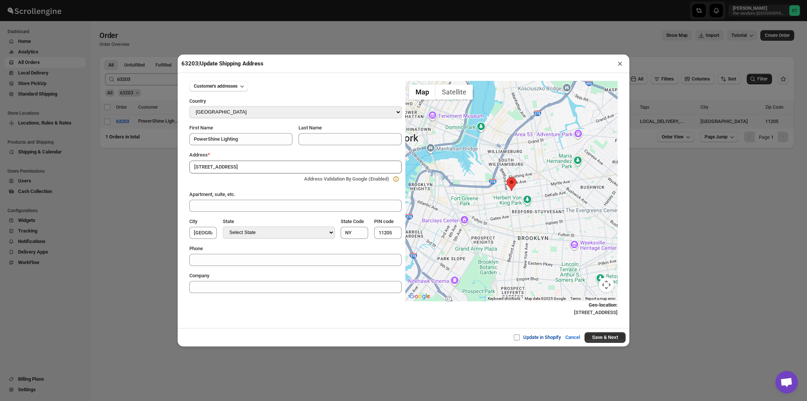
click at [517, 337] on input "Update in Shopify" at bounding box center [520, 338] width 6 height 6
checkbox input "true"
click at [602, 338] on button "Save & Next" at bounding box center [605, 337] width 41 height 11
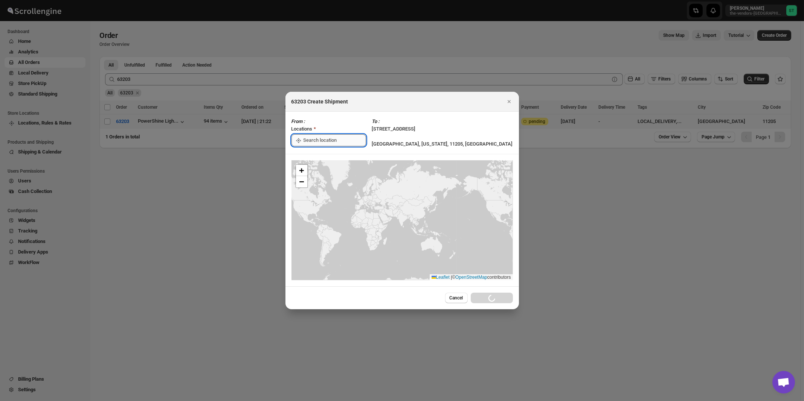
click at [317, 140] on input ":r1rf:" at bounding box center [334, 140] width 63 height 12
click at [312, 156] on div "[STREET_ADDRESS]" at bounding box center [345, 158] width 93 height 8
type input "[STREET_ADDRESS]"
